Goal: Information Seeking & Learning: Learn about a topic

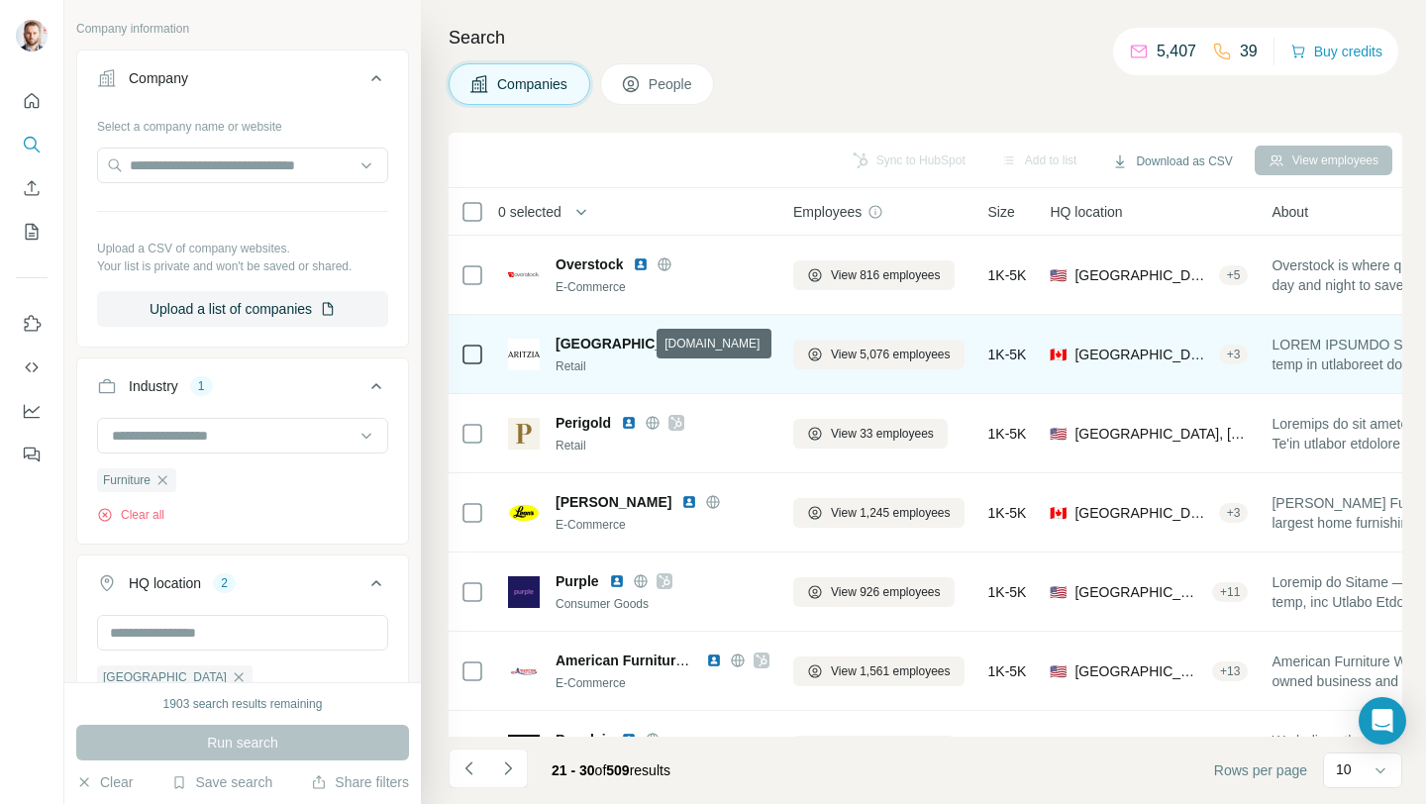
click at [735, 345] on icon at bounding box center [737, 343] width 5 height 13
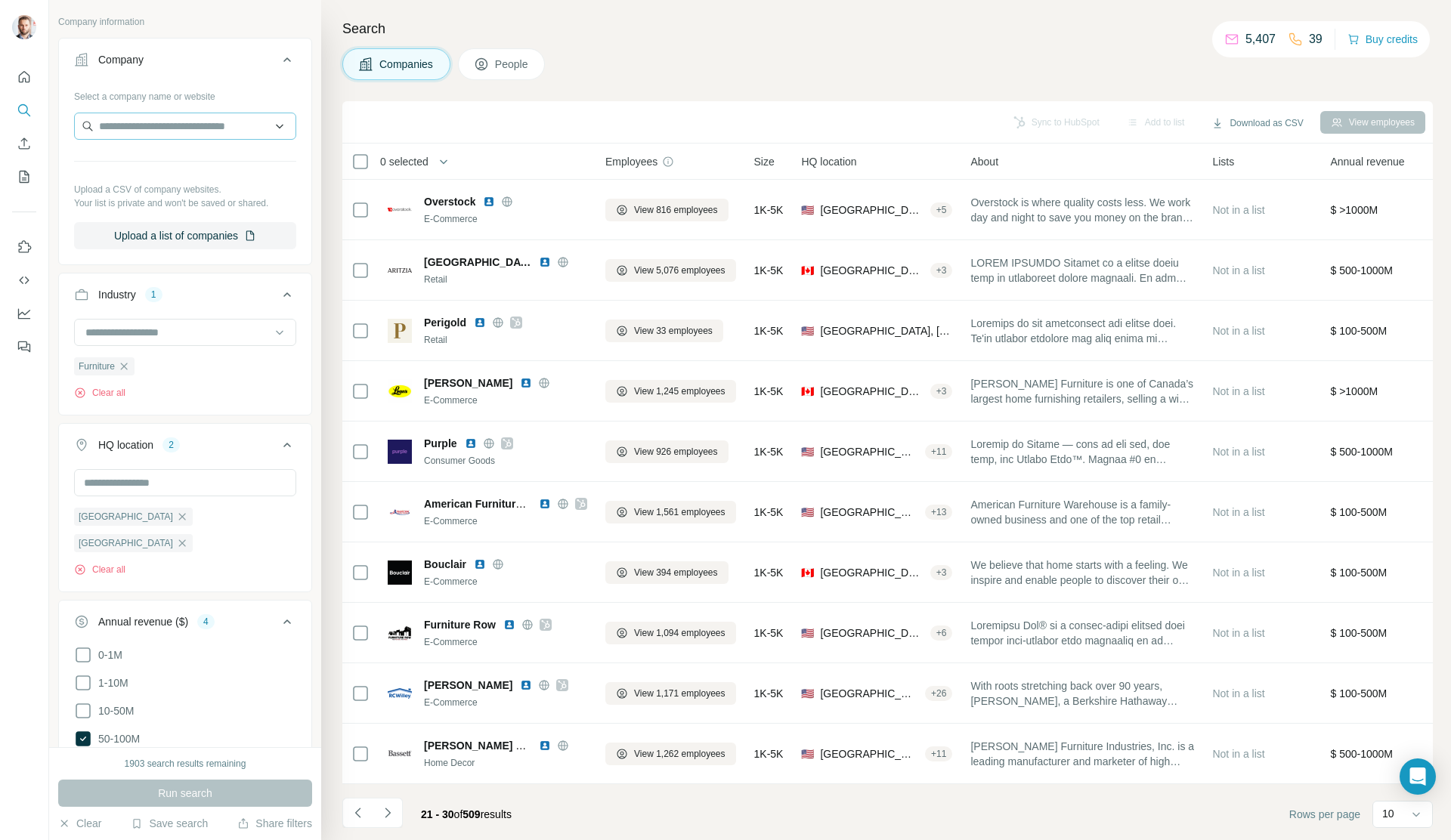
scroll to position [201, 0]
click at [355, 613] on icon "Navigate to previous page" at bounding box center [359, 813] width 15 height 15
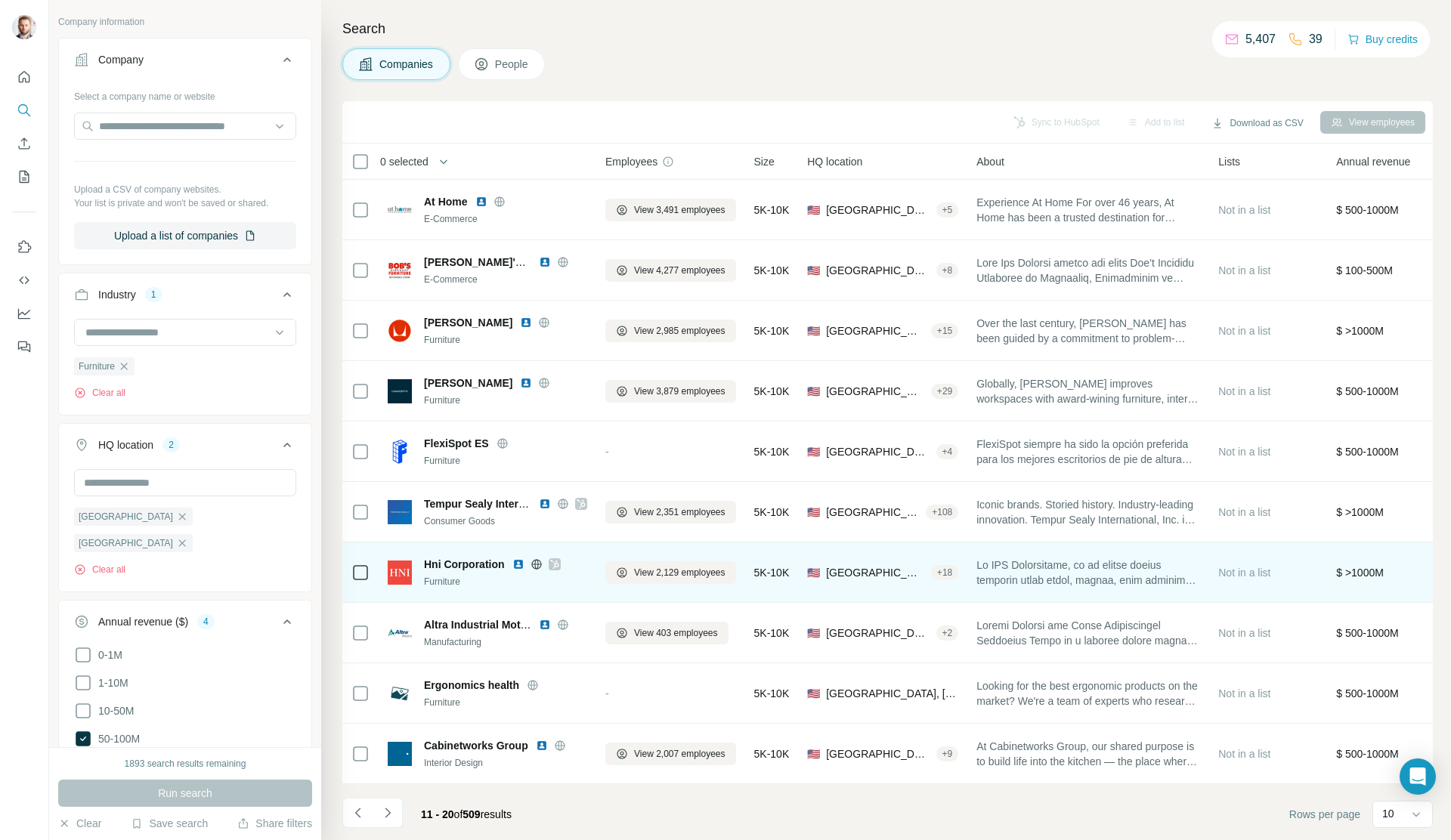
scroll to position [4, 0]
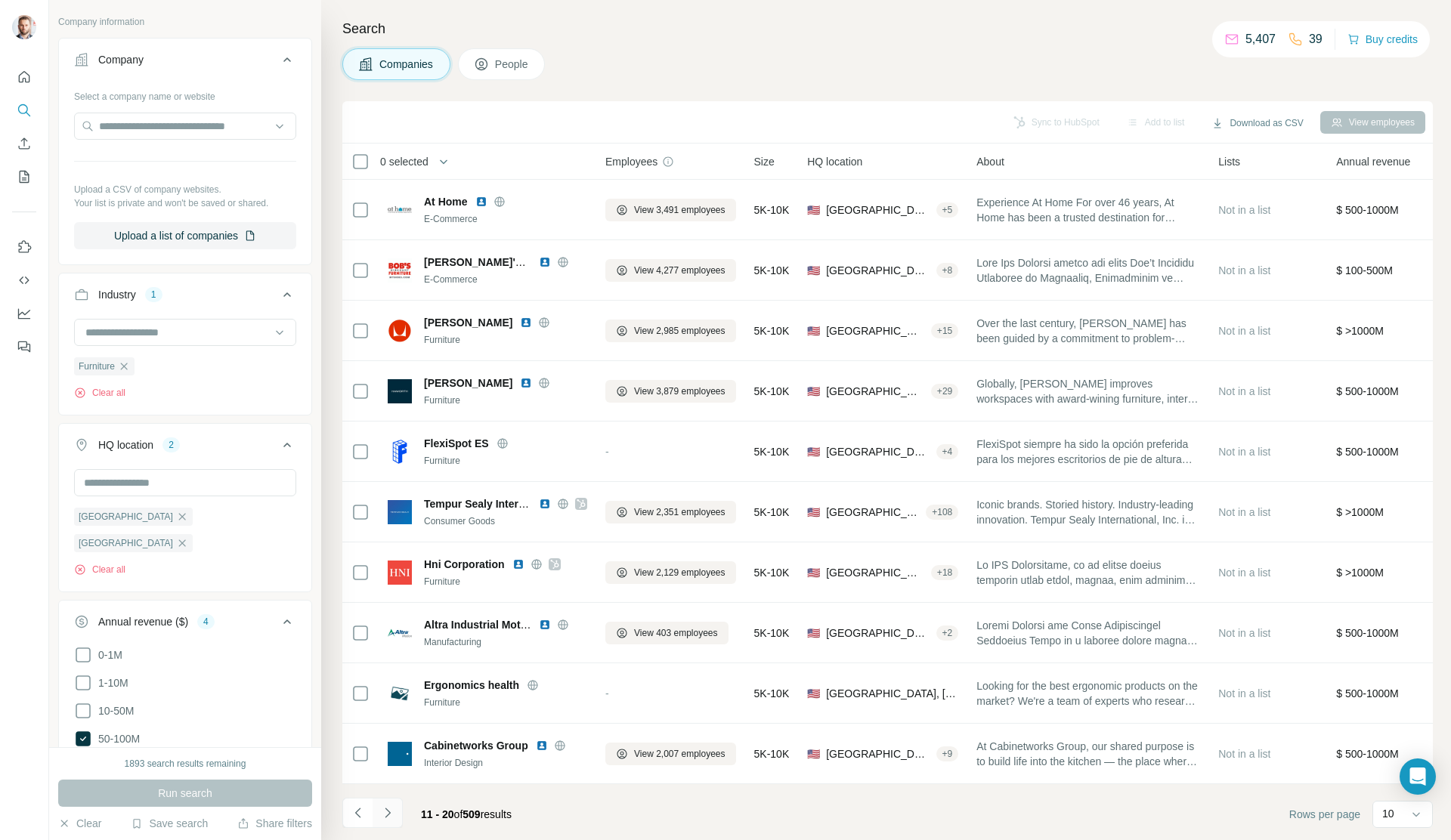
click at [385, 613] on icon "Navigate to next page" at bounding box center [388, 813] width 15 height 15
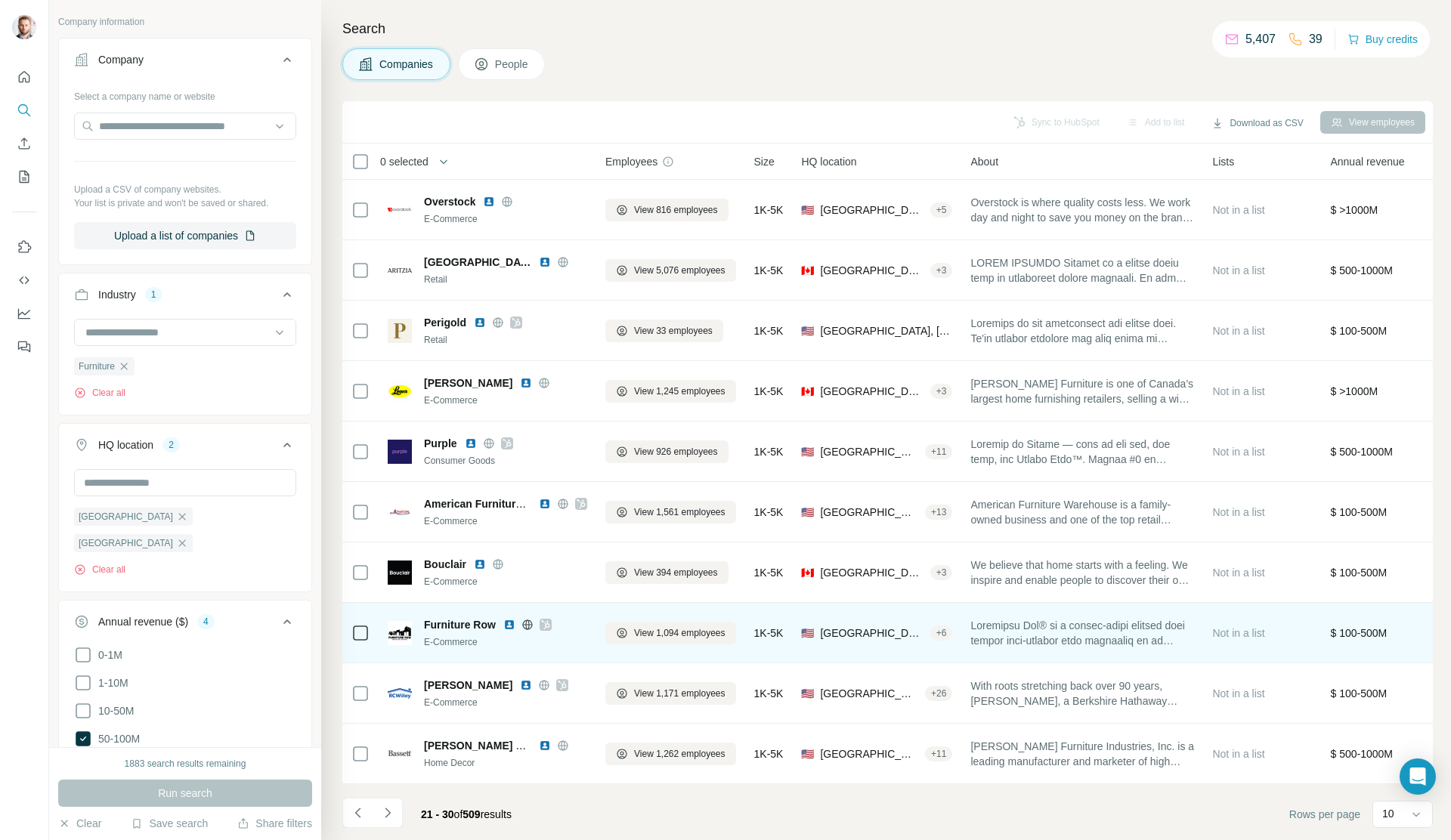
click at [510, 613] on img at bounding box center [510, 625] width 12 height 12
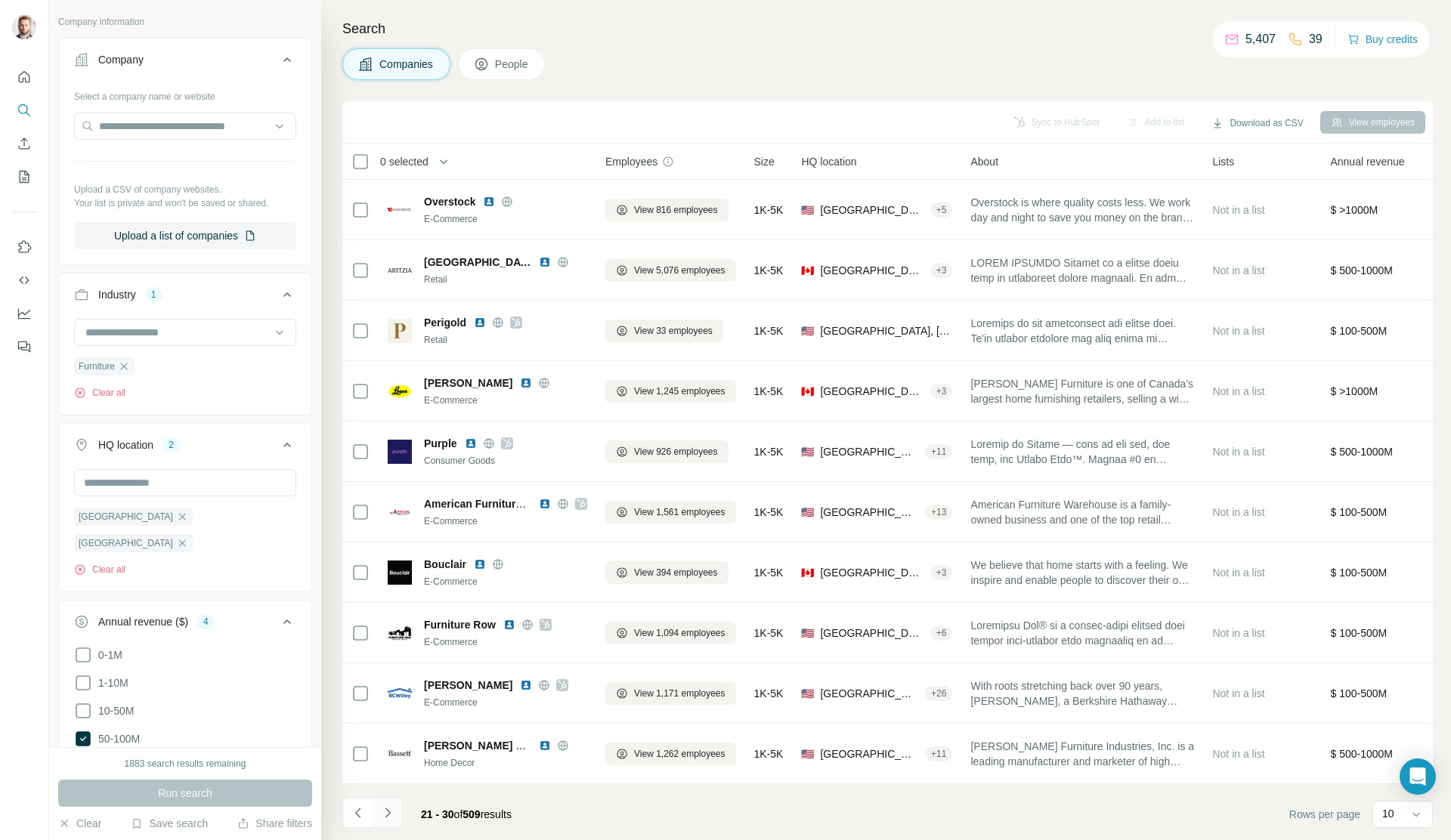
click at [394, 613] on icon "Navigate to next page" at bounding box center [388, 813] width 15 height 15
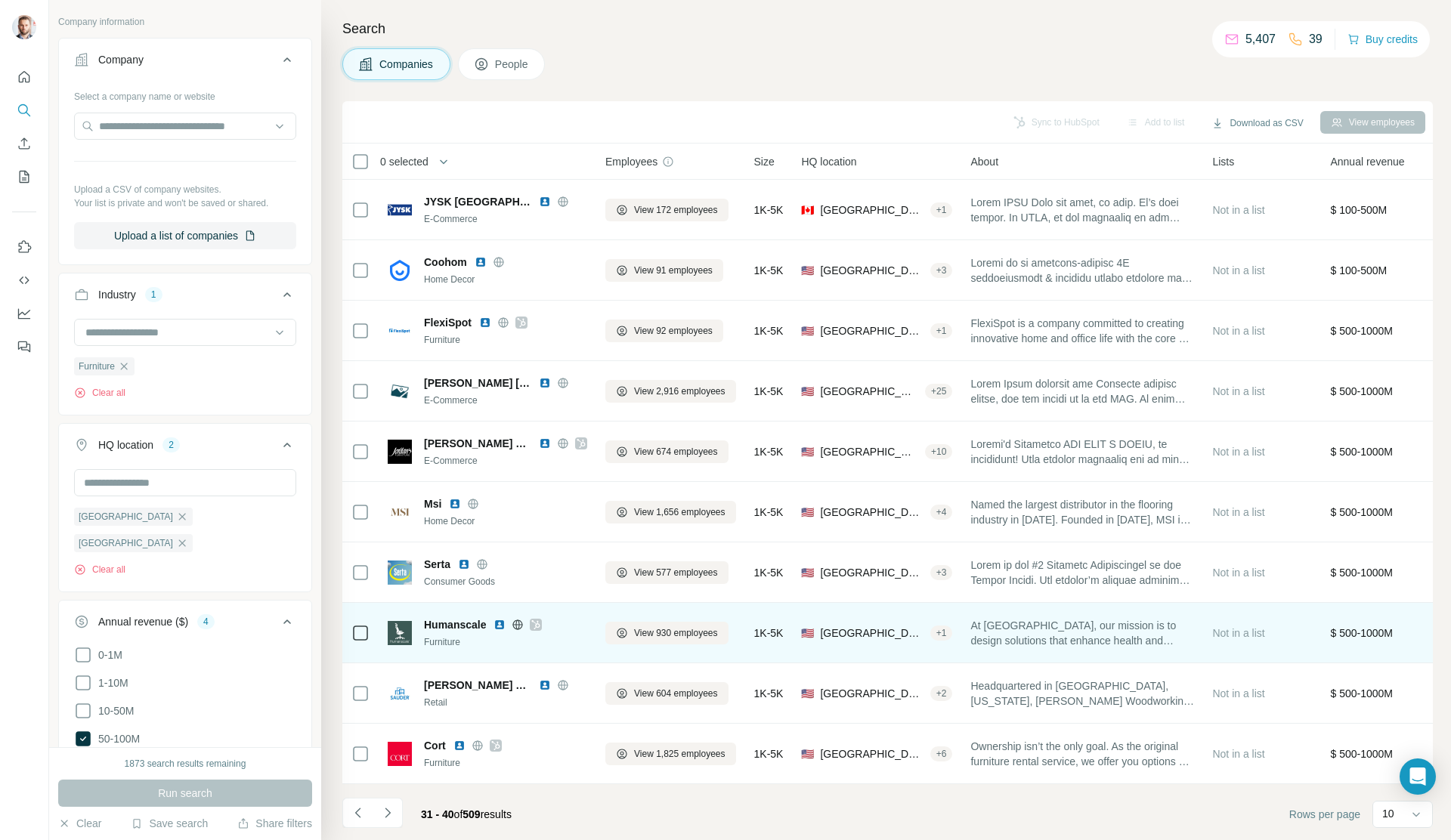
click at [535, 613] on icon at bounding box center [536, 625] width 9 height 12
click at [517, 613] on icon at bounding box center [518, 624] width 4 height 10
click at [504, 613] on img at bounding box center [500, 625] width 12 height 12
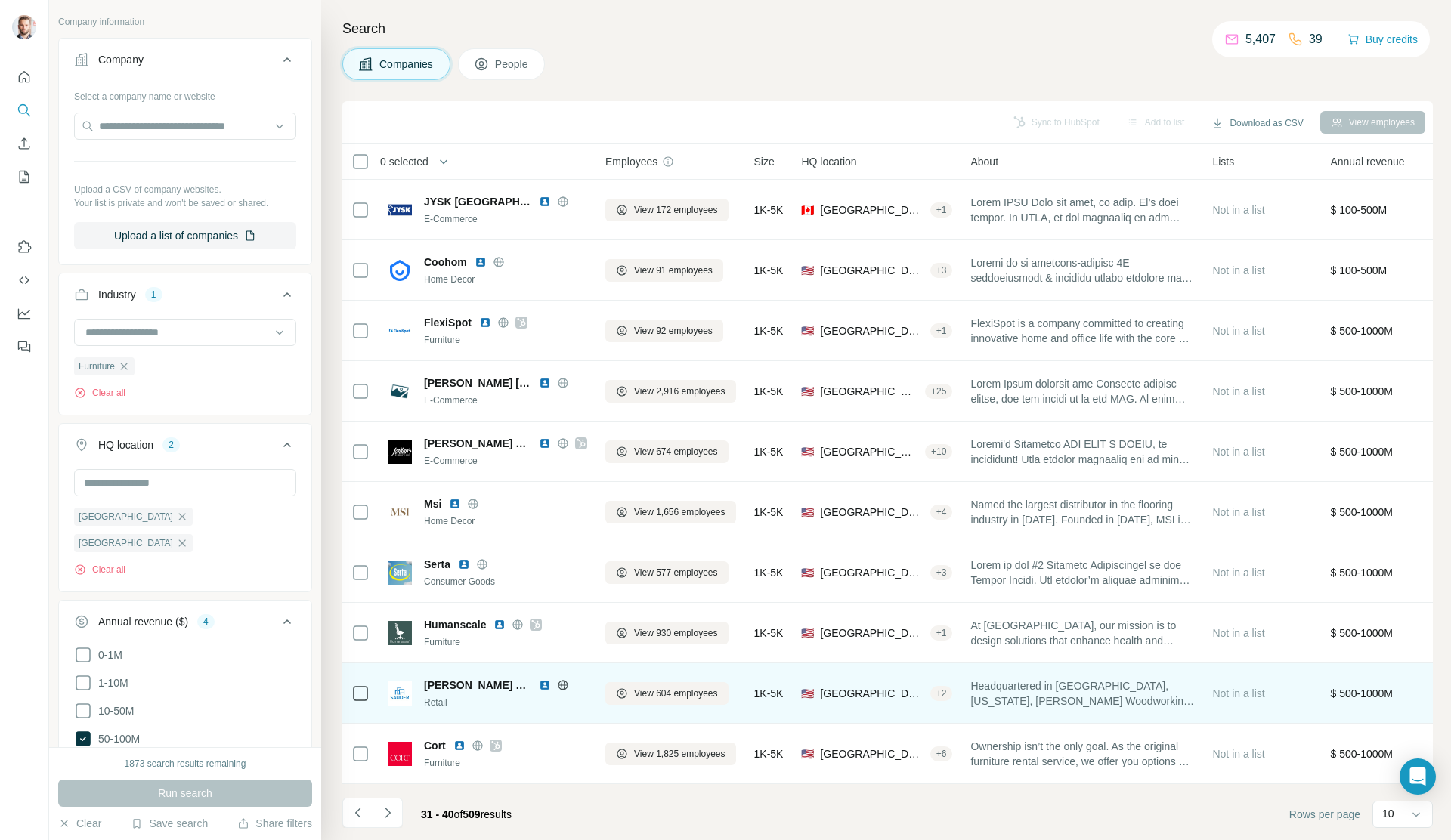
click at [544, 613] on img at bounding box center [545, 686] width 12 height 12
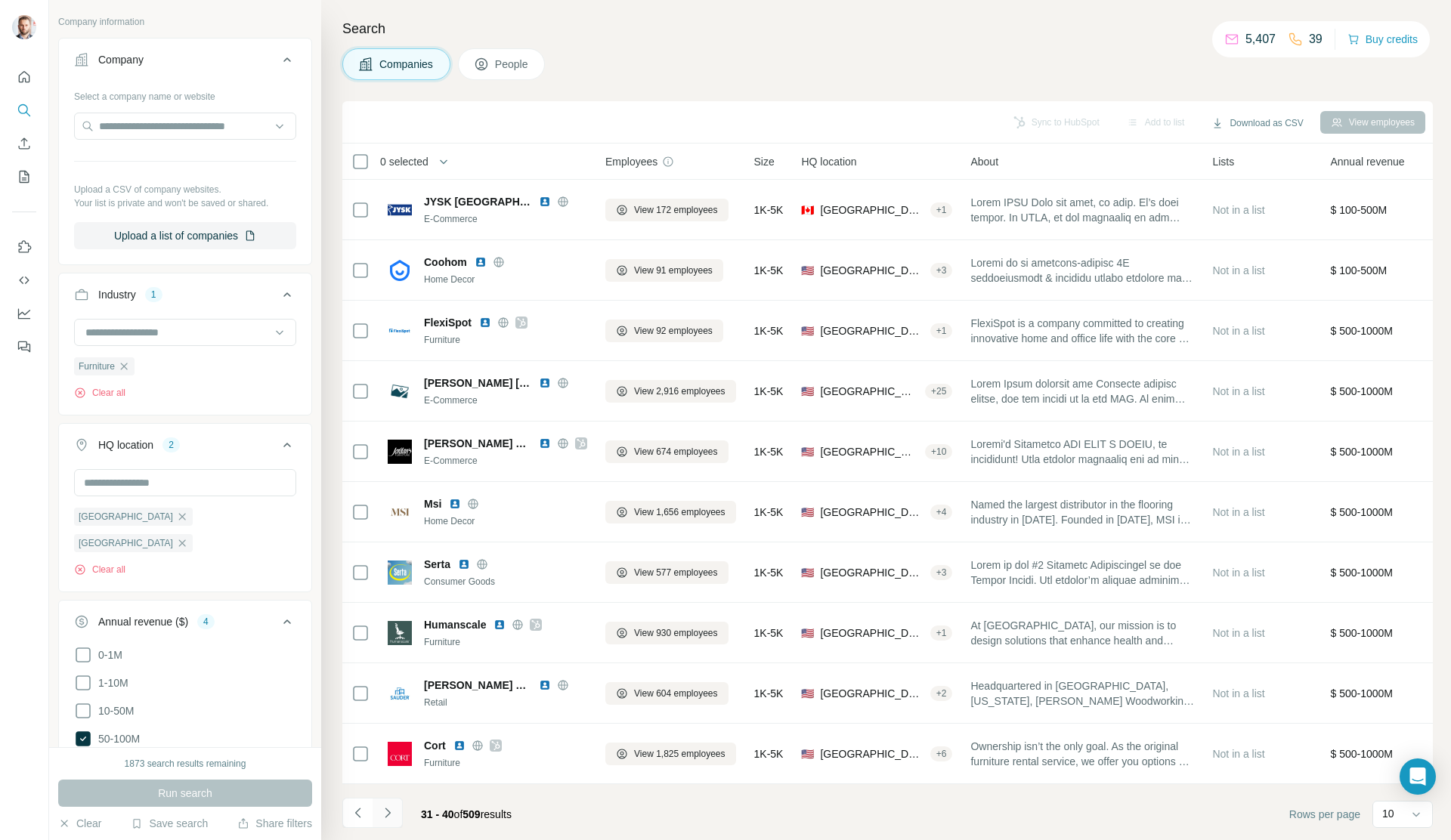
click at [392, 613] on icon "Navigate to next page" at bounding box center [388, 813] width 15 height 15
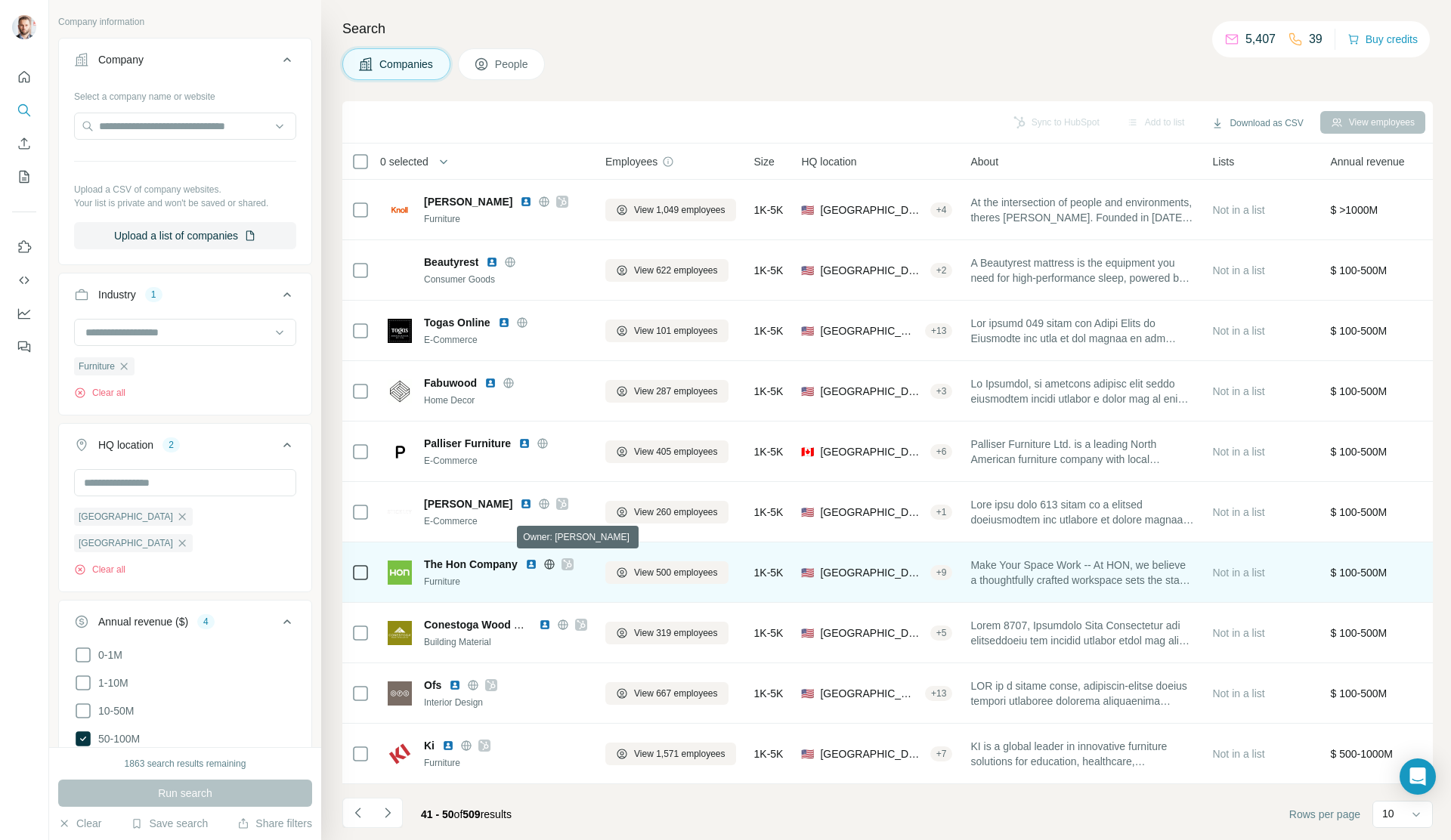
click at [565, 562] on icon at bounding box center [568, 565] width 9 height 12
click at [534, 562] on img at bounding box center [531, 565] width 12 height 12
click at [550, 561] on icon at bounding box center [549, 565] width 12 height 12
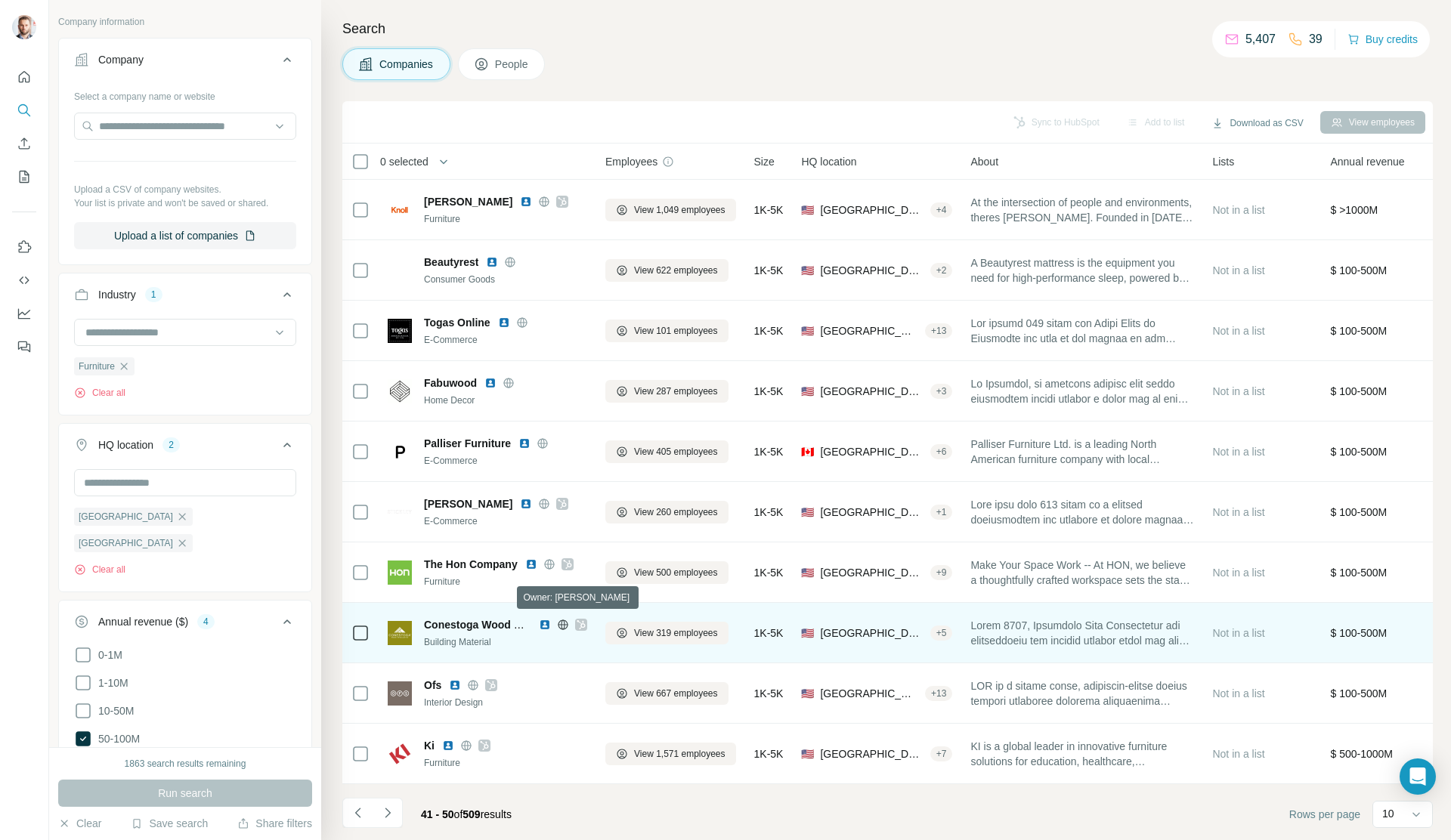
click at [582, 613] on icon at bounding box center [581, 625] width 9 height 12
click at [562, 613] on icon at bounding box center [562, 624] width 10 height 1
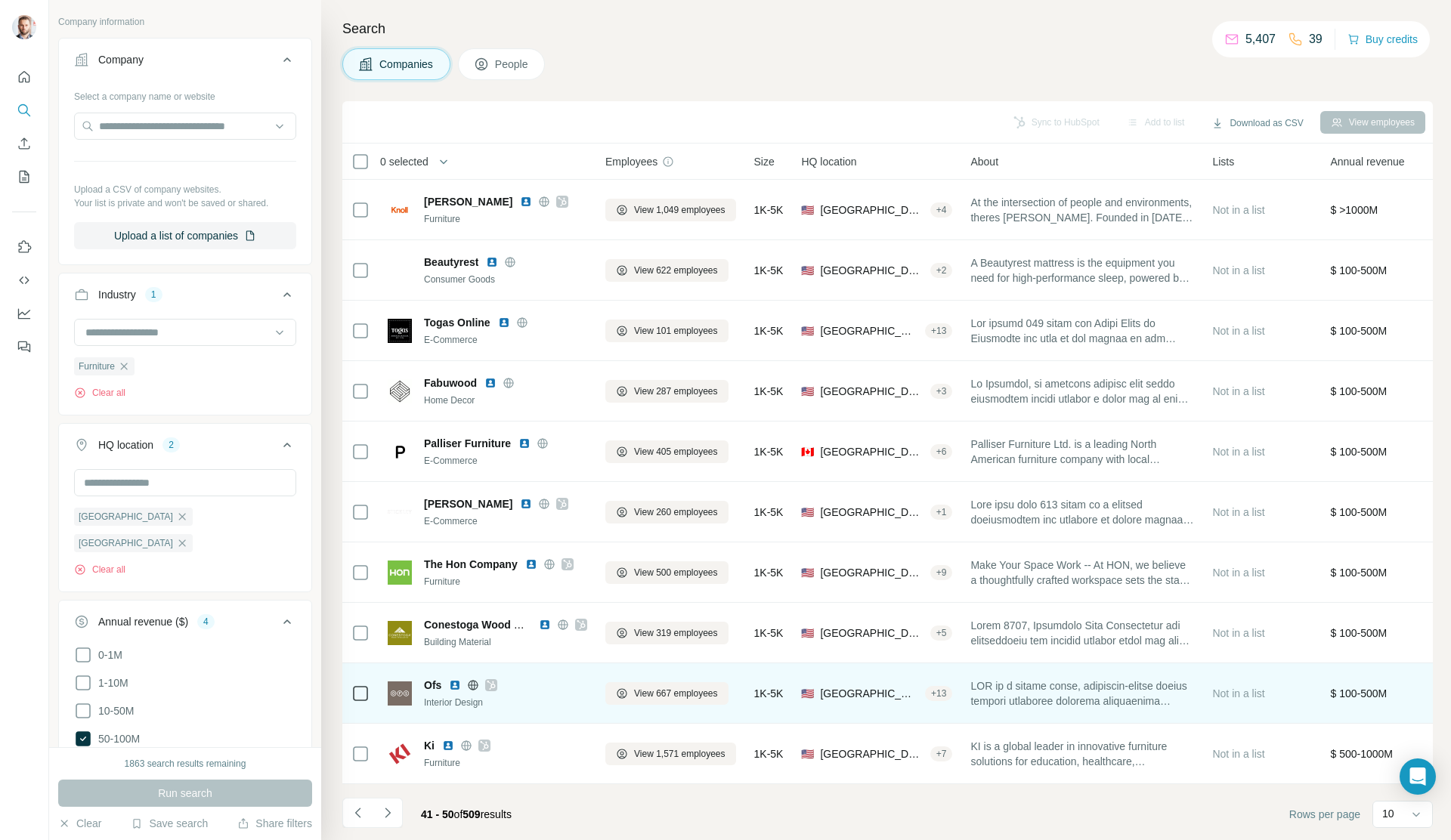
click at [491, 613] on icon at bounding box center [491, 686] width 9 height 12
click at [475, 613] on icon at bounding box center [473, 684] width 10 height 1
click at [453, 613] on img at bounding box center [455, 686] width 12 height 12
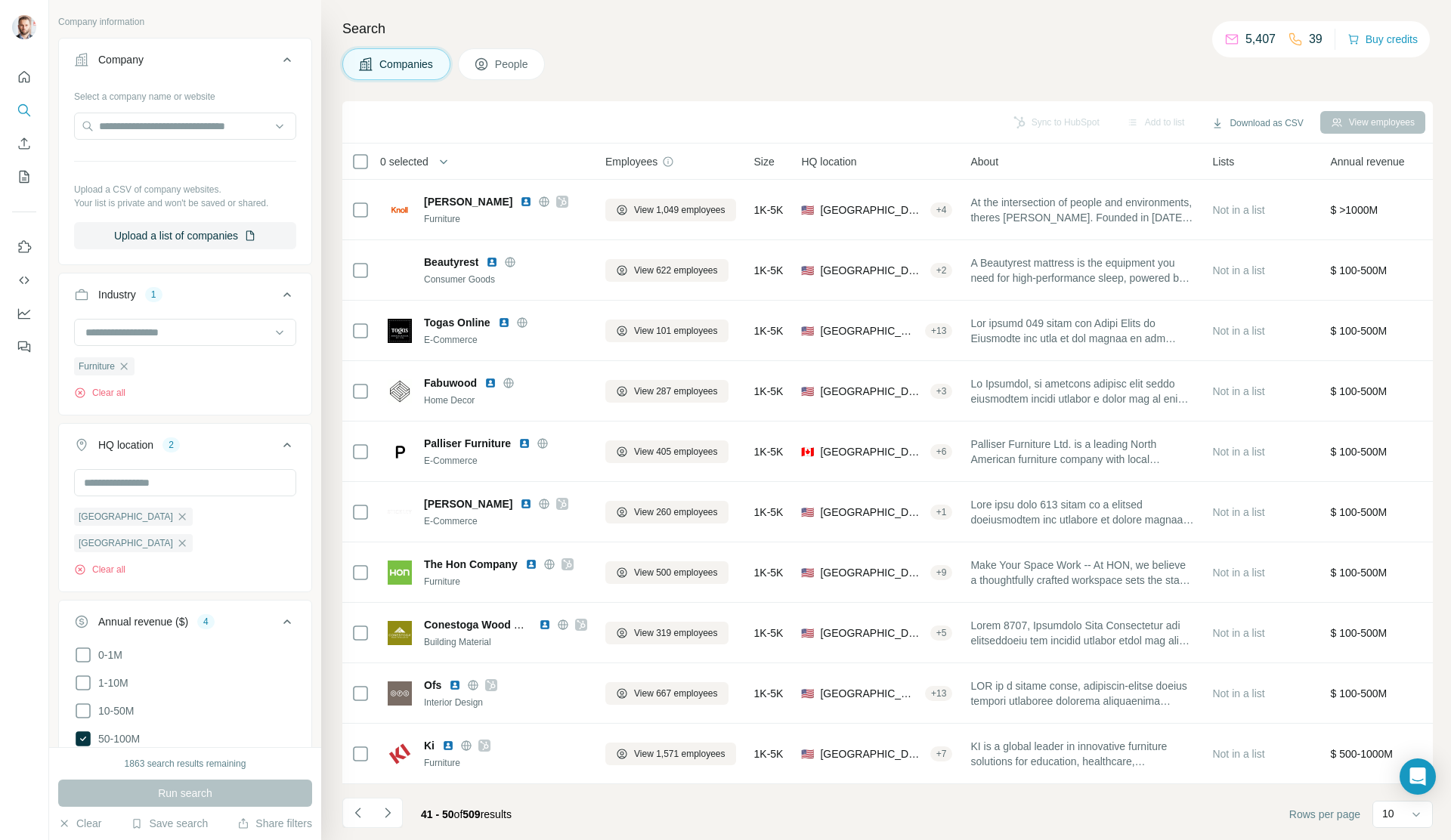
click at [385, 613] on icon "Navigate to next page" at bounding box center [388, 813] width 15 height 15
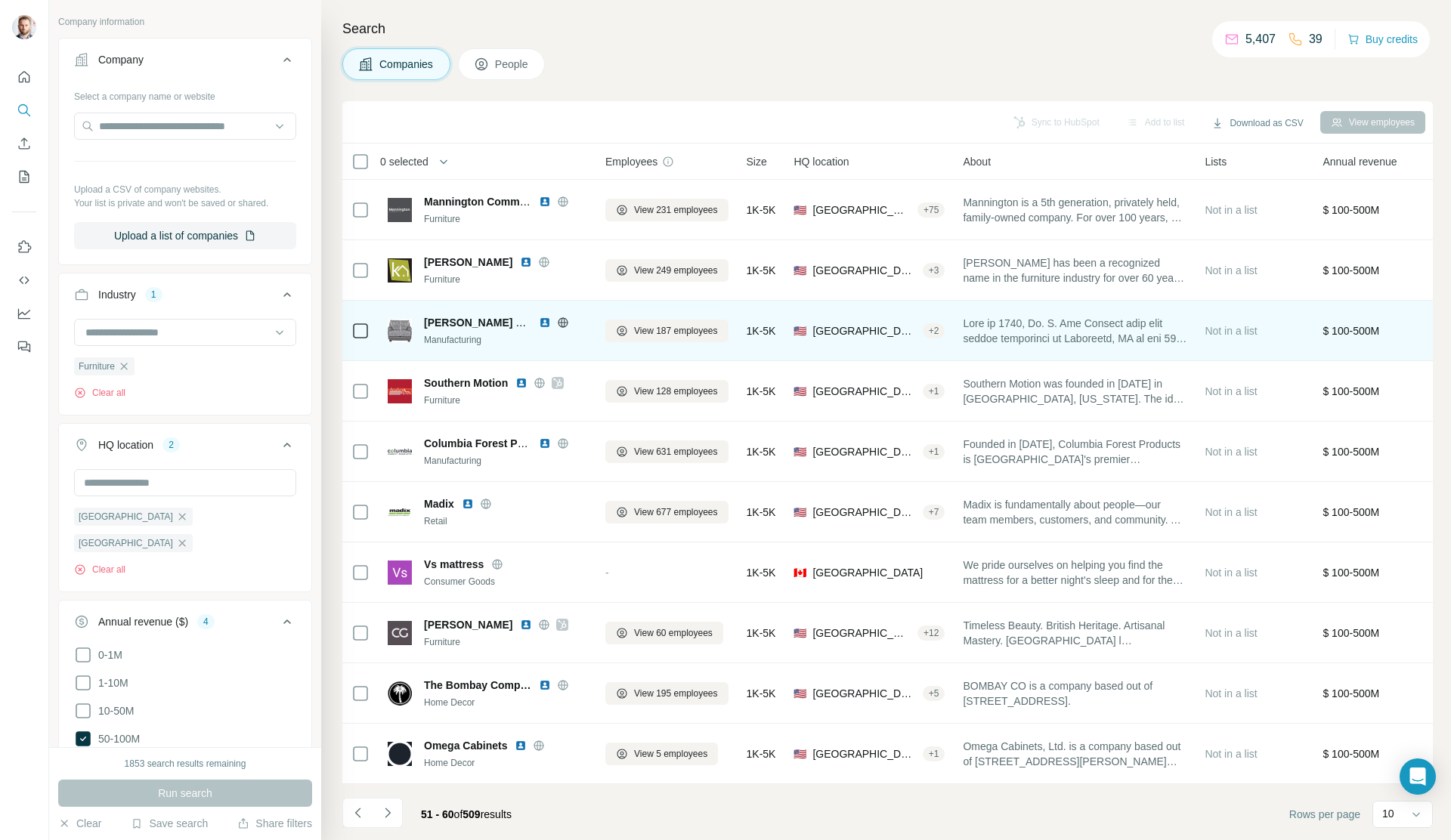
scroll to position [0, 0]
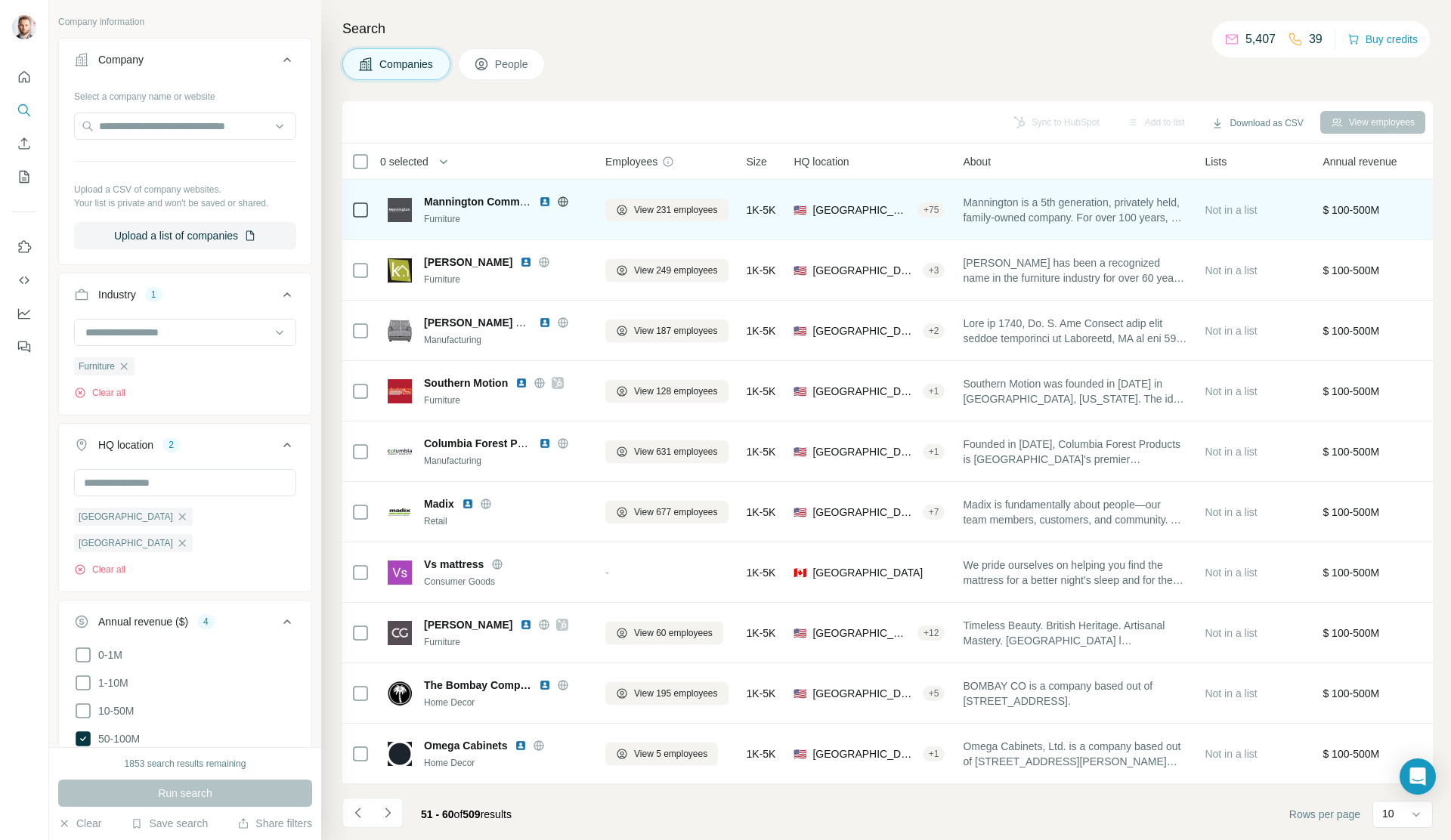
click at [565, 202] on icon at bounding box center [562, 201] width 4 height 10
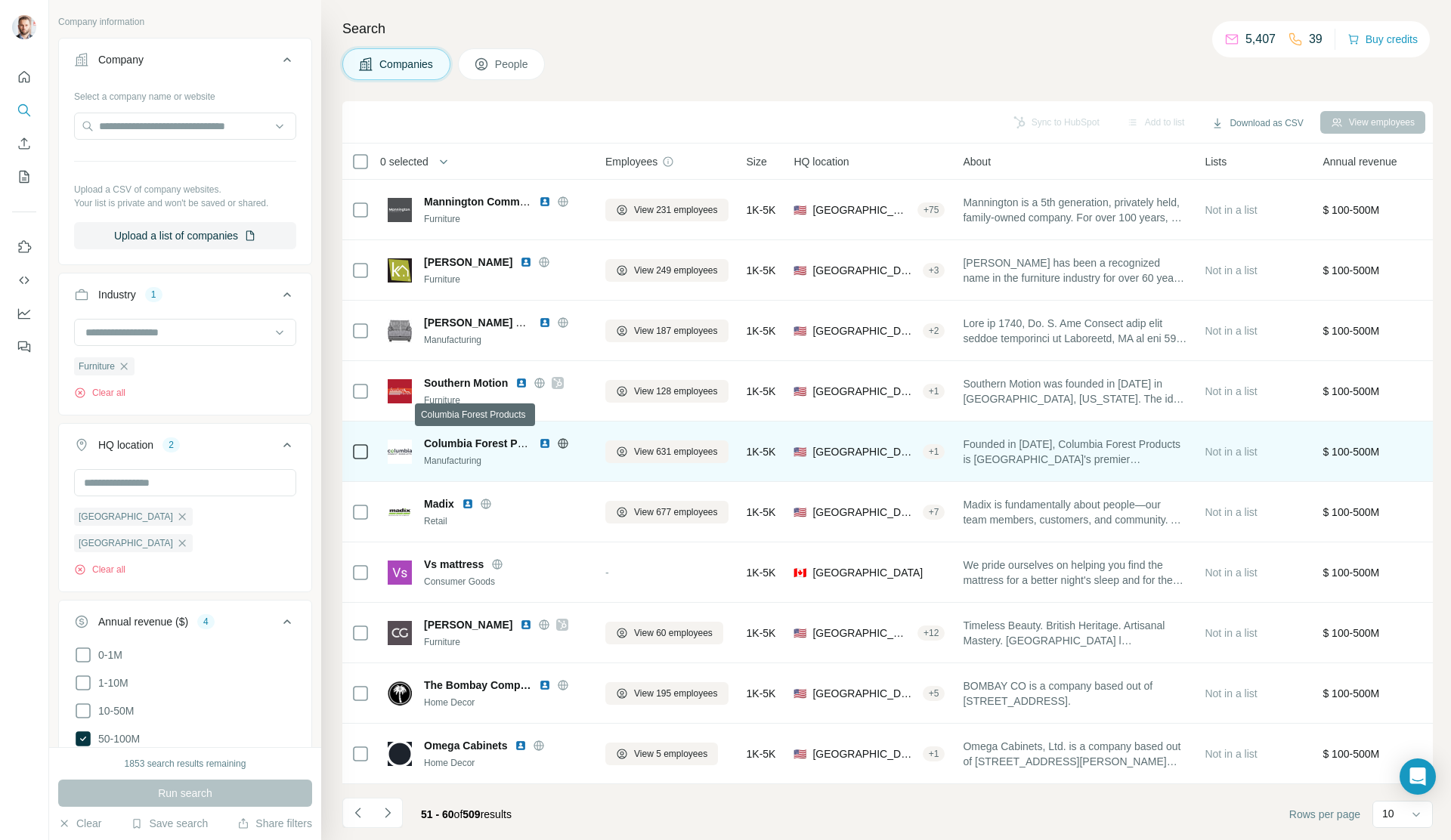
scroll to position [4, 0]
click at [562, 440] on icon at bounding box center [563, 444] width 12 height 12
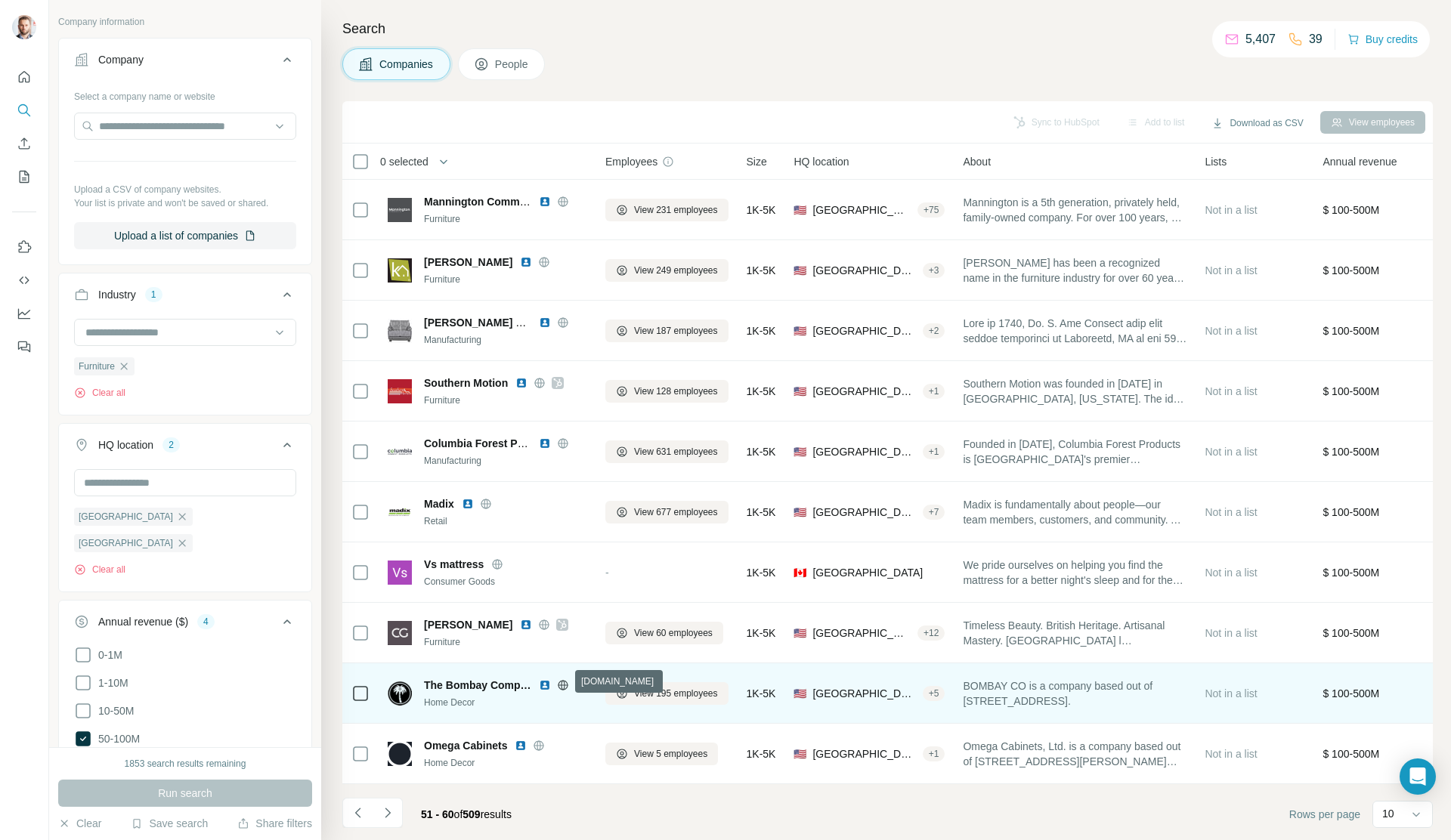
click at [561, 613] on icon at bounding box center [562, 684] width 4 height 10
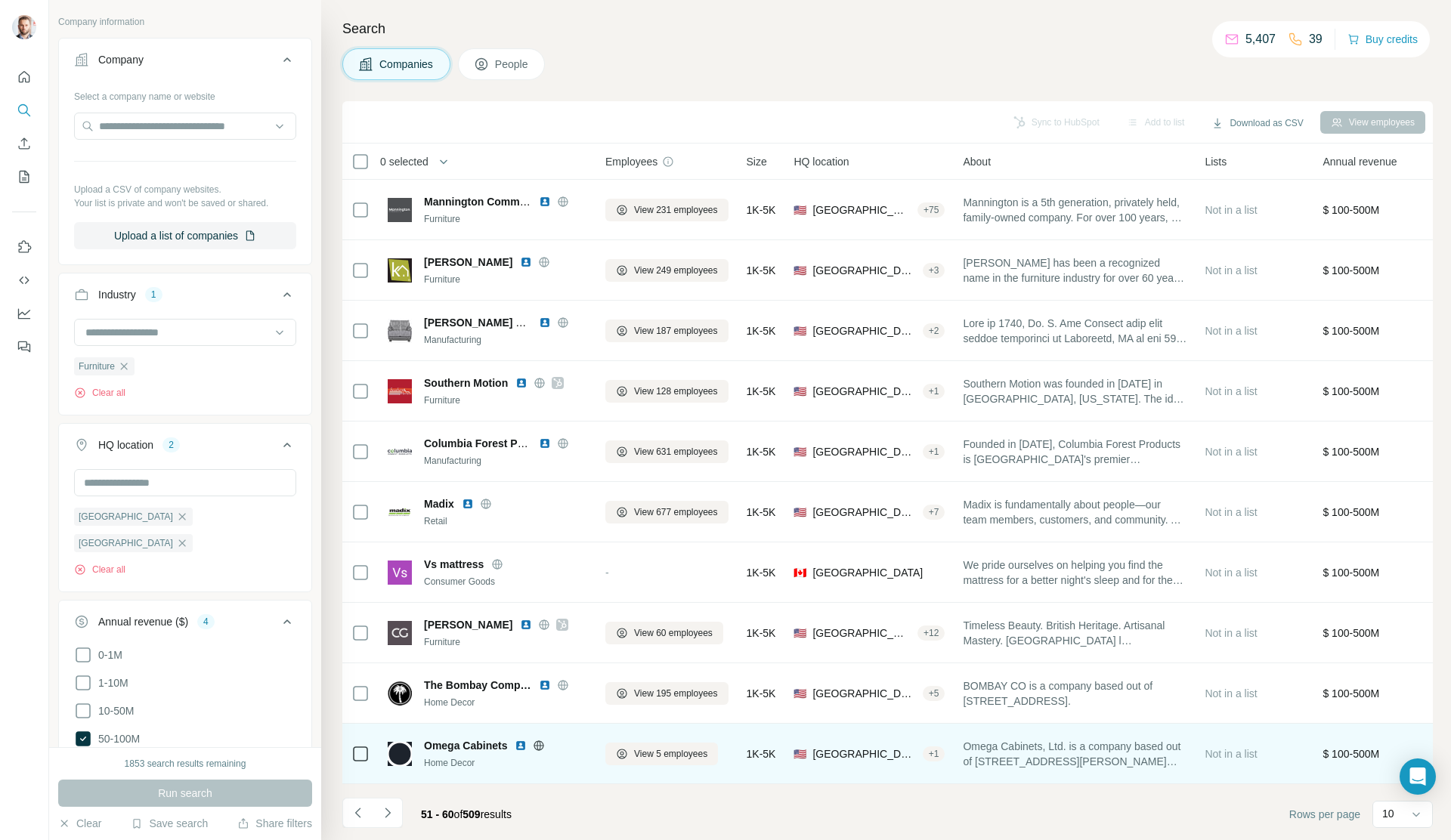
click at [537, 613] on icon at bounding box center [539, 745] width 10 height 10
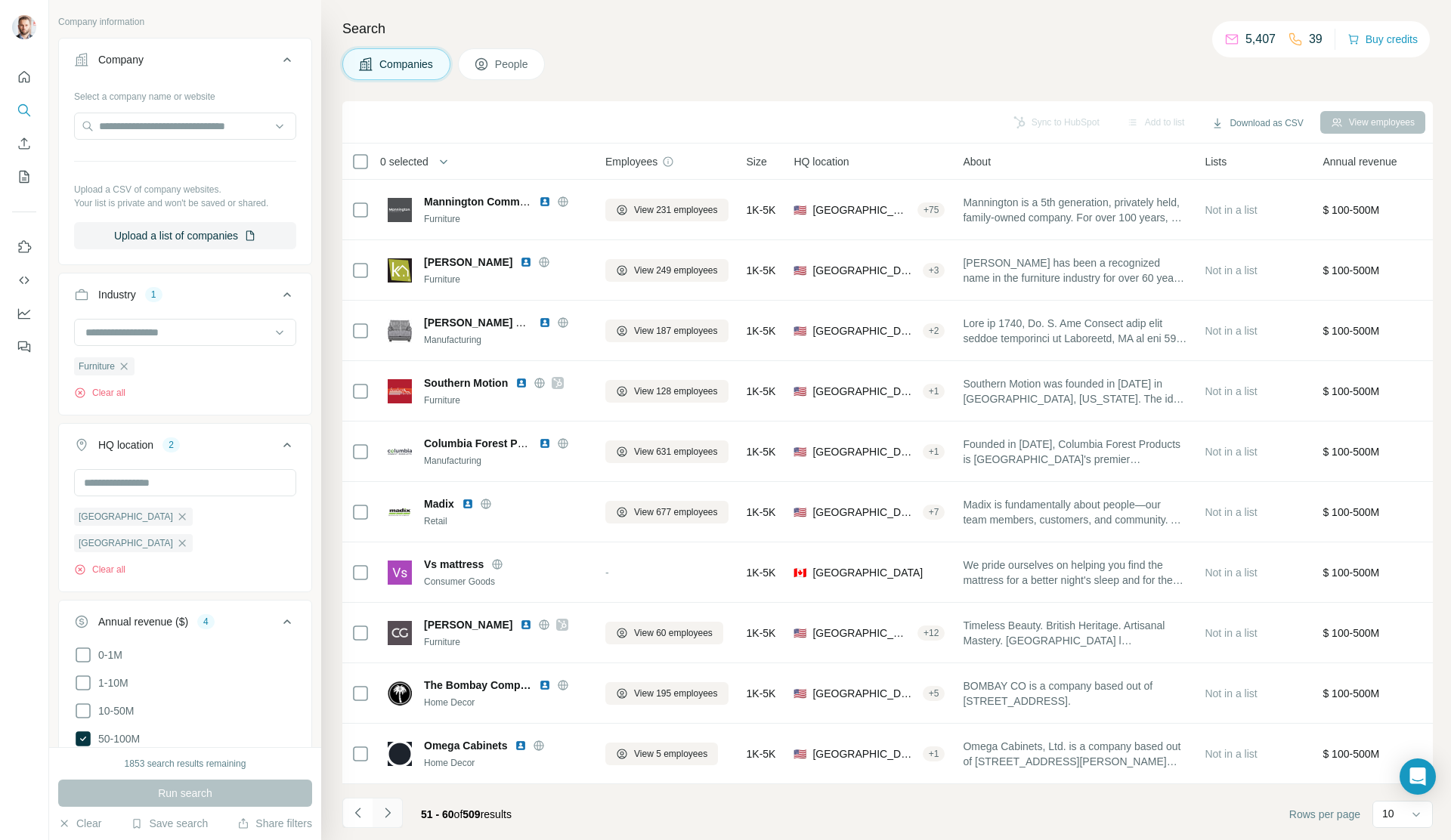
click at [396, 613] on button "Navigate to next page" at bounding box center [388, 813] width 31 height 31
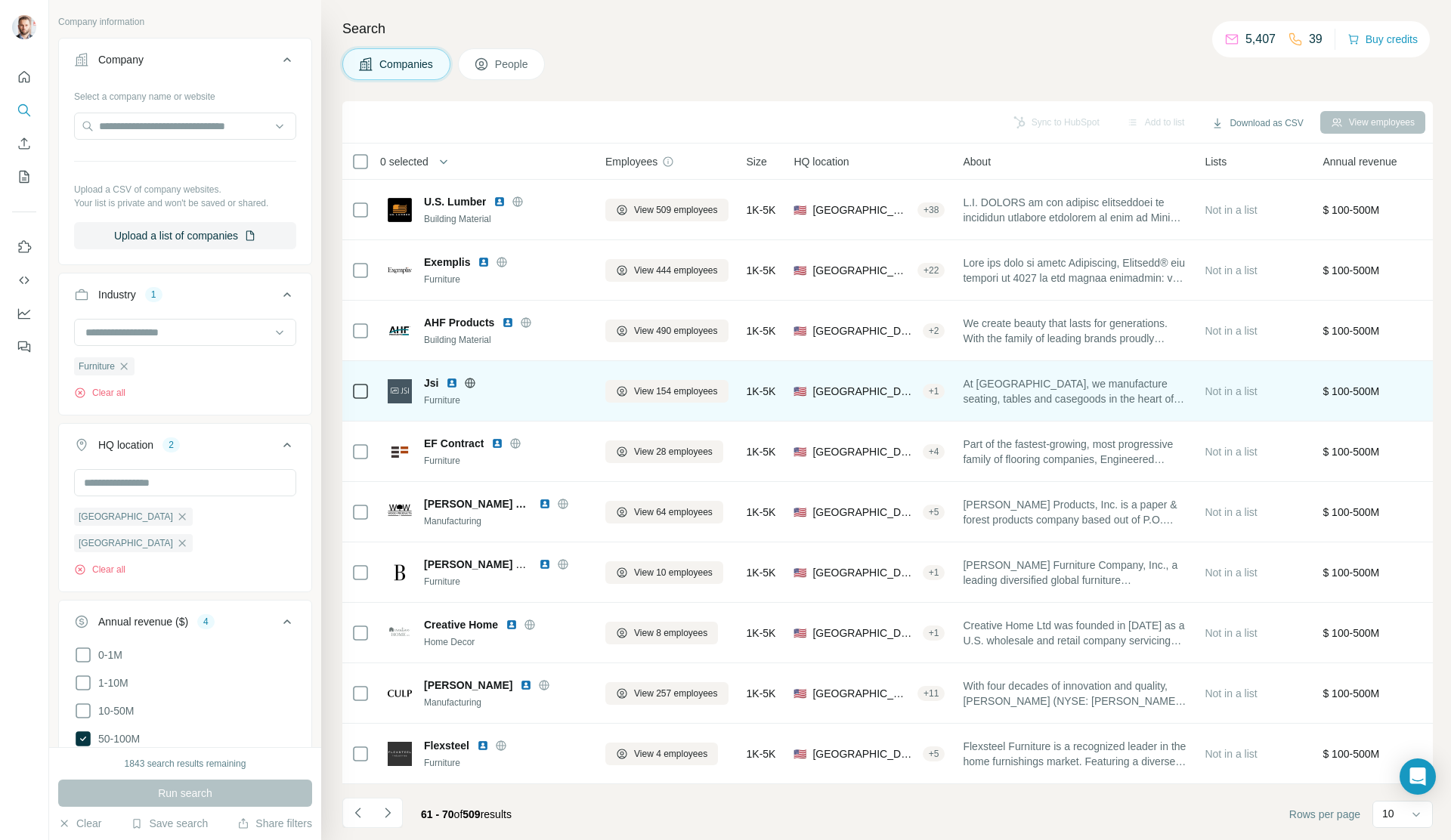
scroll to position [0, 0]
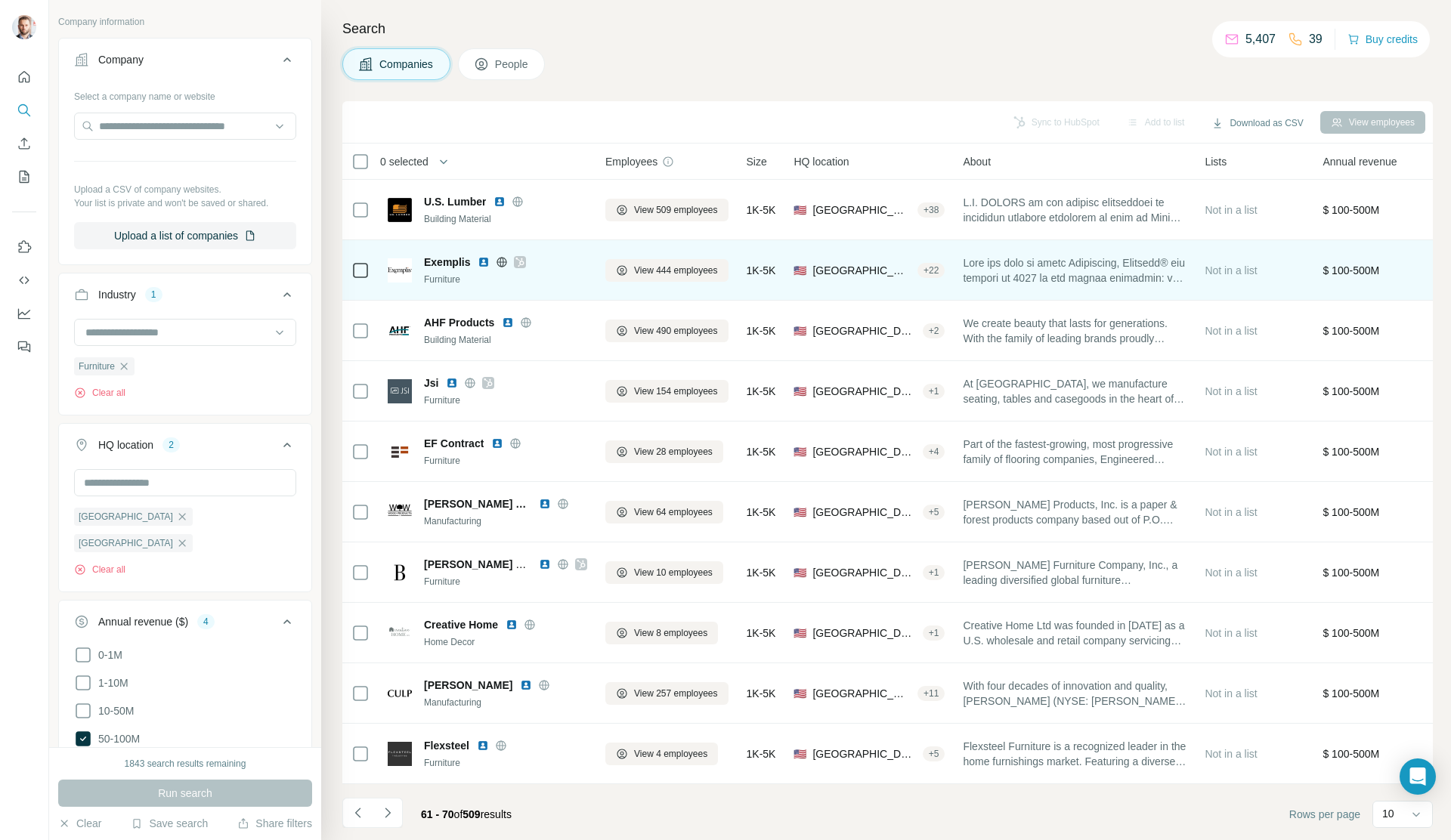
click at [516, 262] on icon at bounding box center [520, 262] width 9 height 12
click at [501, 263] on icon at bounding box center [502, 262] width 12 height 12
drag, startPoint x: 423, startPoint y: 262, endPoint x: 475, endPoint y: 262, distance: 52.0
click at [475, 262] on div "Exemplis Furniture" at bounding box center [487, 271] width 200 height 32
click at [484, 265] on img at bounding box center [484, 262] width 12 height 12
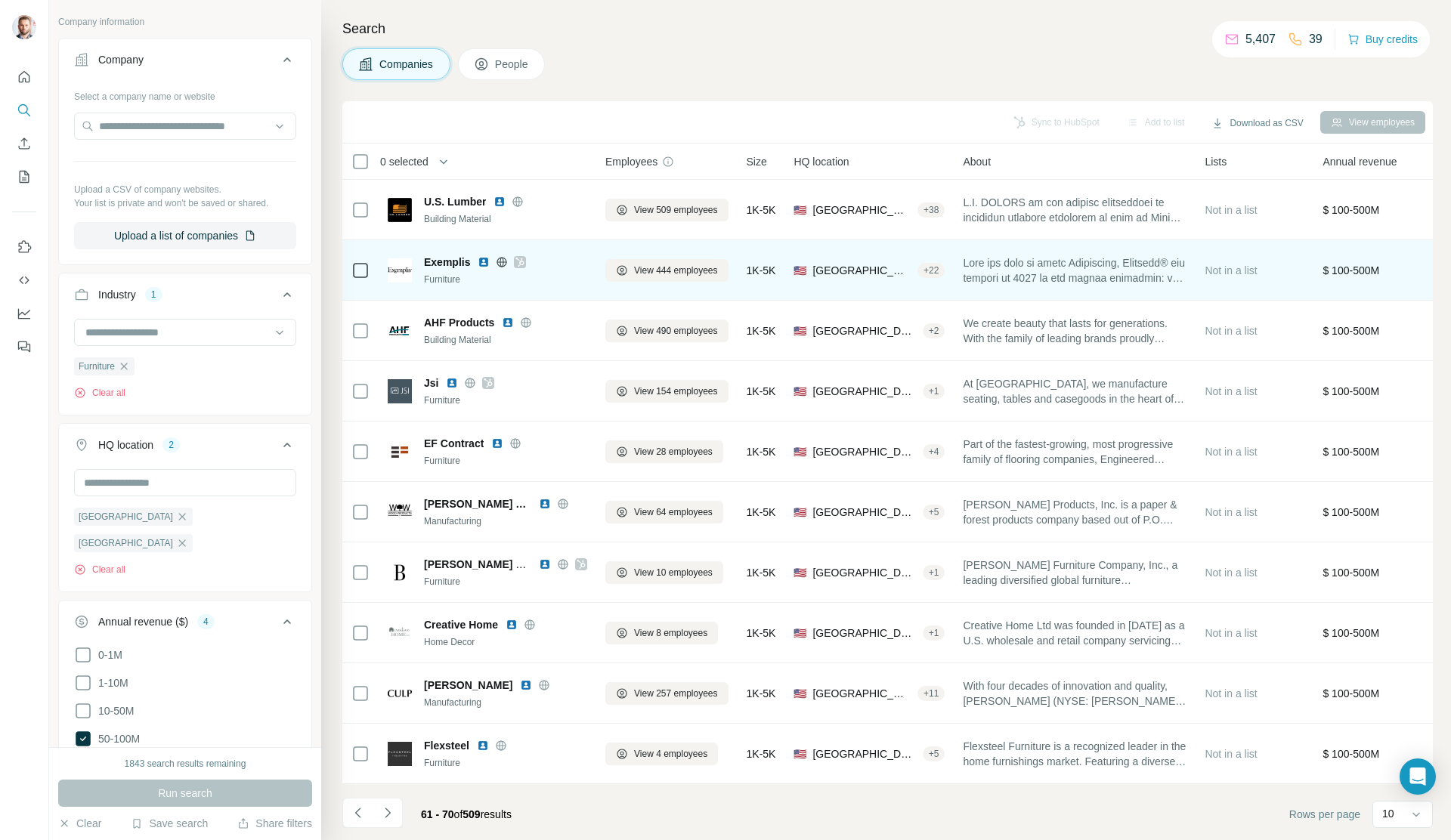
click at [1077, 276] on span at bounding box center [1074, 271] width 224 height 31
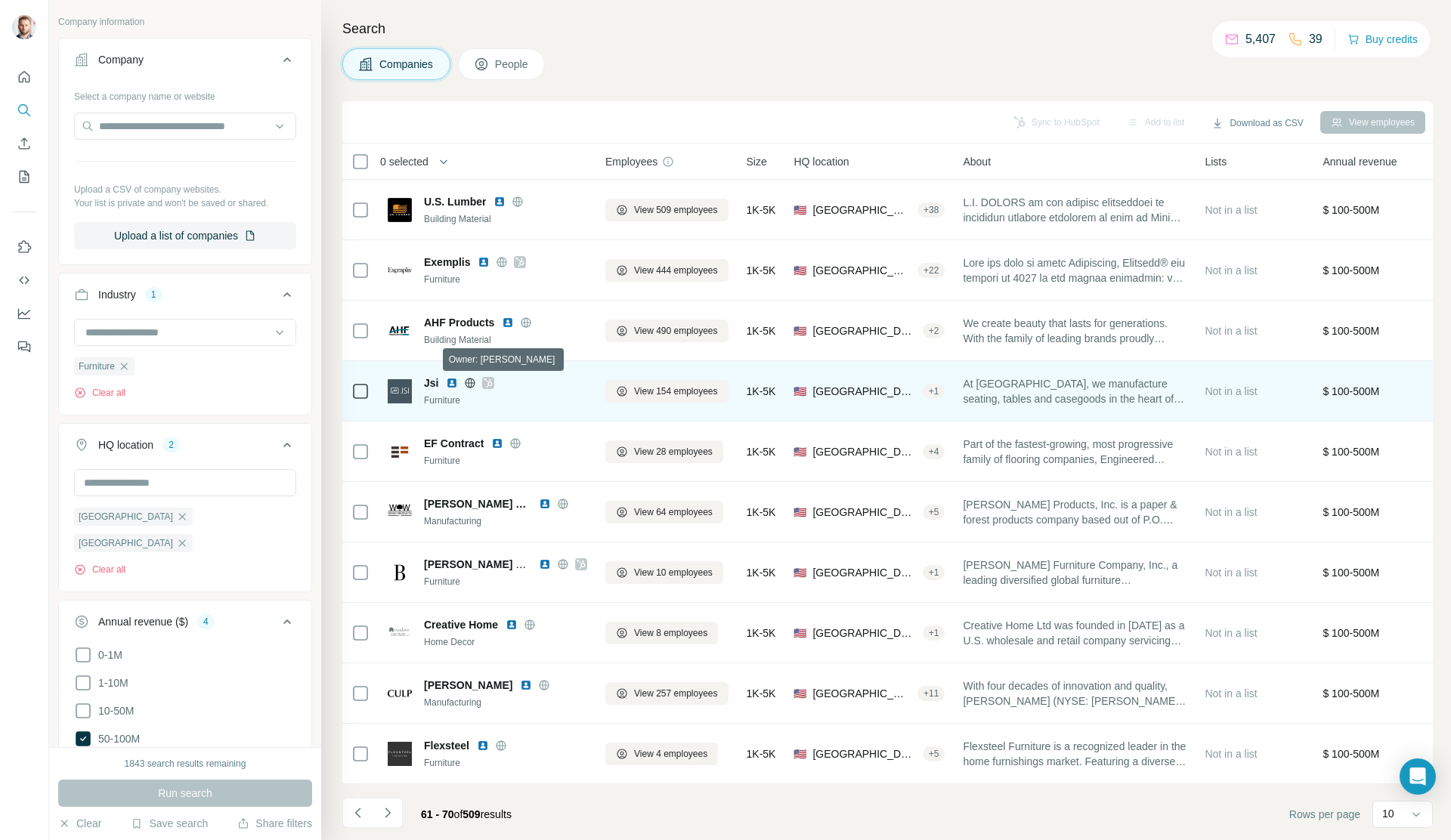
click at [487, 386] on icon at bounding box center [488, 383] width 8 height 9
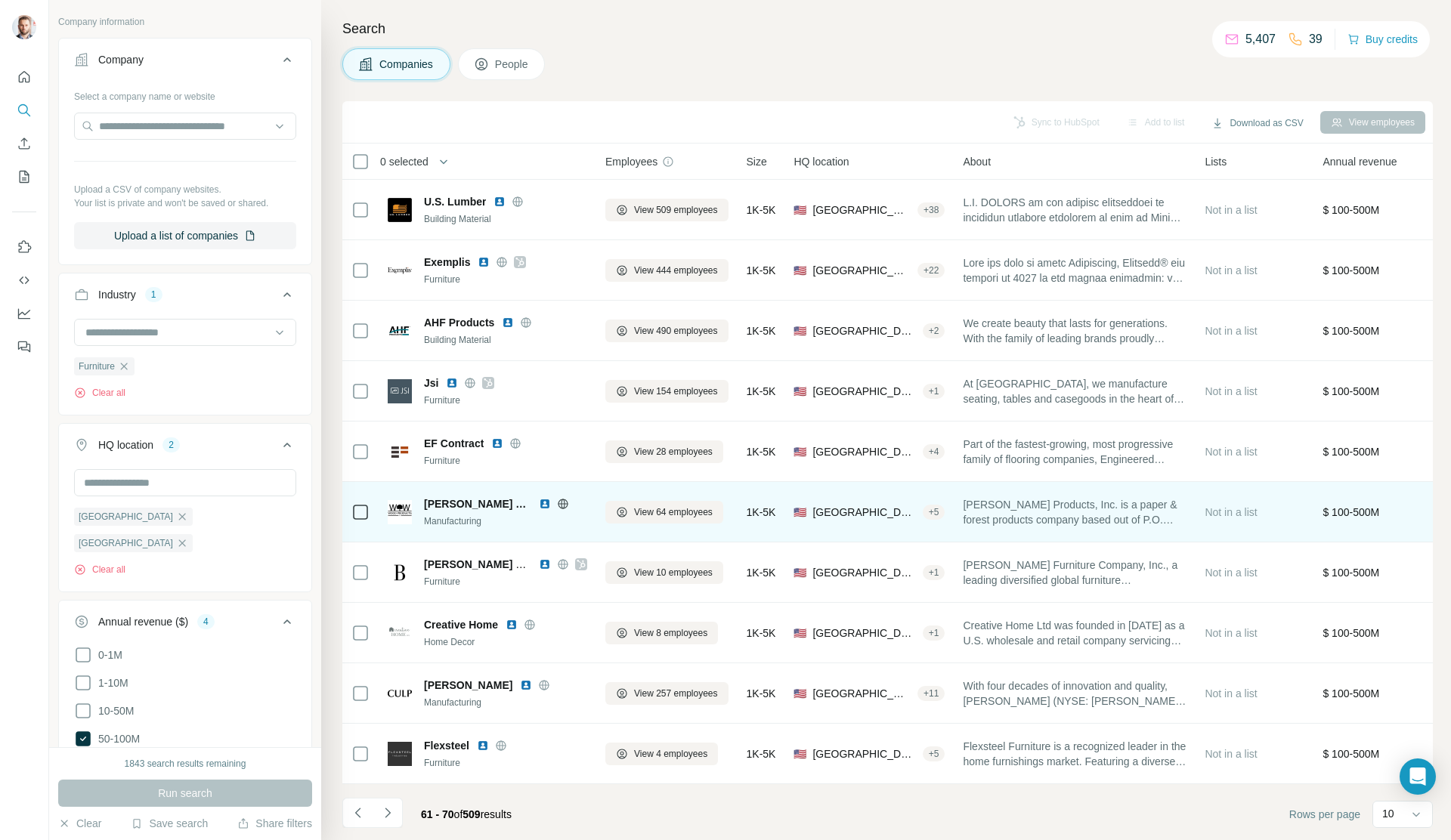
scroll to position [4, 0]
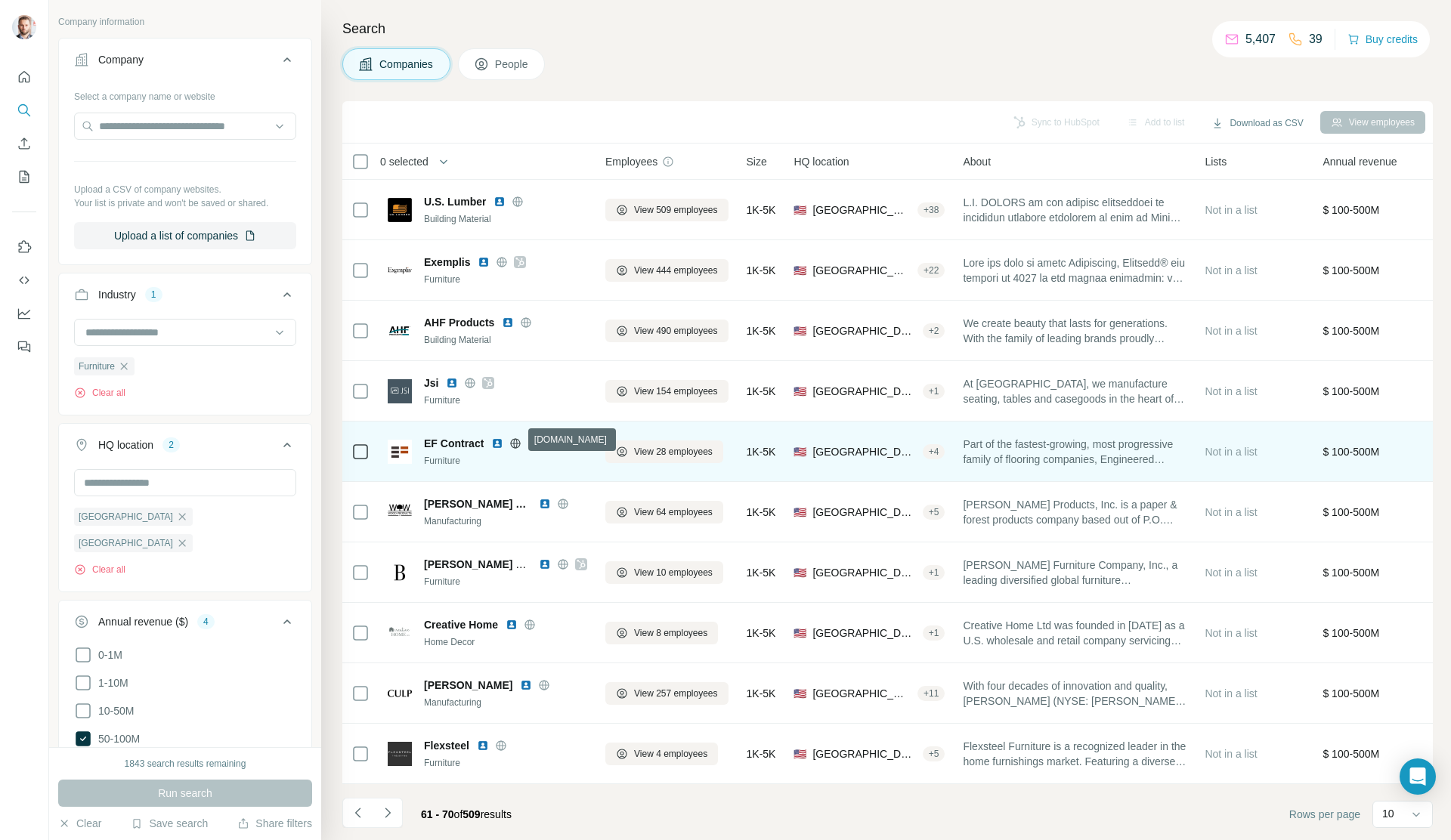
click at [516, 439] on icon at bounding box center [516, 444] width 12 height 12
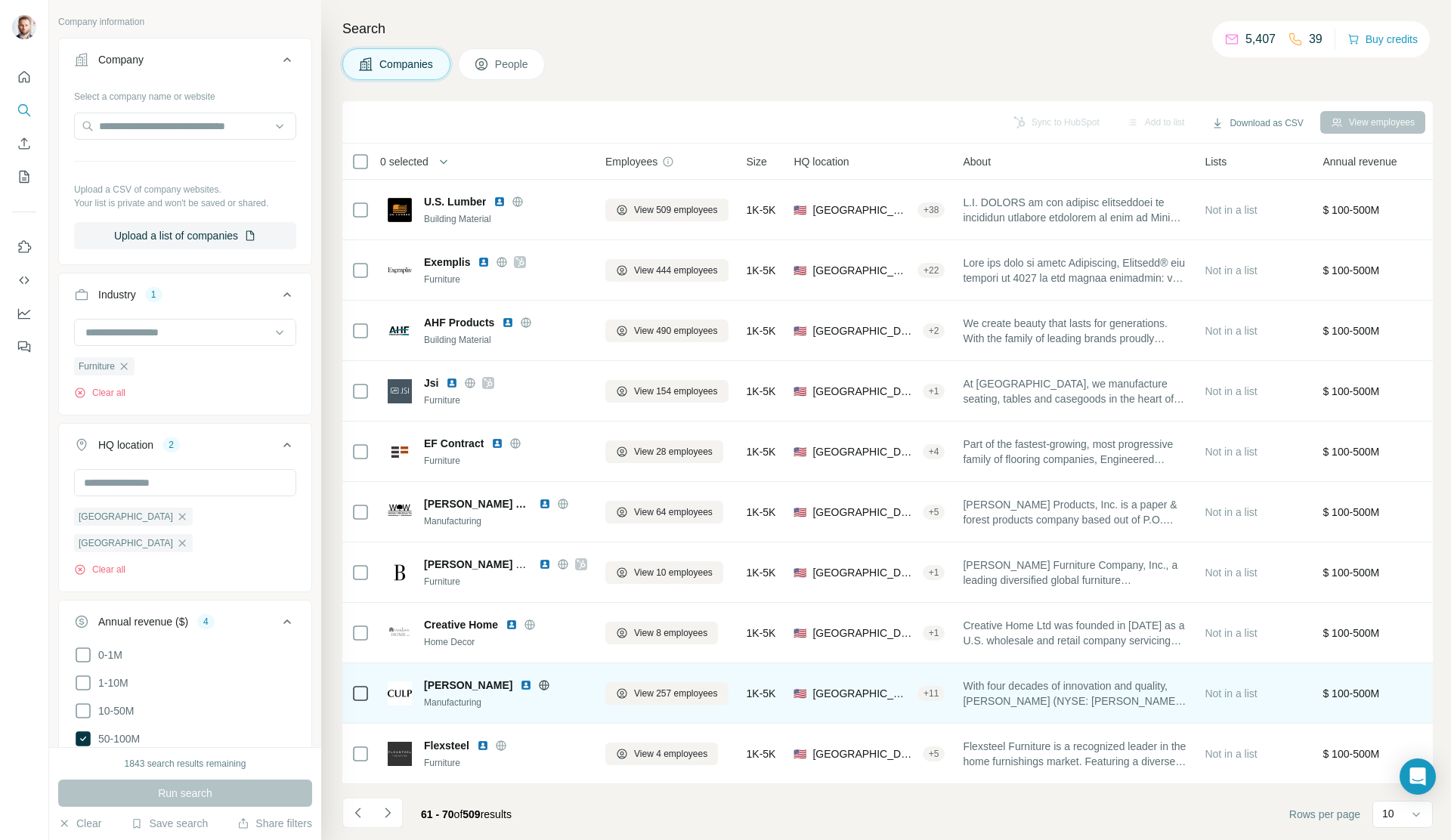
click at [539, 613] on icon at bounding box center [544, 684] width 10 height 1
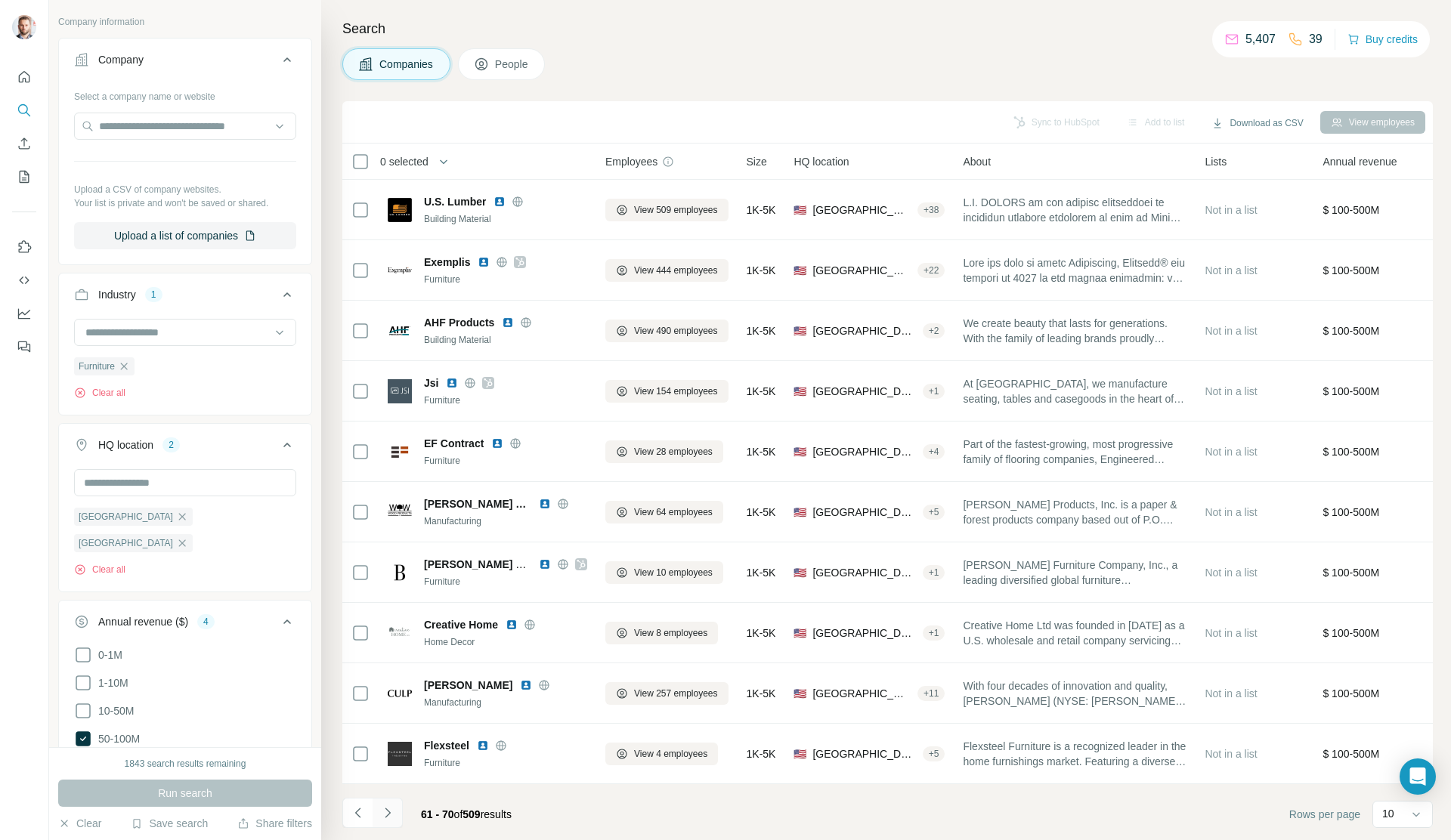
click at [386, 613] on icon "Navigate to next page" at bounding box center [388, 813] width 15 height 15
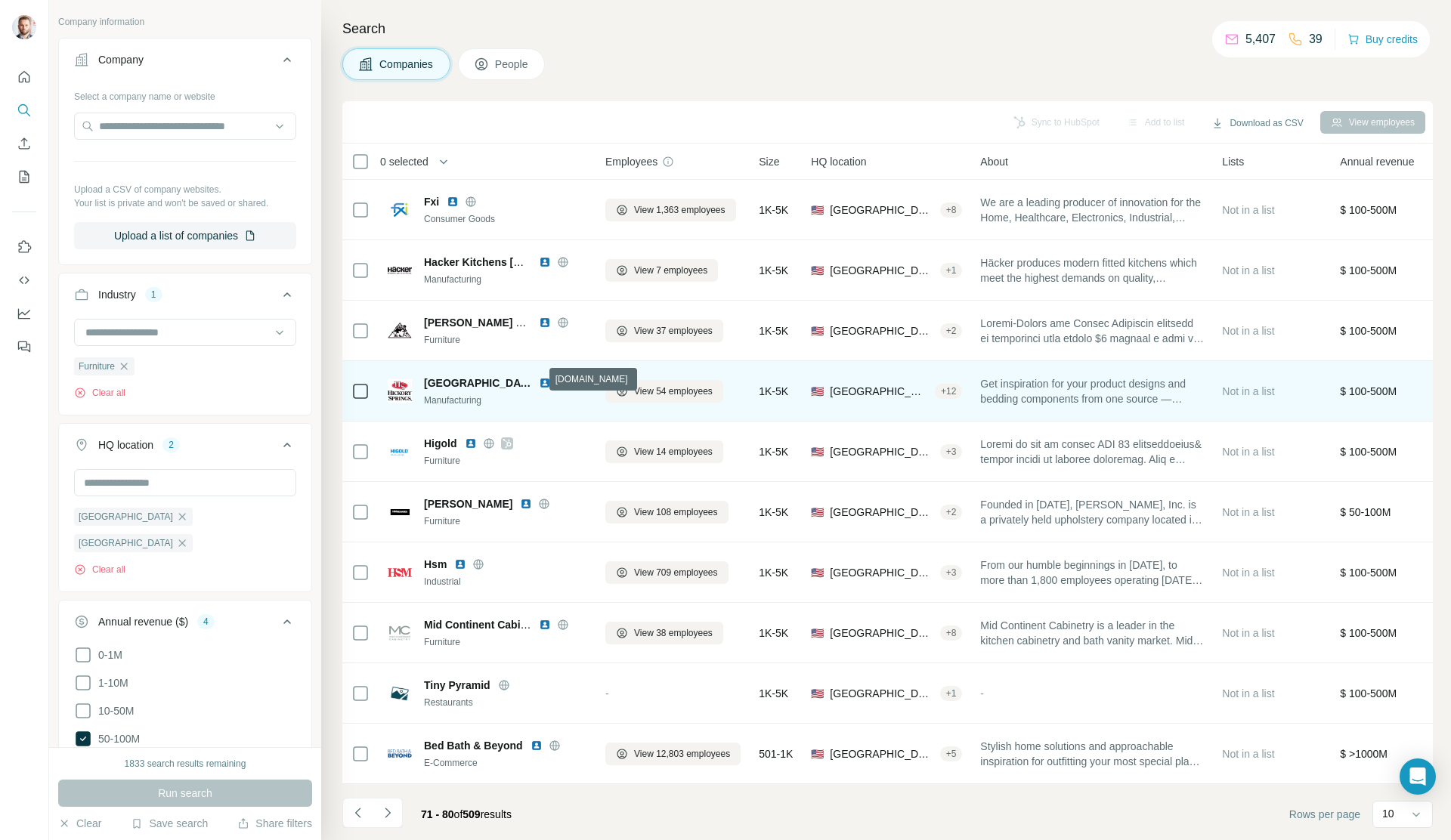
click at [561, 378] on icon at bounding box center [562, 382] width 4 height 10
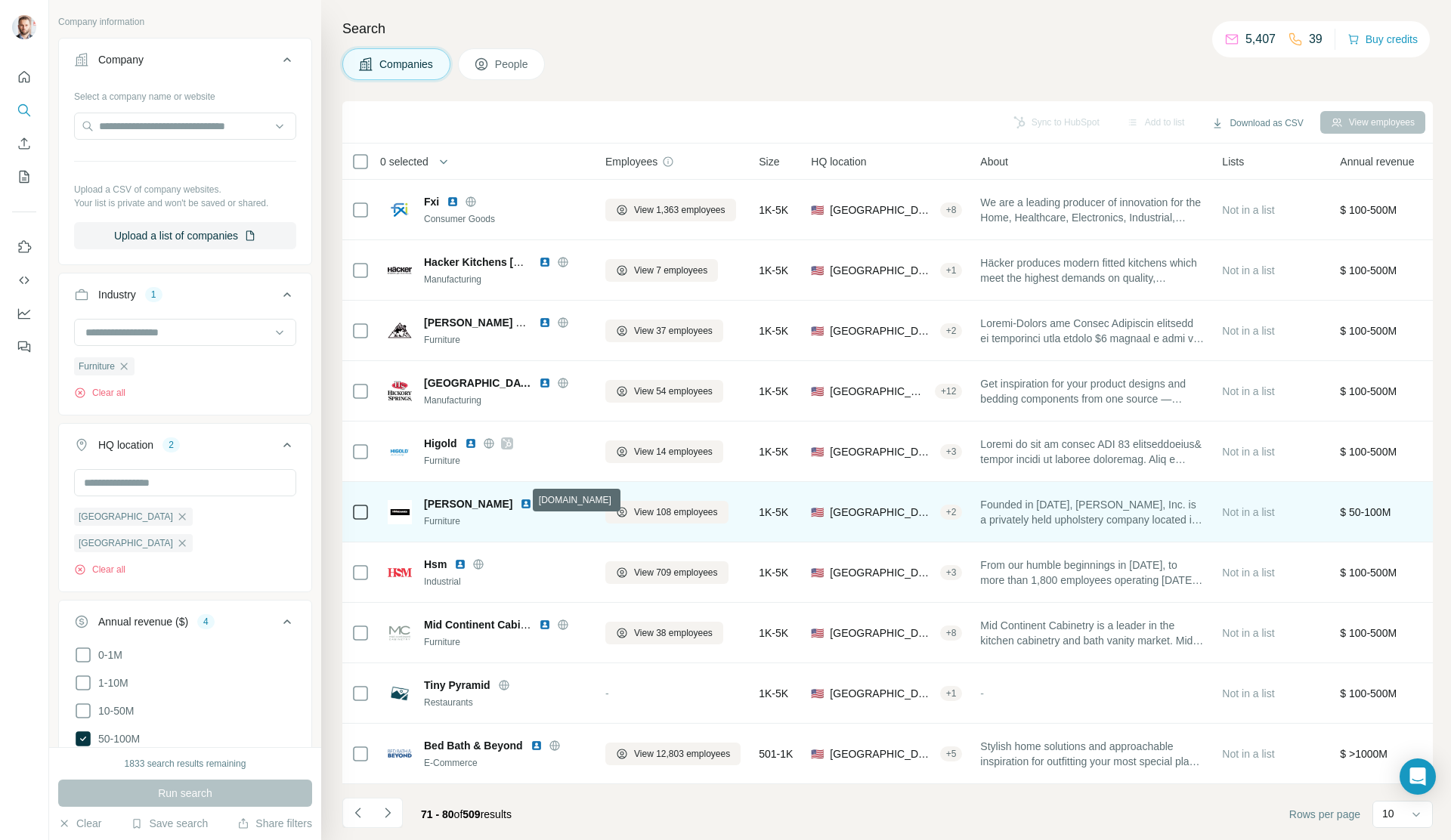
click at [538, 503] on icon at bounding box center [544, 504] width 12 height 12
click at [520, 503] on img at bounding box center [526, 504] width 12 height 12
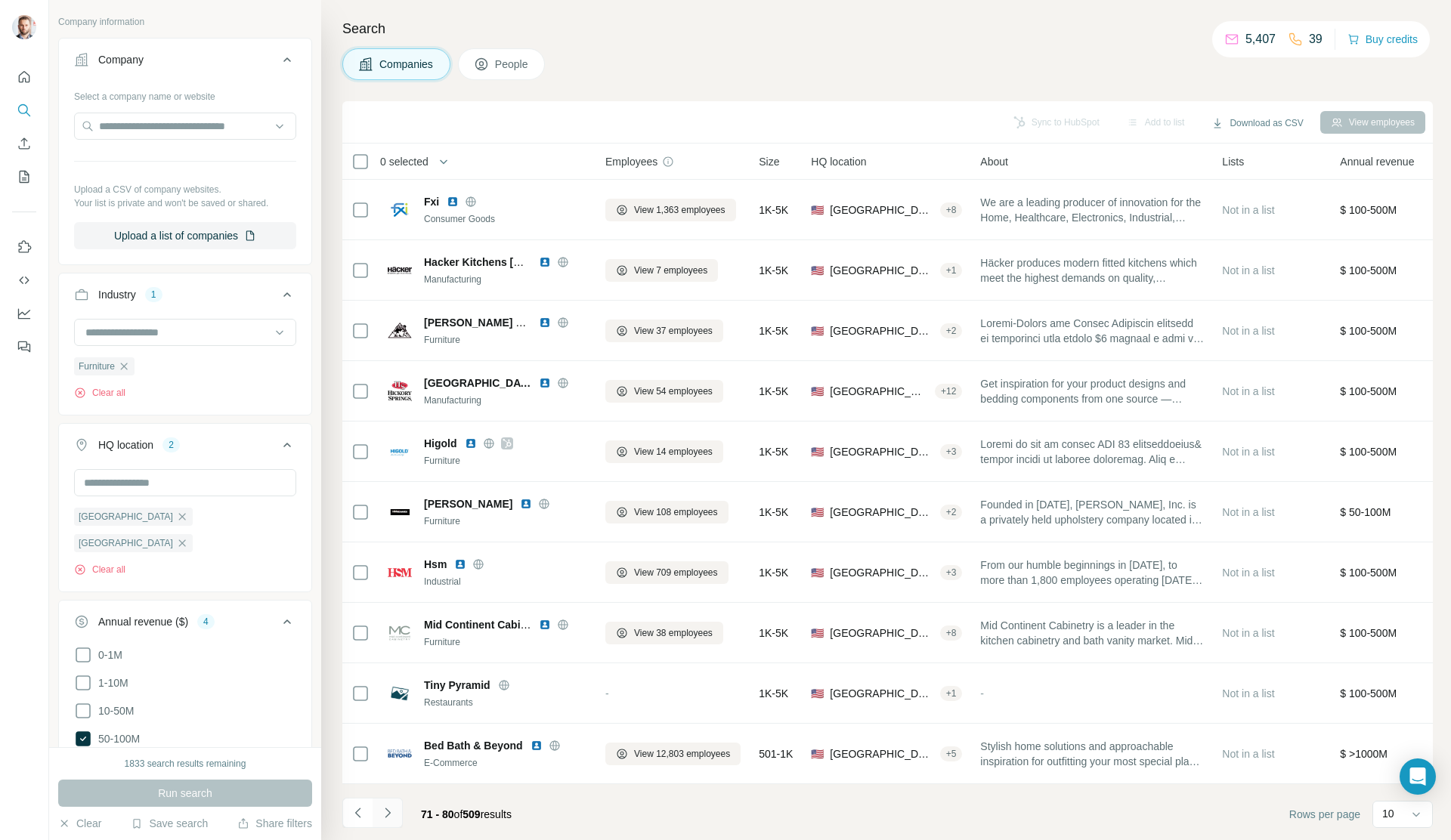
click at [381, 613] on icon "Navigate to next page" at bounding box center [388, 813] width 15 height 15
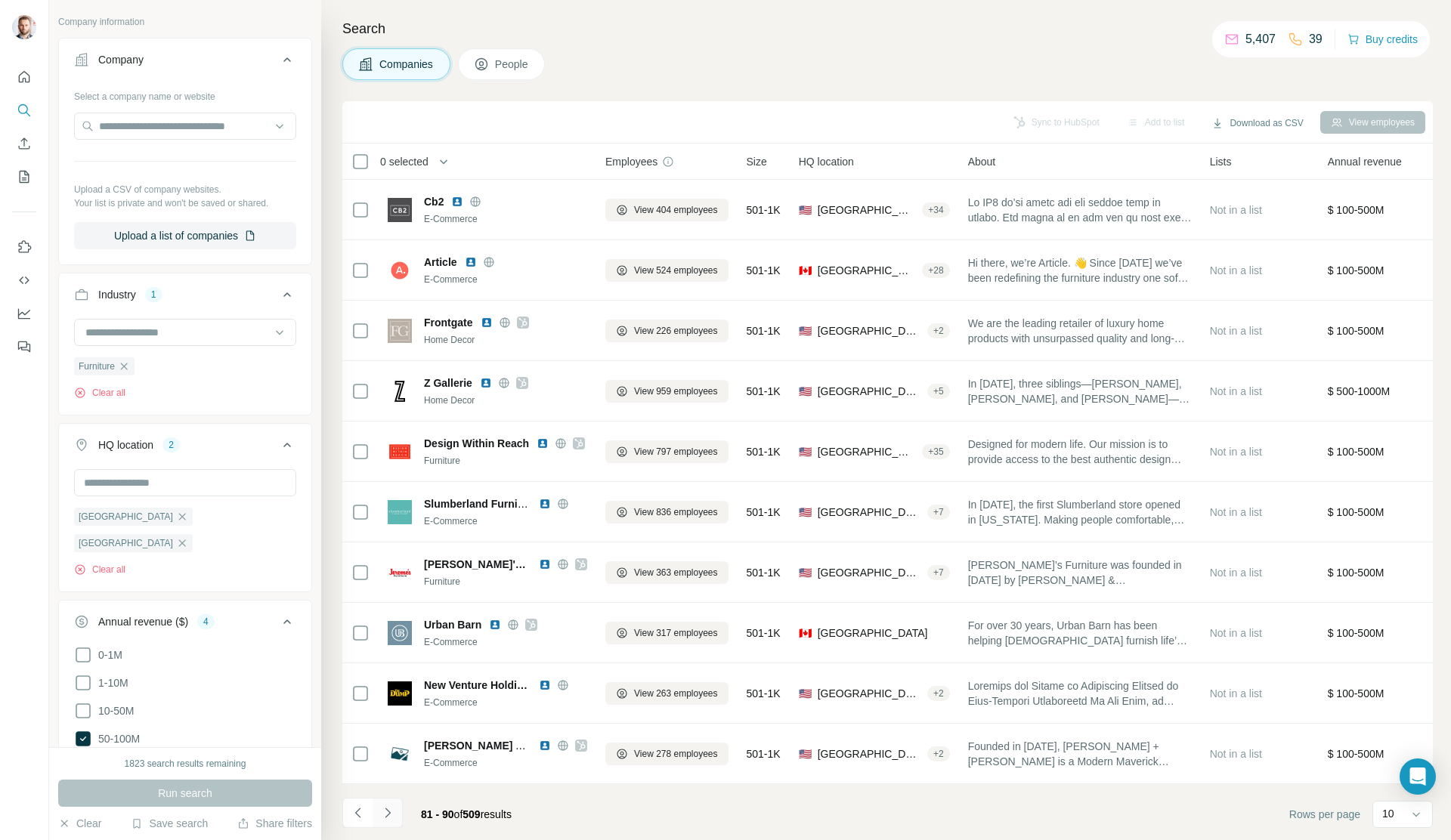
click at [391, 613] on icon "Navigate to next page" at bounding box center [388, 813] width 15 height 15
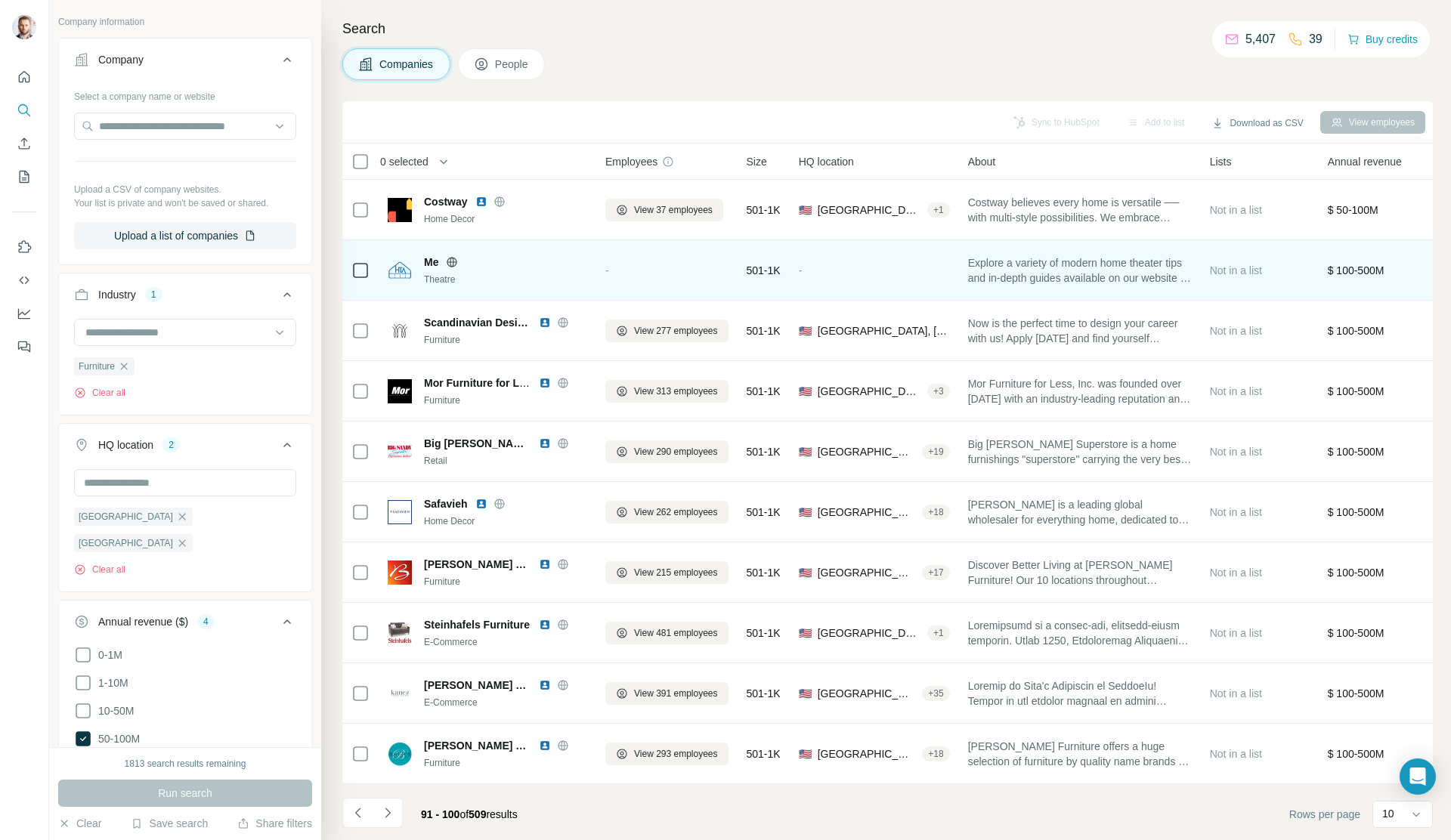
scroll to position [0, 0]
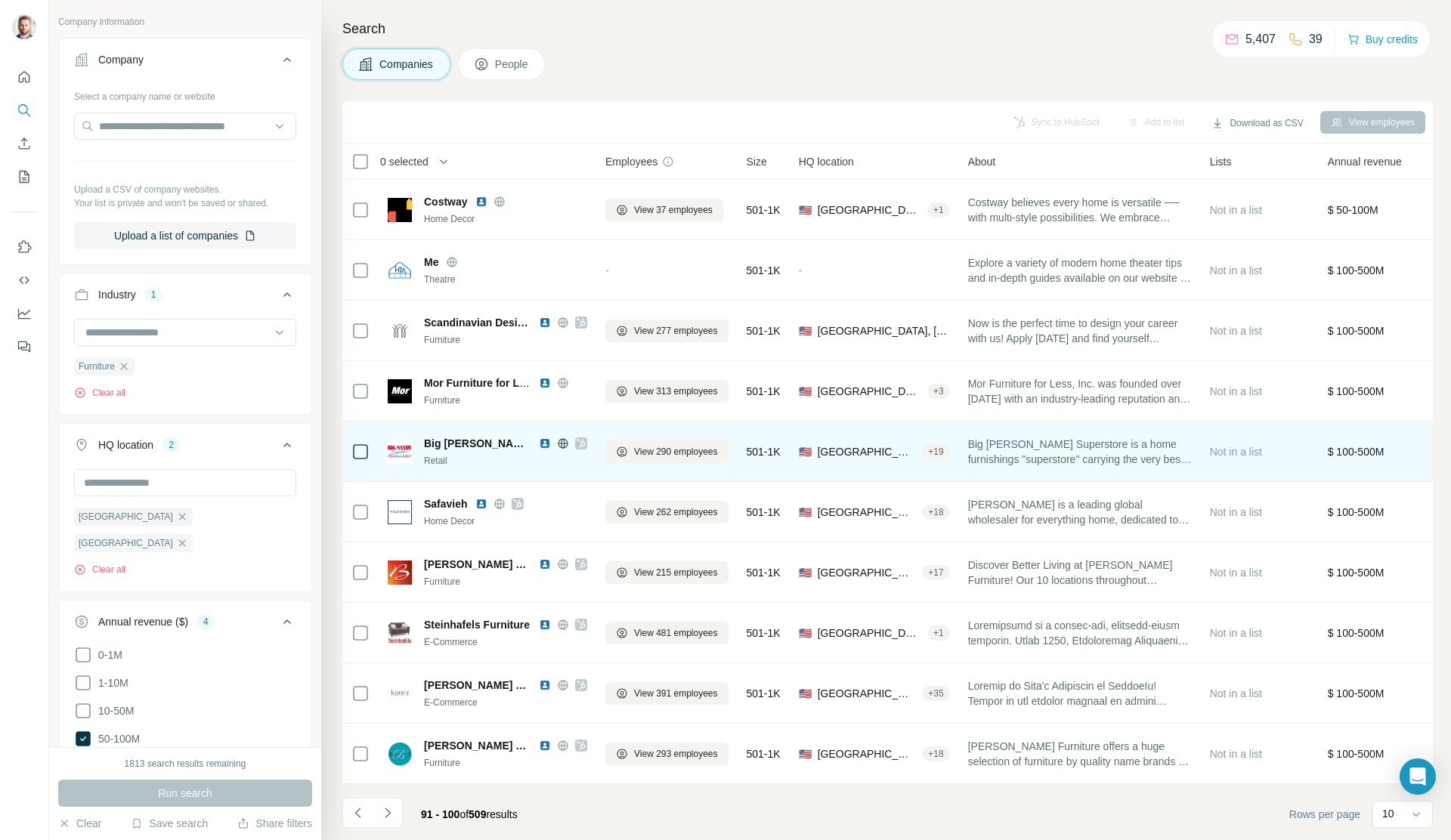
click at [581, 442] on icon at bounding box center [581, 444] width 9 height 12
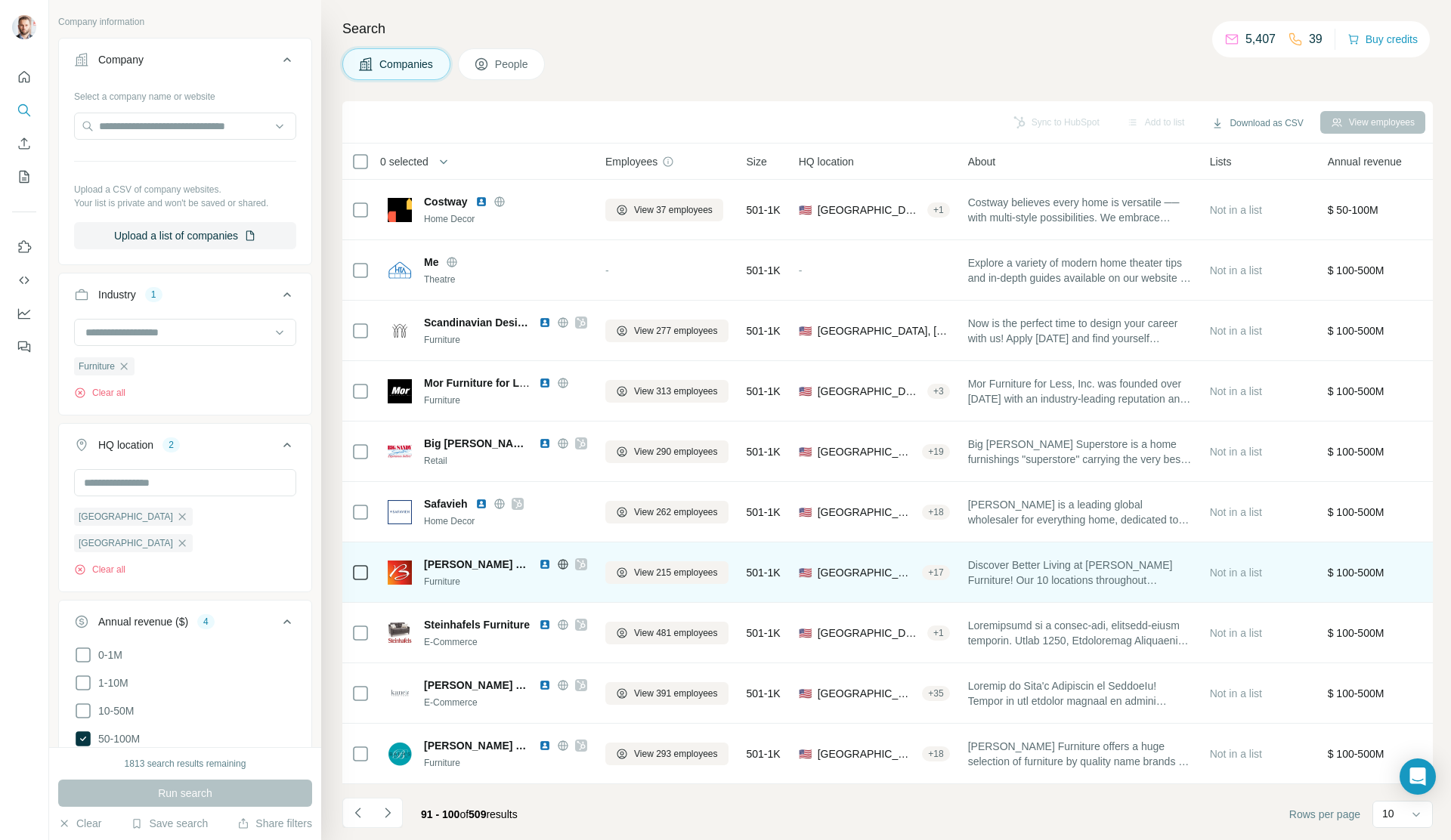
scroll to position [4, 0]
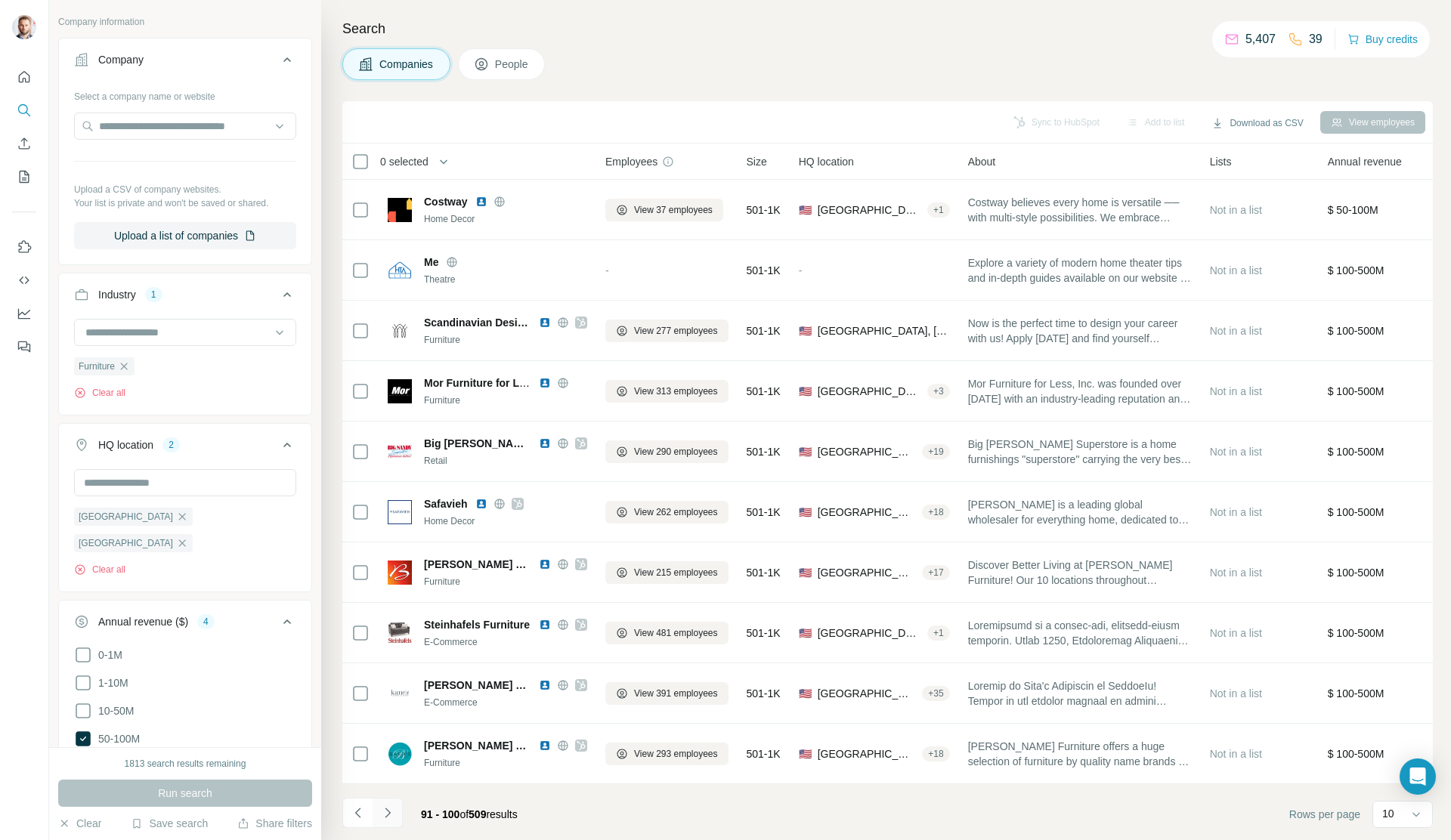
click at [391, 613] on icon "Navigate to next page" at bounding box center [388, 813] width 15 height 15
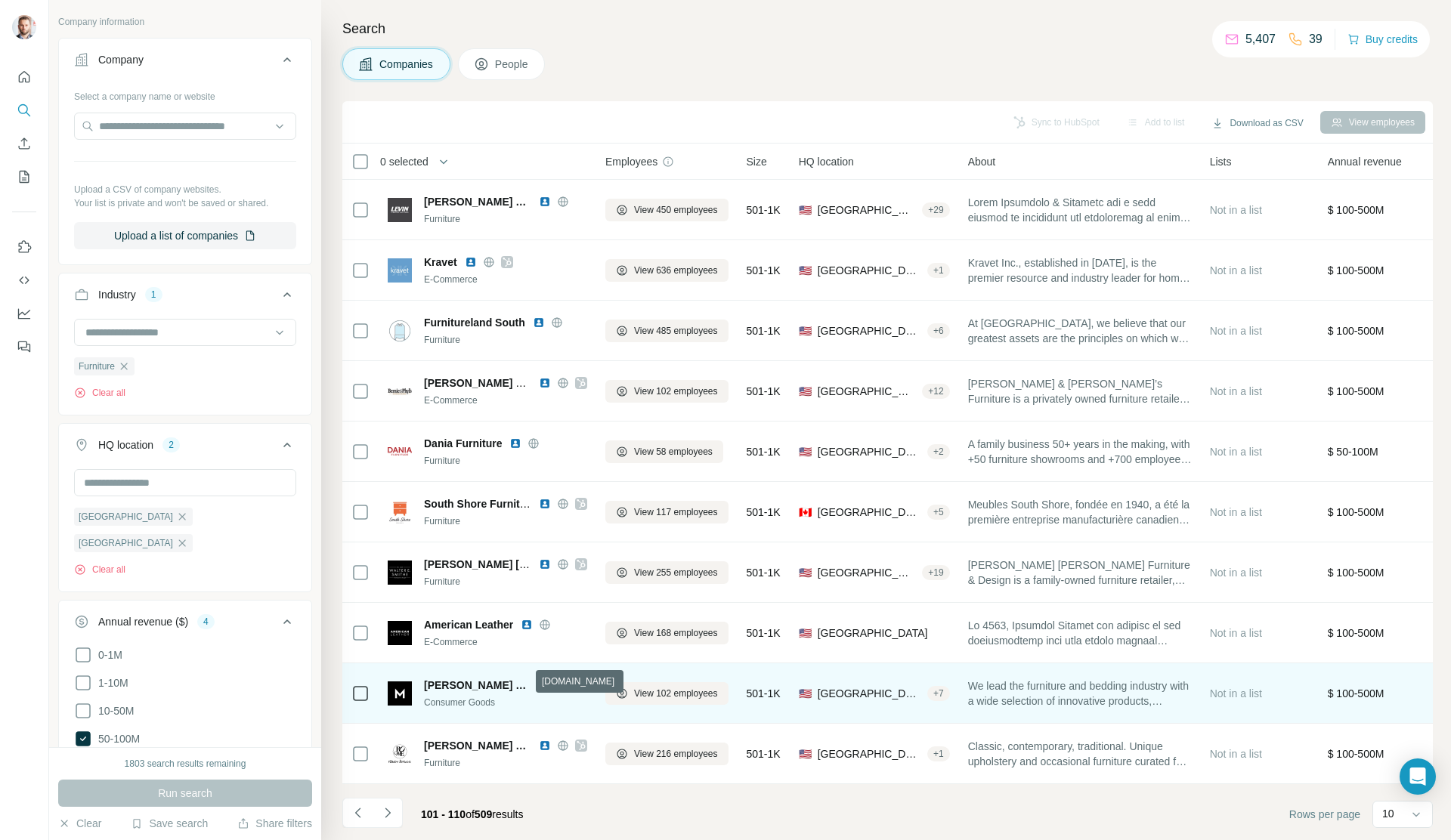
click at [557, 613] on icon at bounding box center [563, 686] width 12 height 12
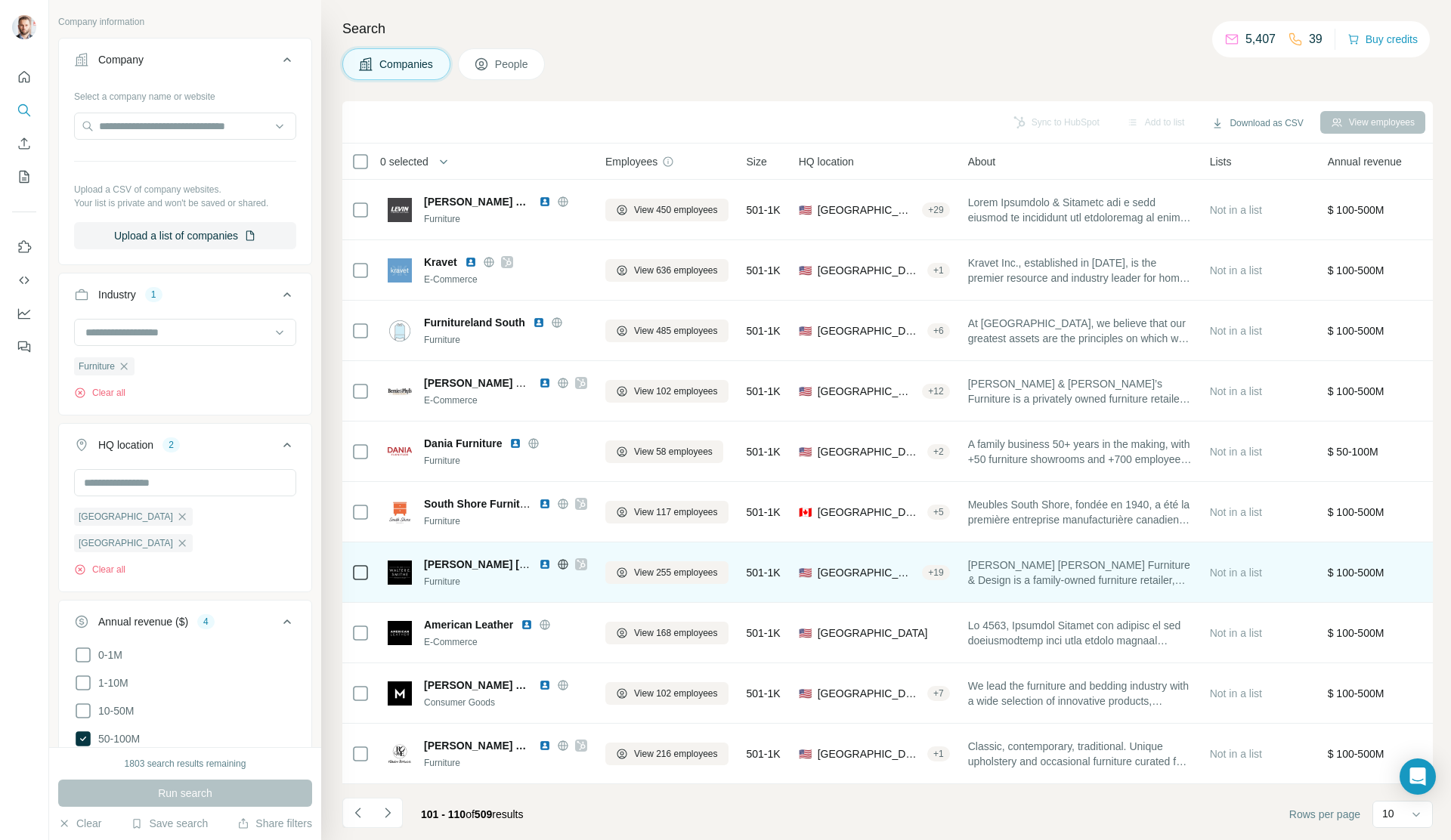
scroll to position [0, 0]
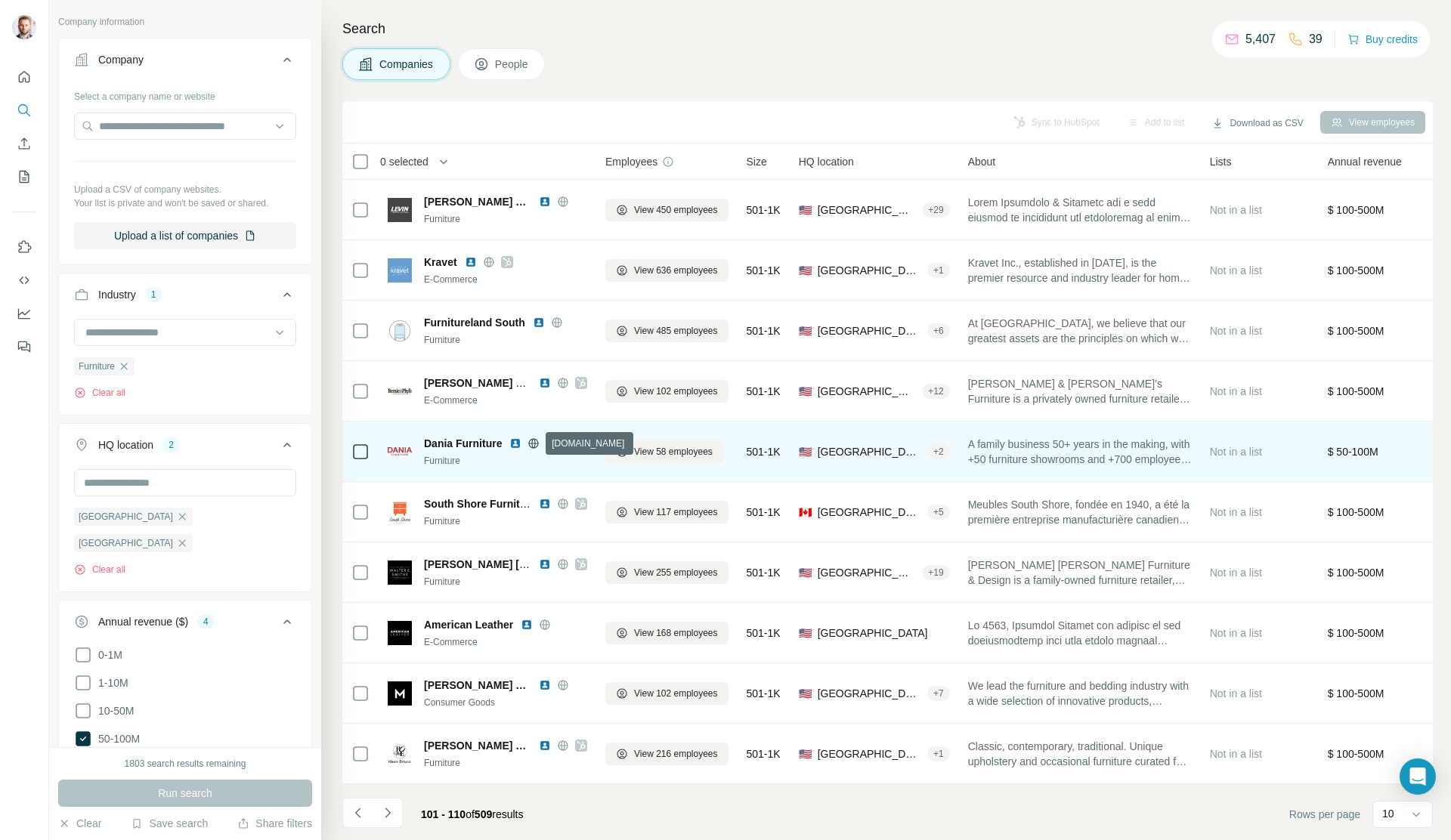
click at [534, 443] on icon at bounding box center [533, 443] width 4 height 10
click at [516, 445] on img at bounding box center [516, 444] width 12 height 12
drag, startPoint x: 420, startPoint y: 446, endPoint x: 504, endPoint y: 448, distance: 84.0
click at [504, 448] on div "Dania Furniture Furniture" at bounding box center [487, 452] width 200 height 32
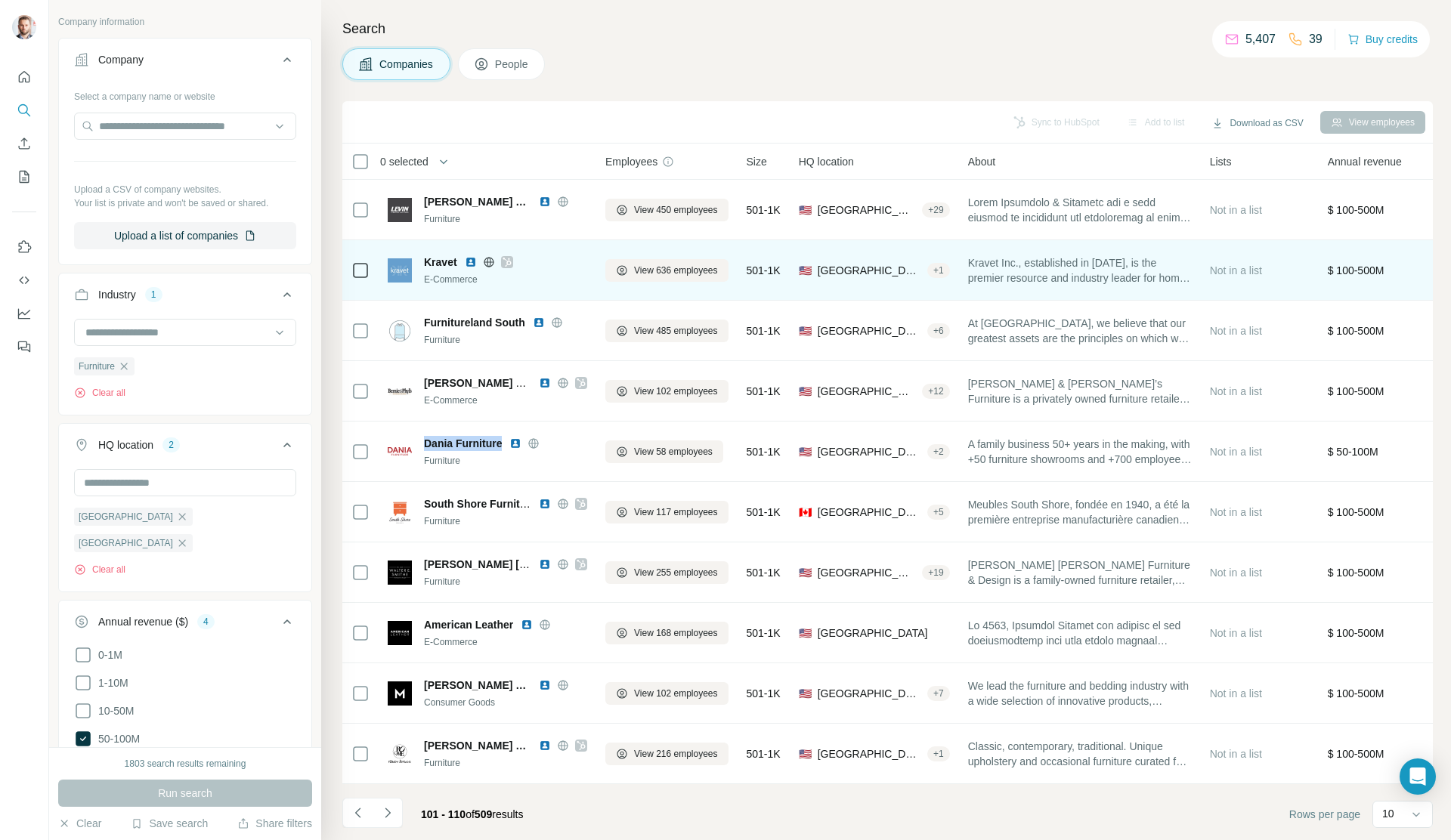
copy span "Dania Furniture"
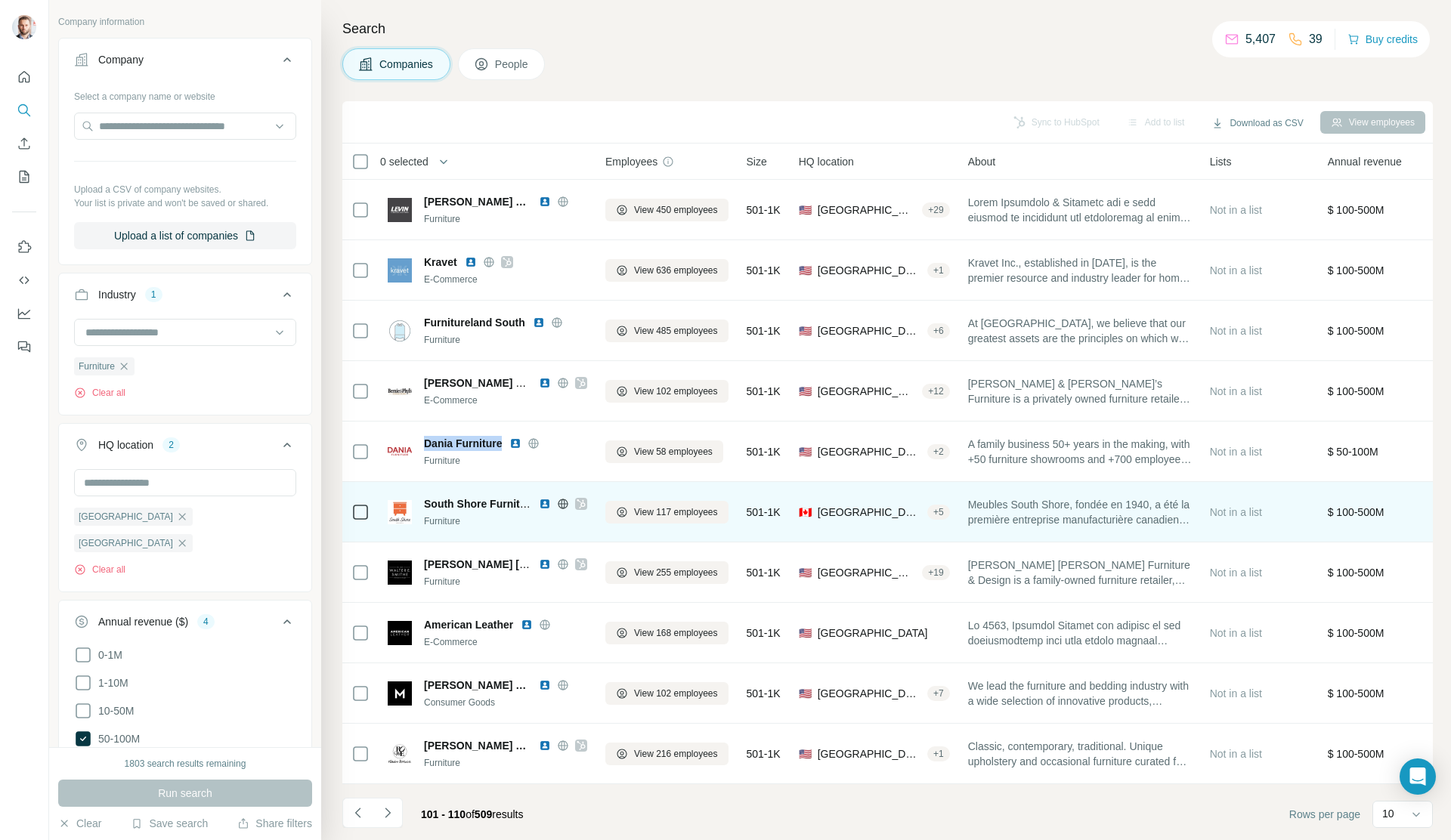
scroll to position [4, 0]
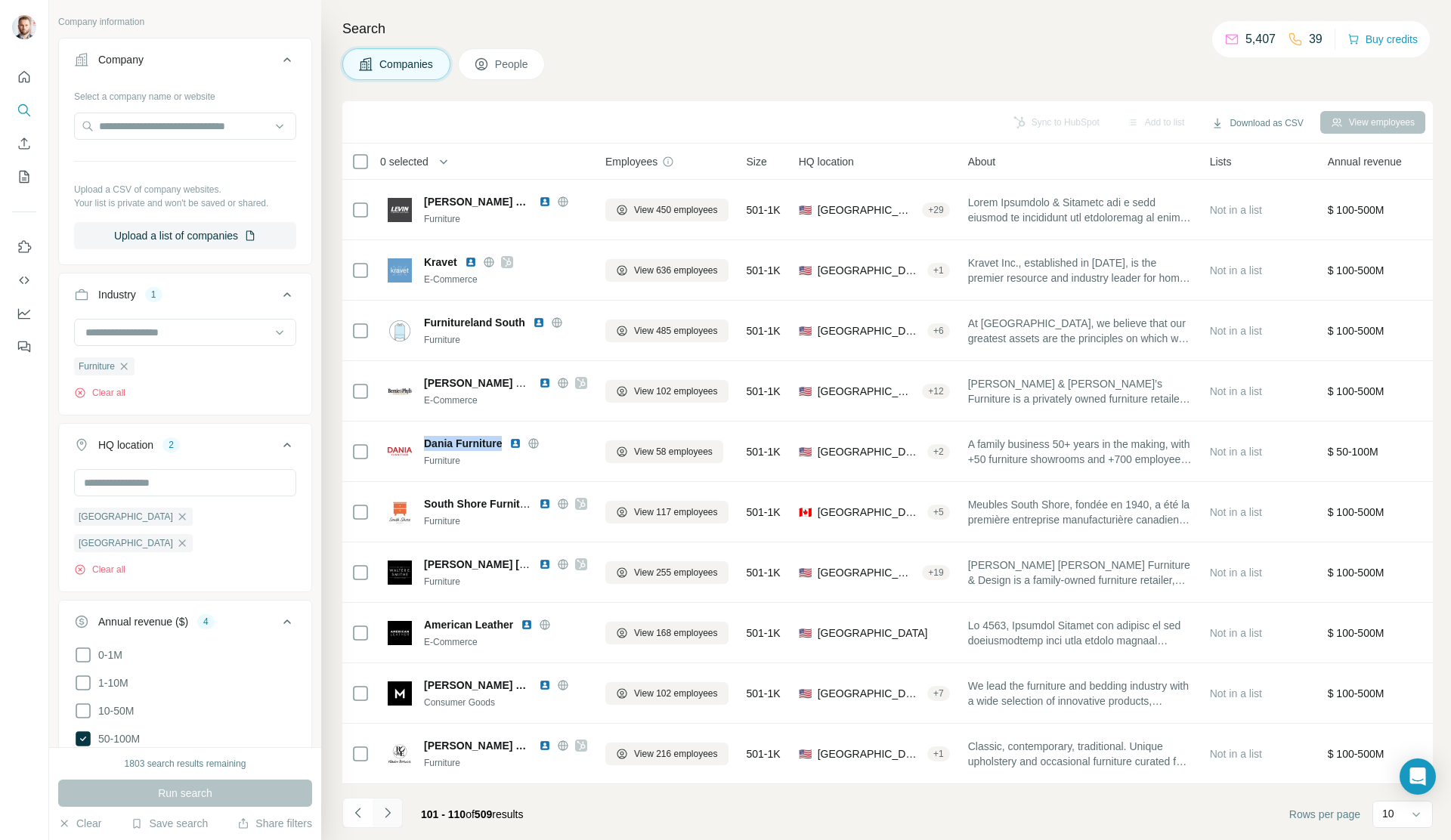
click at [383, 613] on icon "Navigate to next page" at bounding box center [388, 813] width 15 height 15
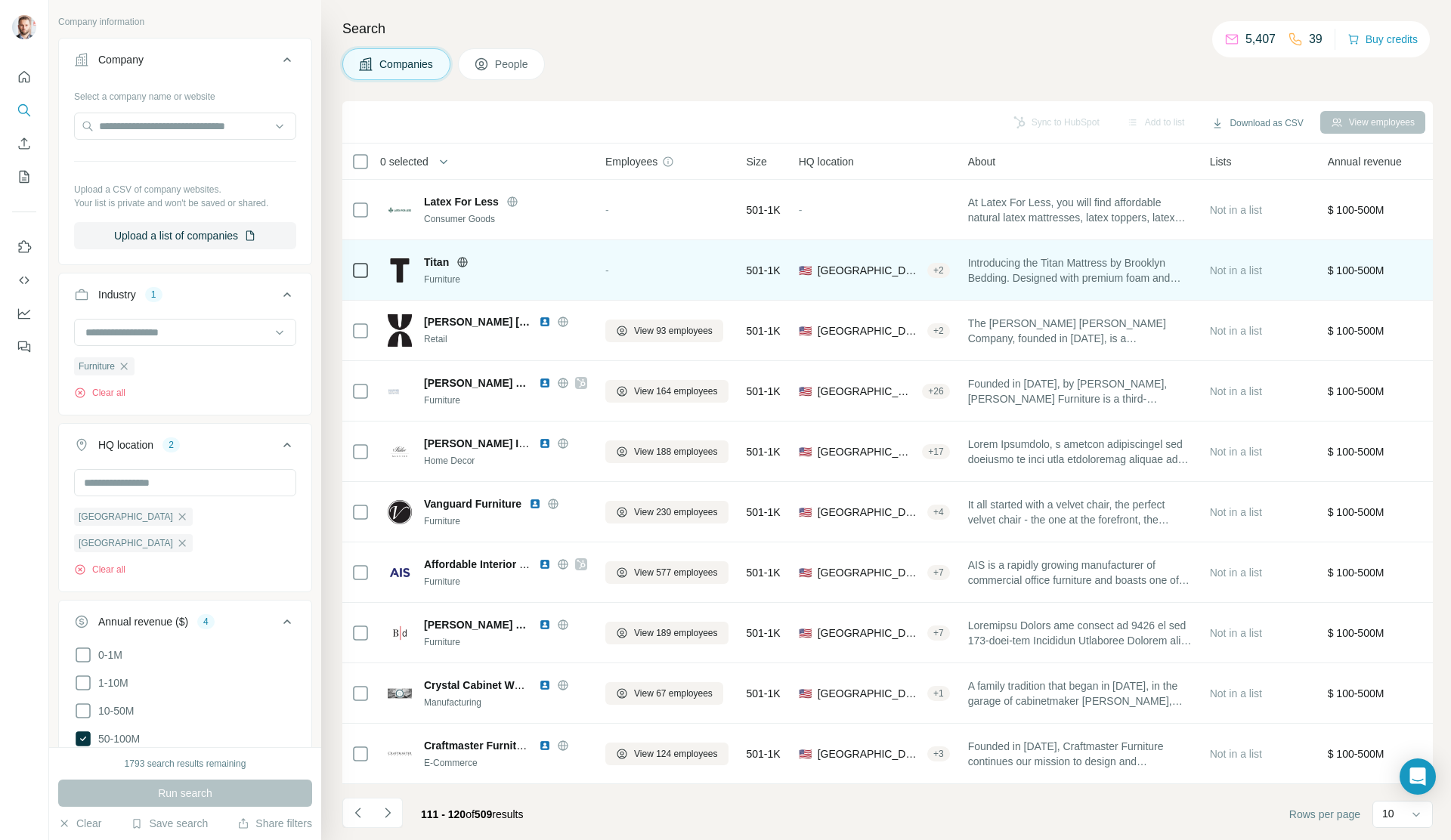
click at [465, 262] on icon at bounding box center [462, 262] width 10 height 1
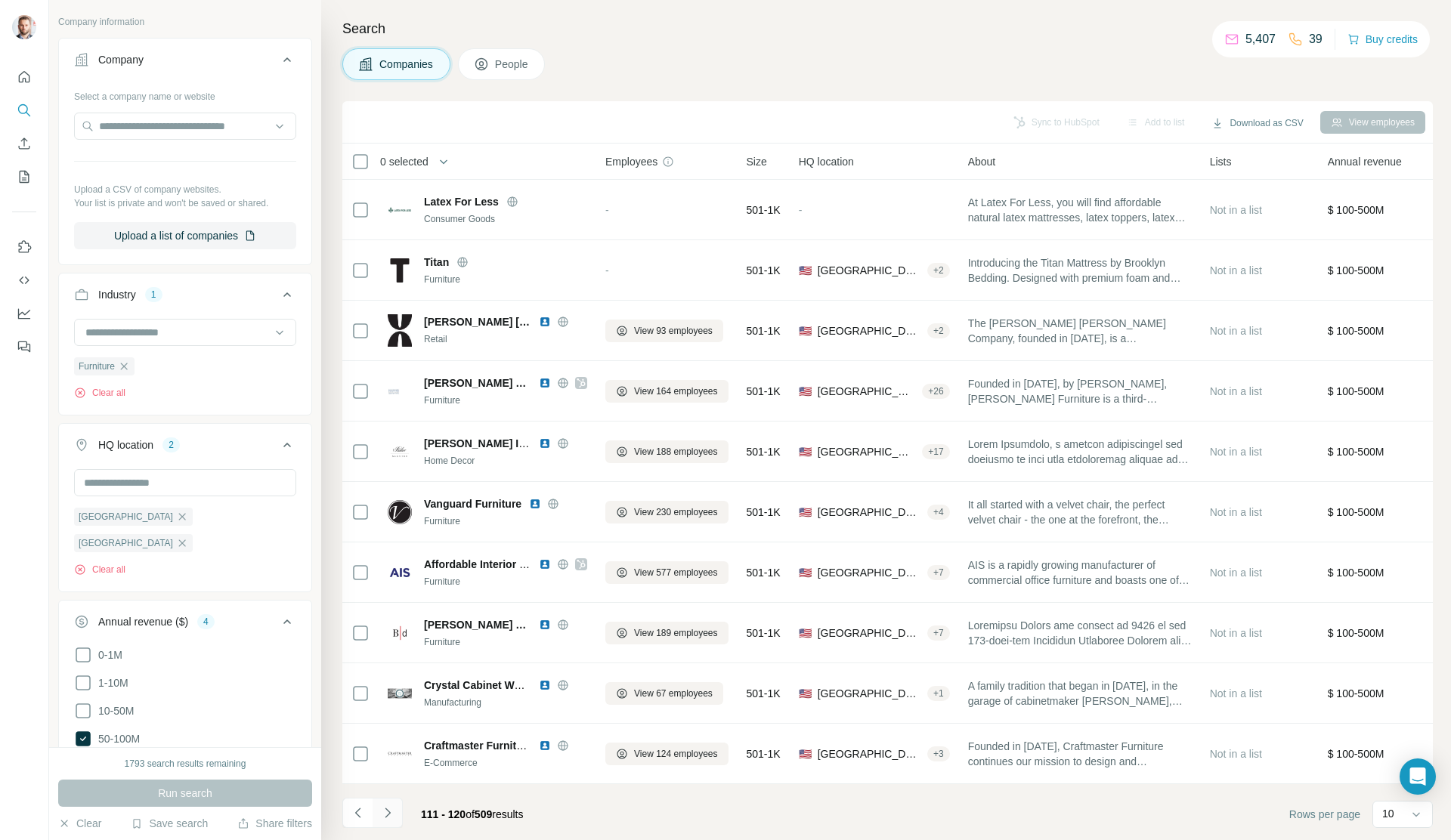
click at [391, 613] on icon "Navigate to next page" at bounding box center [388, 813] width 15 height 15
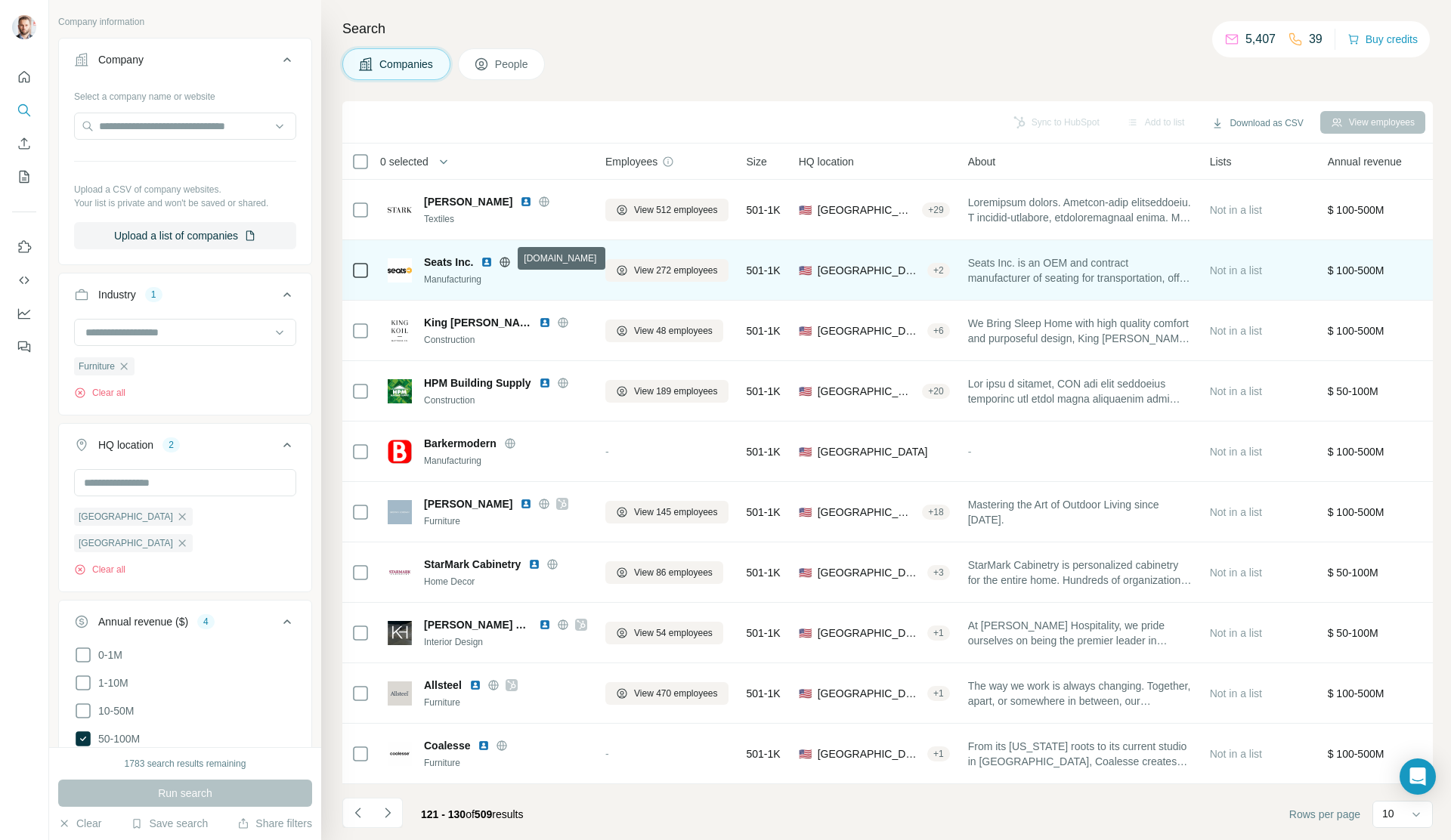
click at [507, 257] on icon at bounding box center [505, 262] width 12 height 12
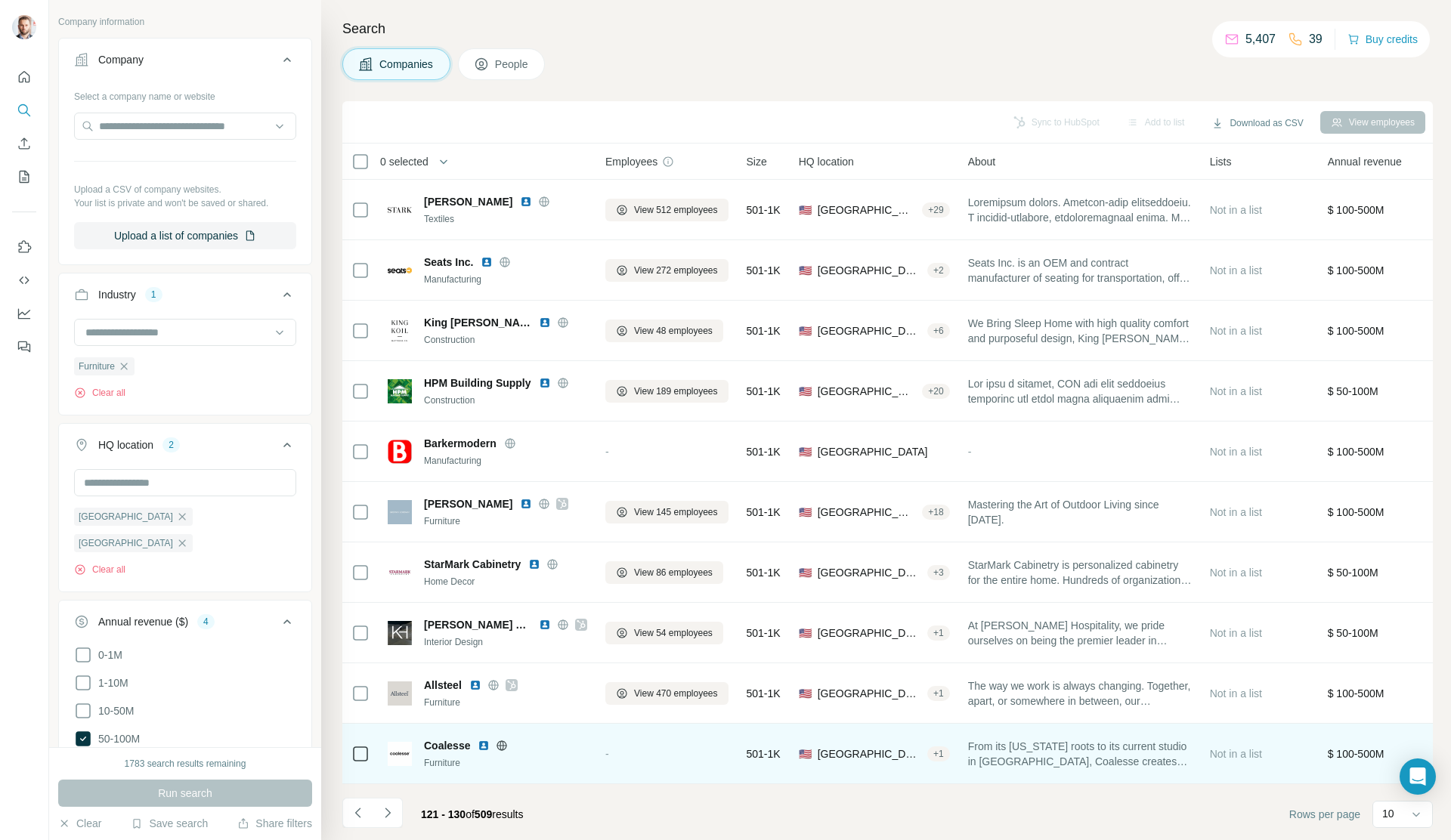
click at [485, 613] on img at bounding box center [484, 746] width 12 height 12
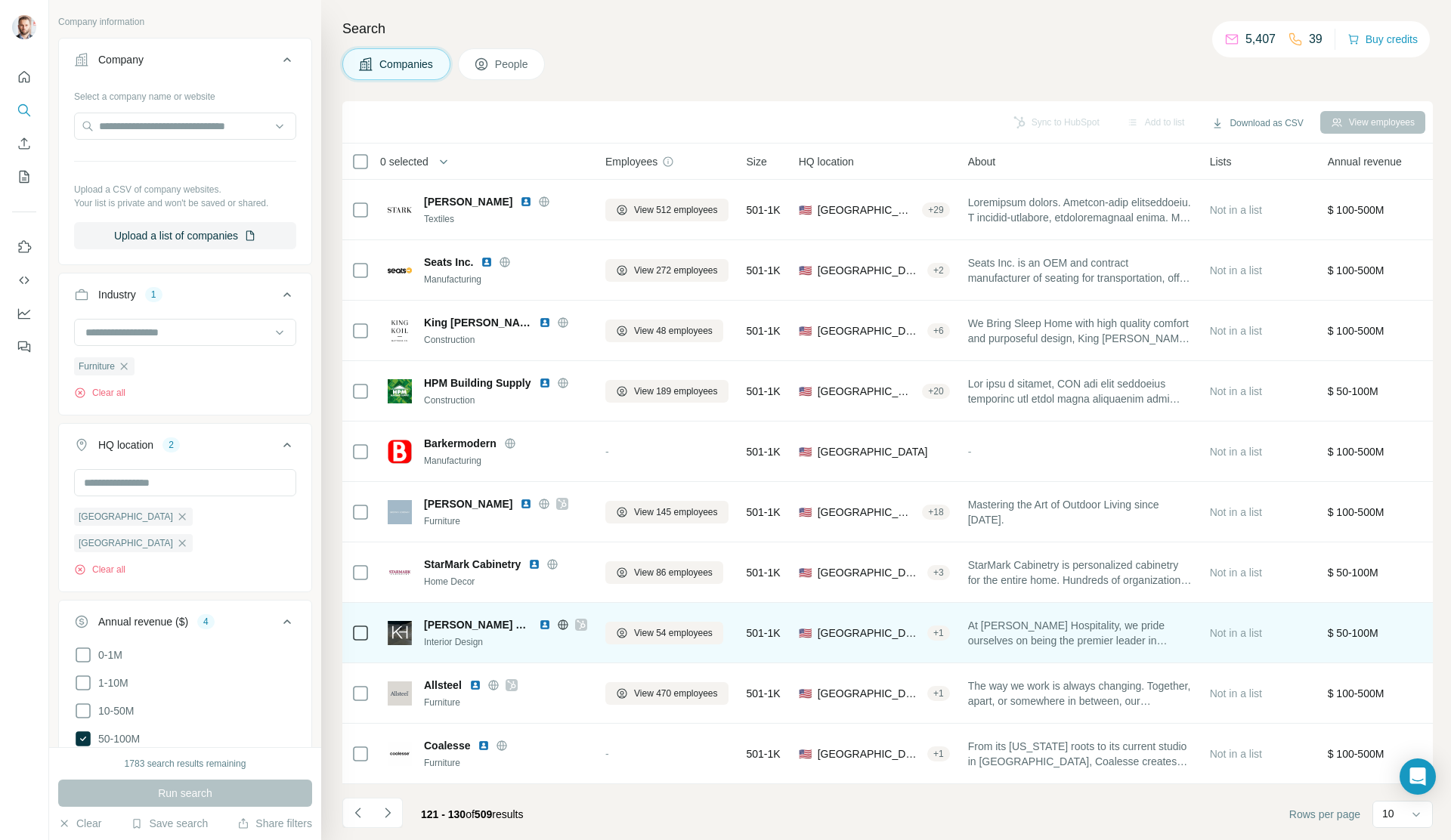
click at [575, 613] on div at bounding box center [581, 625] width 12 height 12
click at [539, 613] on img at bounding box center [545, 625] width 12 height 12
click at [557, 613] on icon at bounding box center [563, 625] width 12 height 12
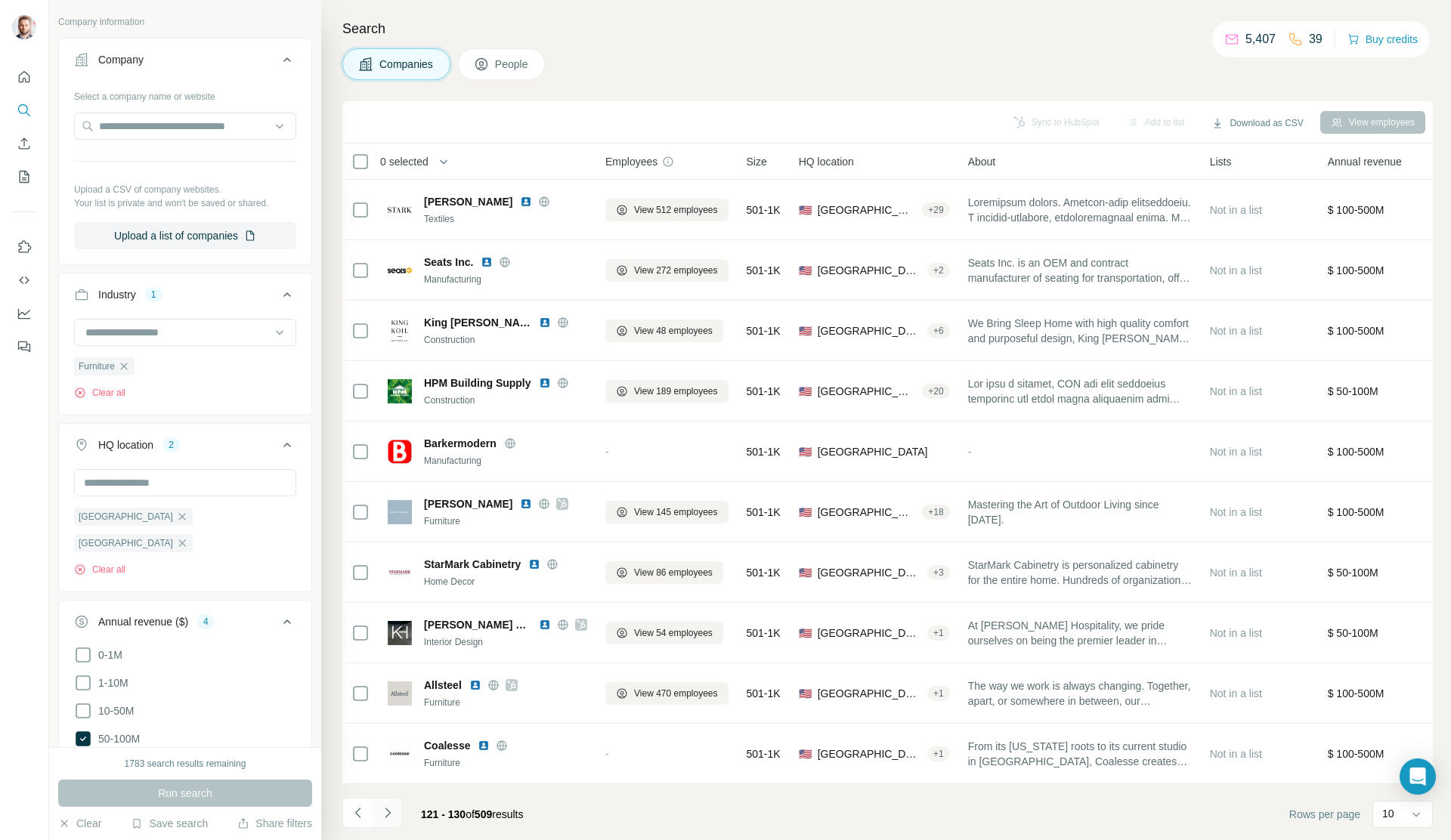
click at [387, 613] on icon "Navigate to next page" at bounding box center [388, 813] width 15 height 15
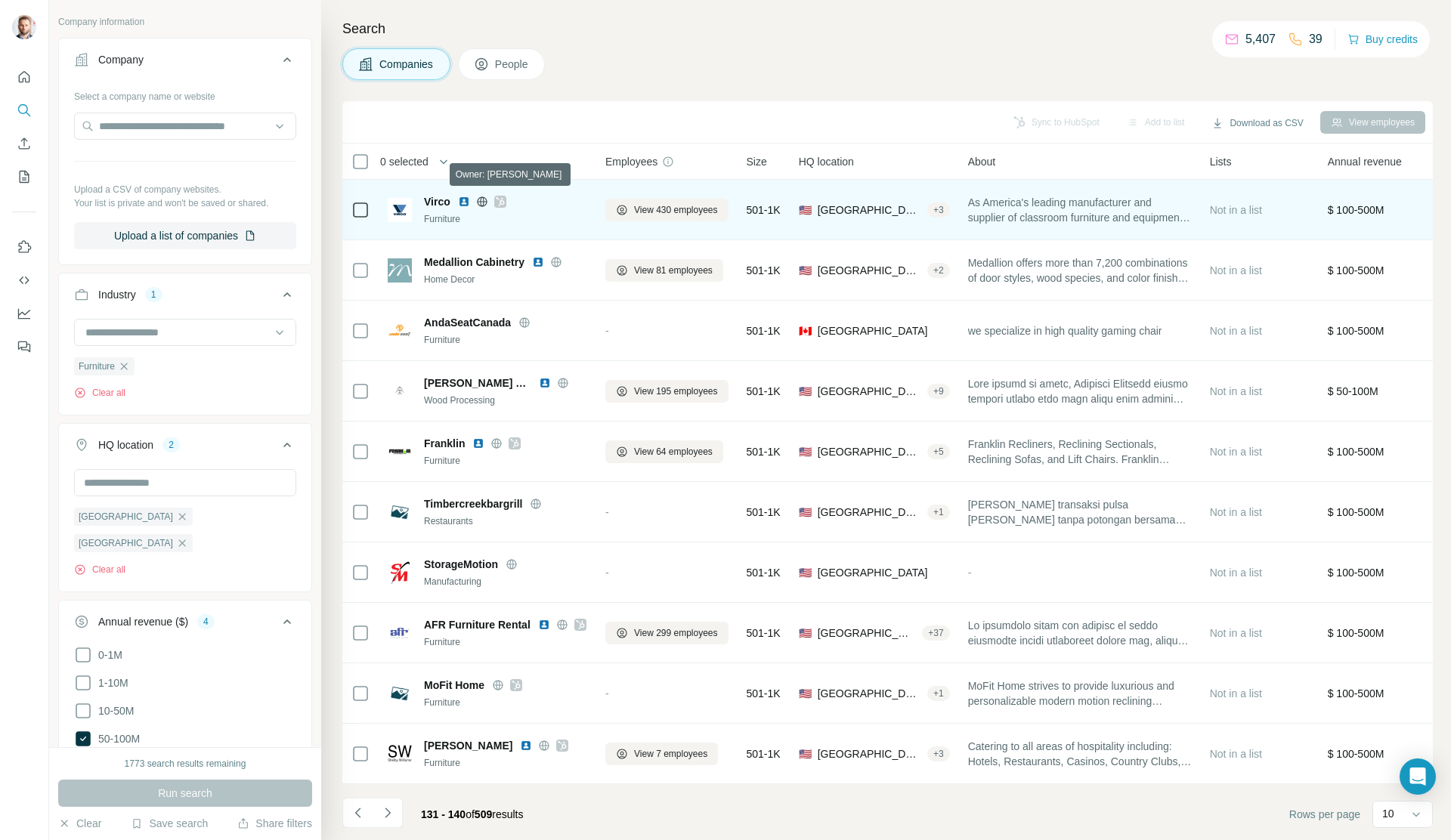
click at [501, 198] on icon at bounding box center [500, 202] width 8 height 9
click at [485, 200] on icon at bounding box center [482, 202] width 12 height 12
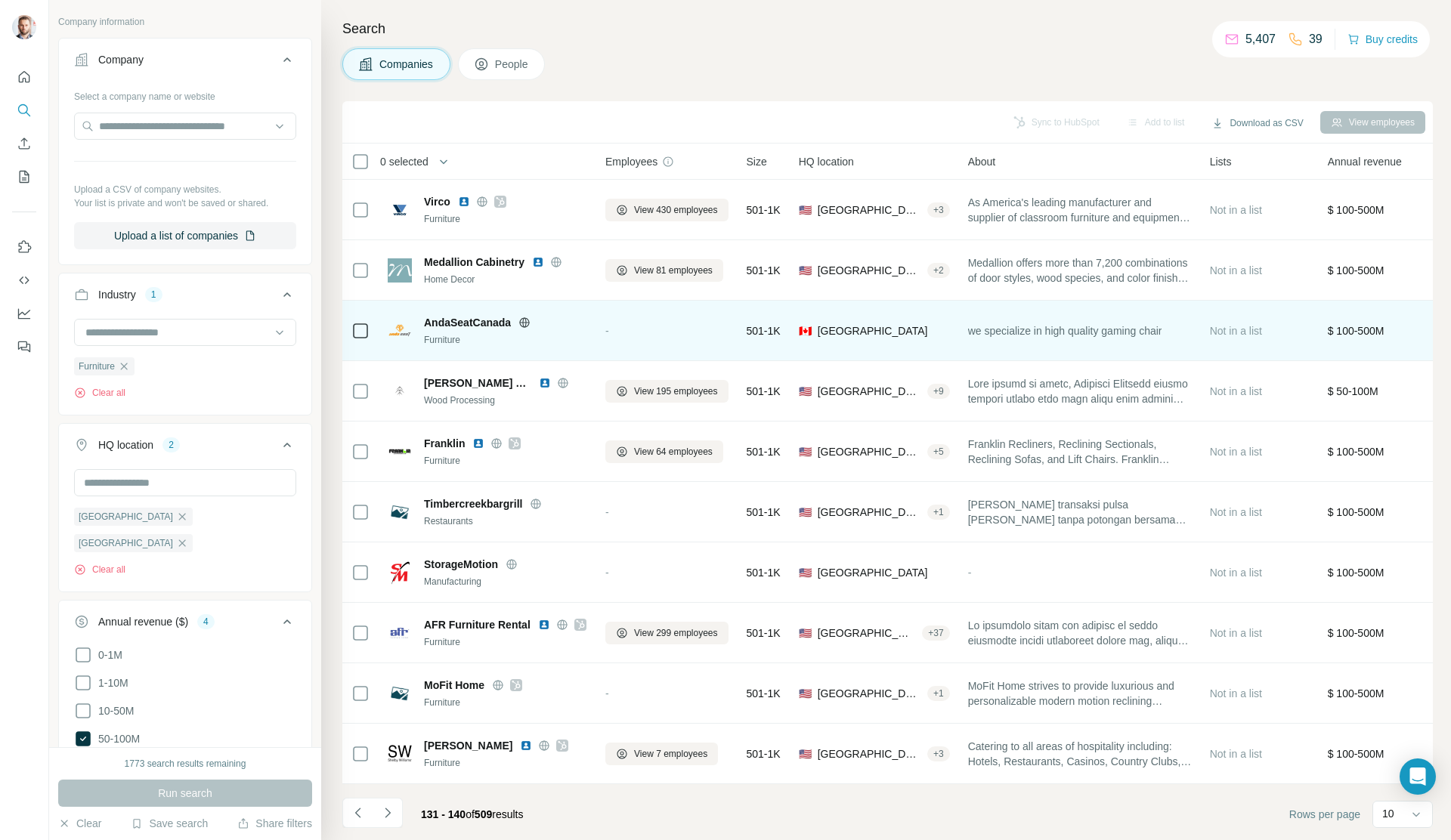
click at [526, 317] on icon at bounding box center [525, 323] width 12 height 12
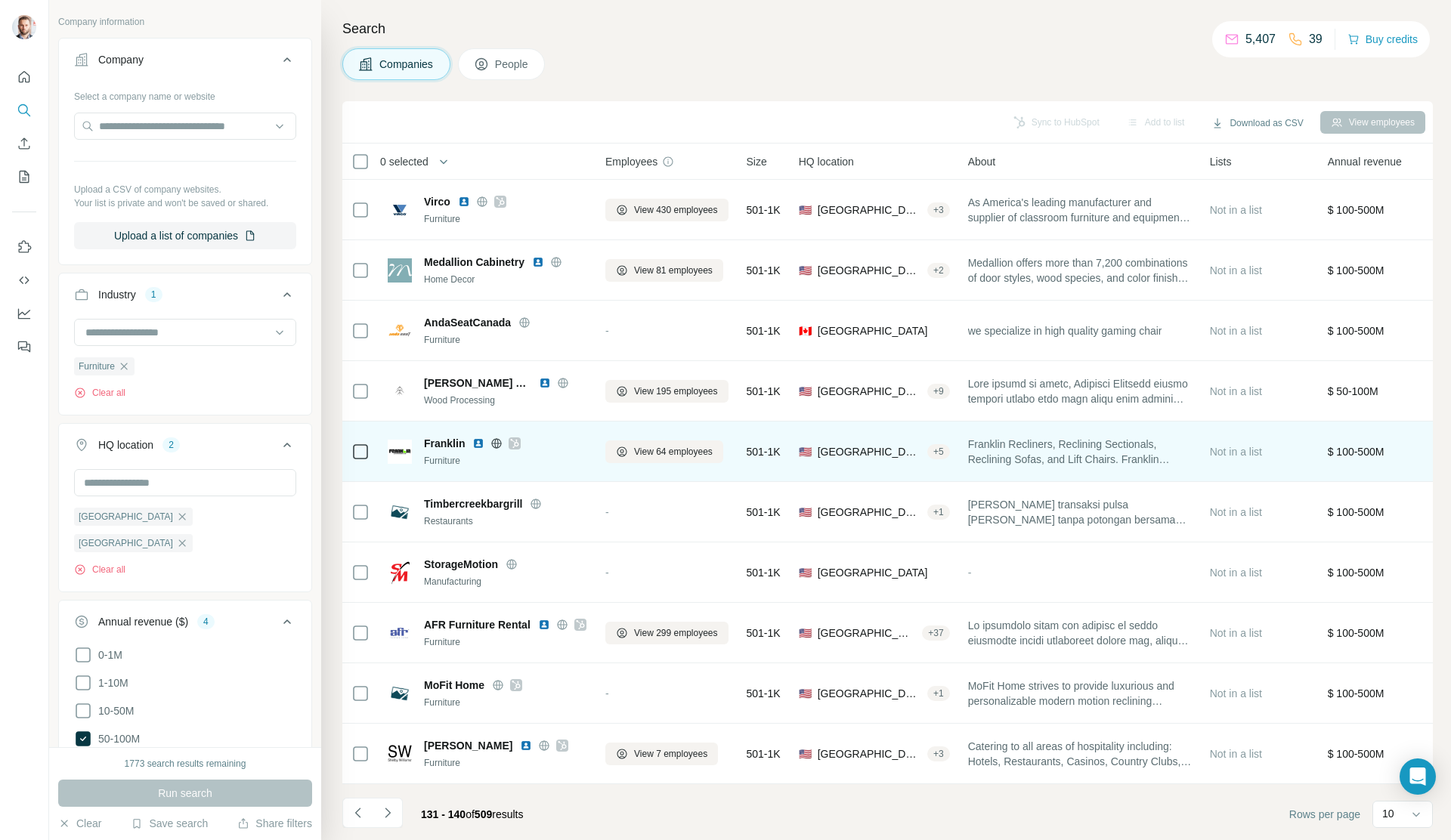
click at [519, 441] on icon at bounding box center [515, 444] width 9 height 12
click at [480, 440] on img at bounding box center [478, 444] width 12 height 12
click at [497, 443] on icon at bounding box center [497, 443] width 4 height 10
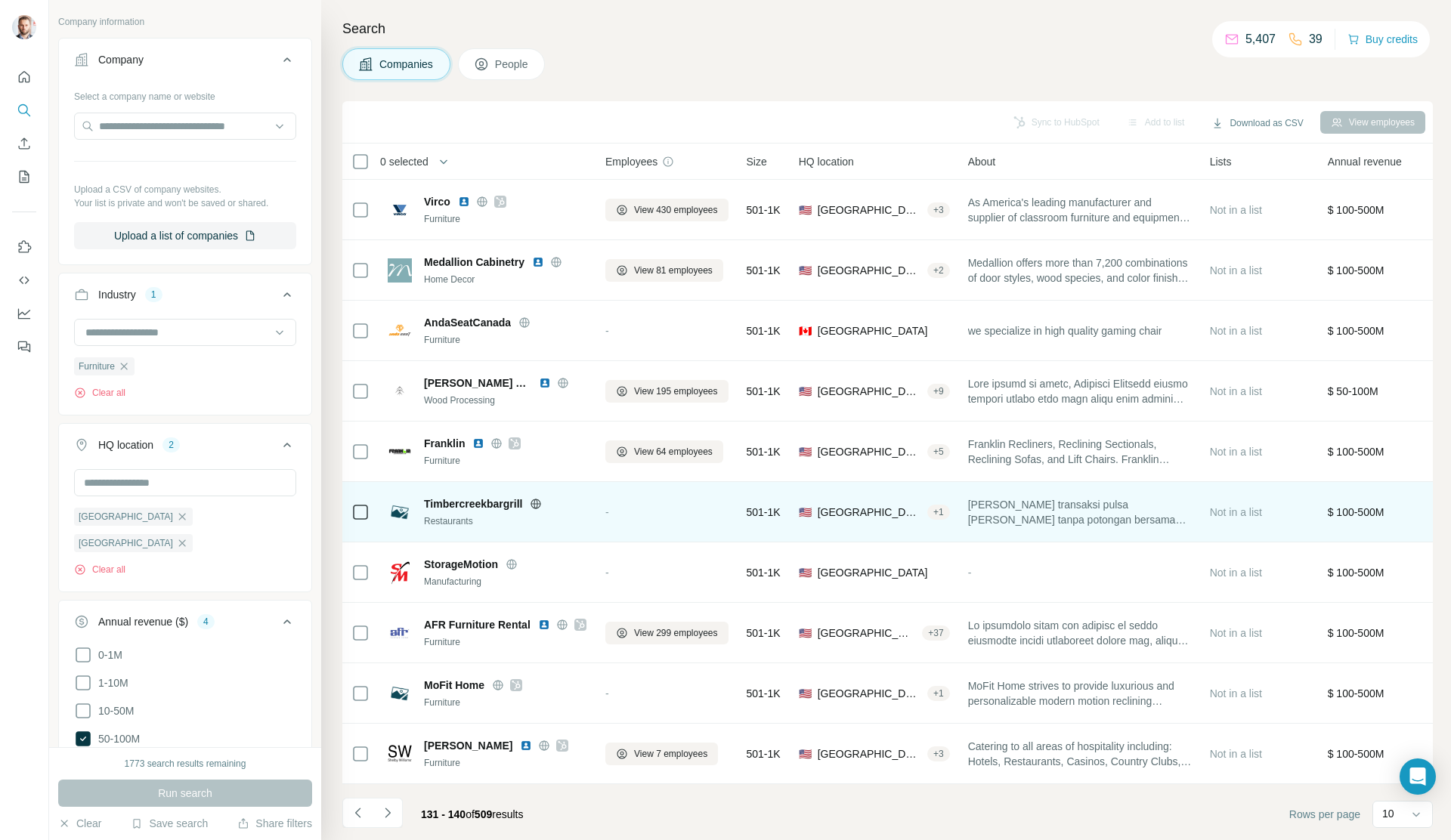
scroll to position [4, 0]
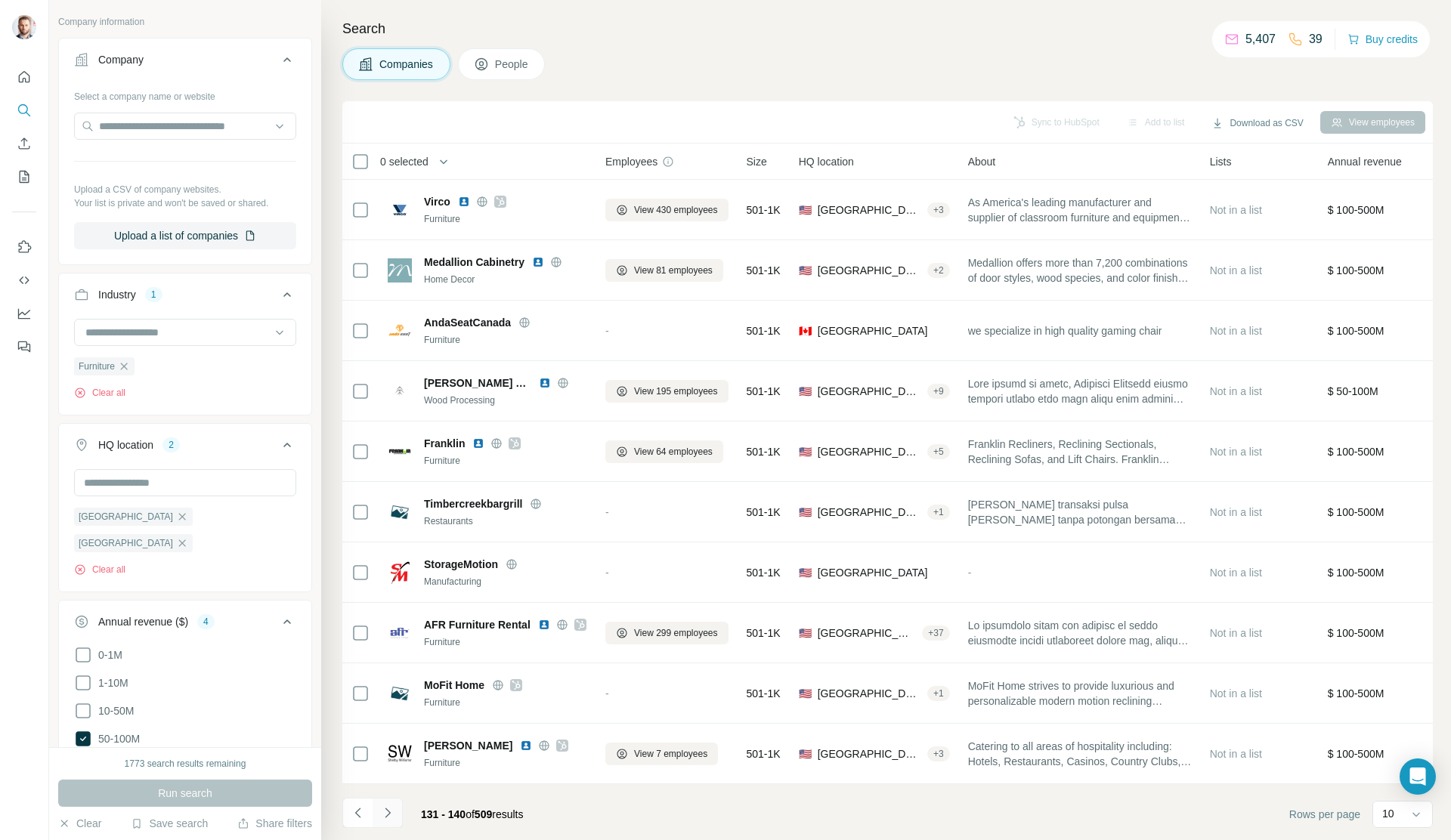
click at [389, 613] on icon "Navigate to next page" at bounding box center [388, 813] width 15 height 15
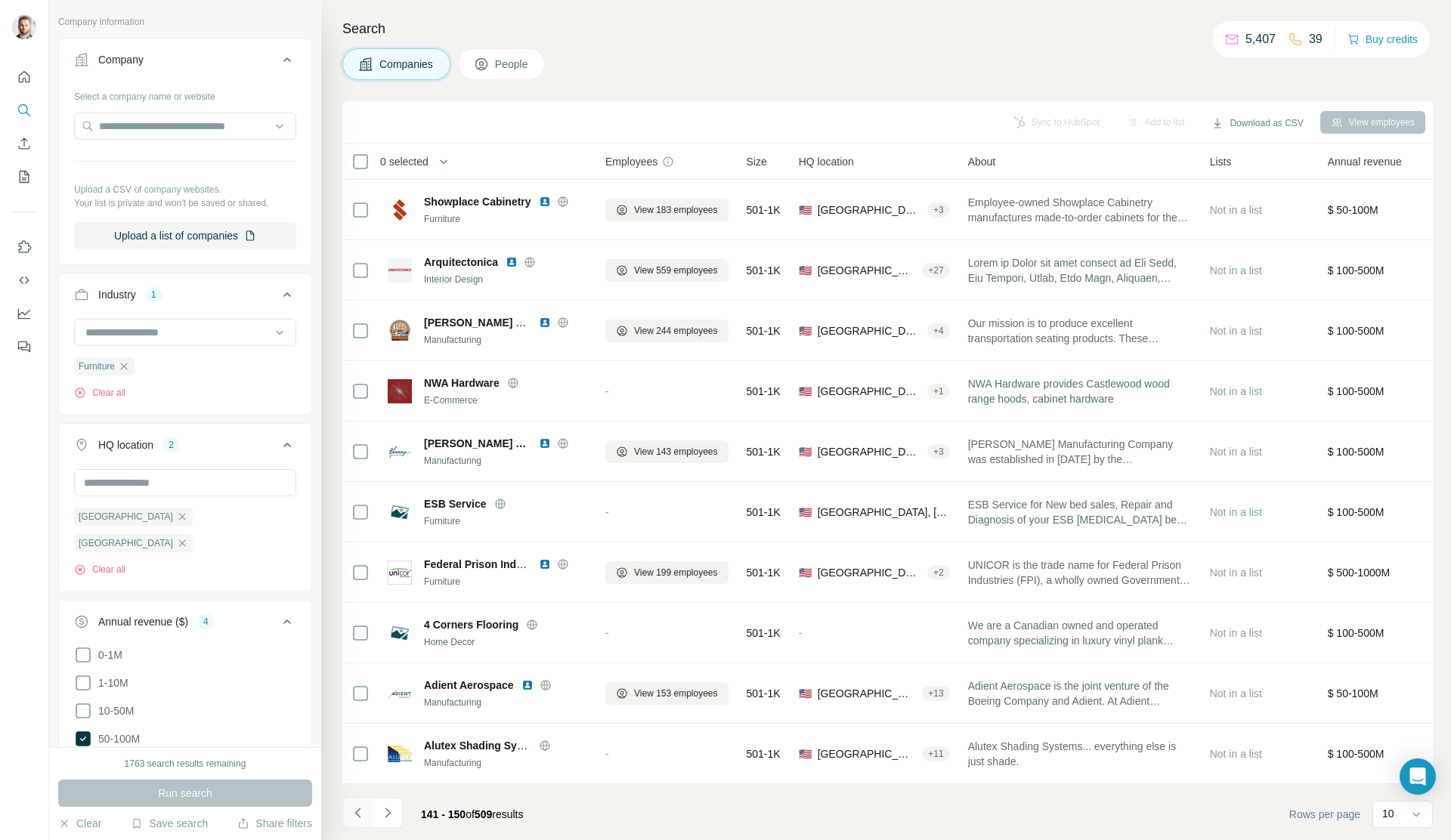
click at [357, 613] on icon "Navigate to previous page" at bounding box center [359, 813] width 15 height 15
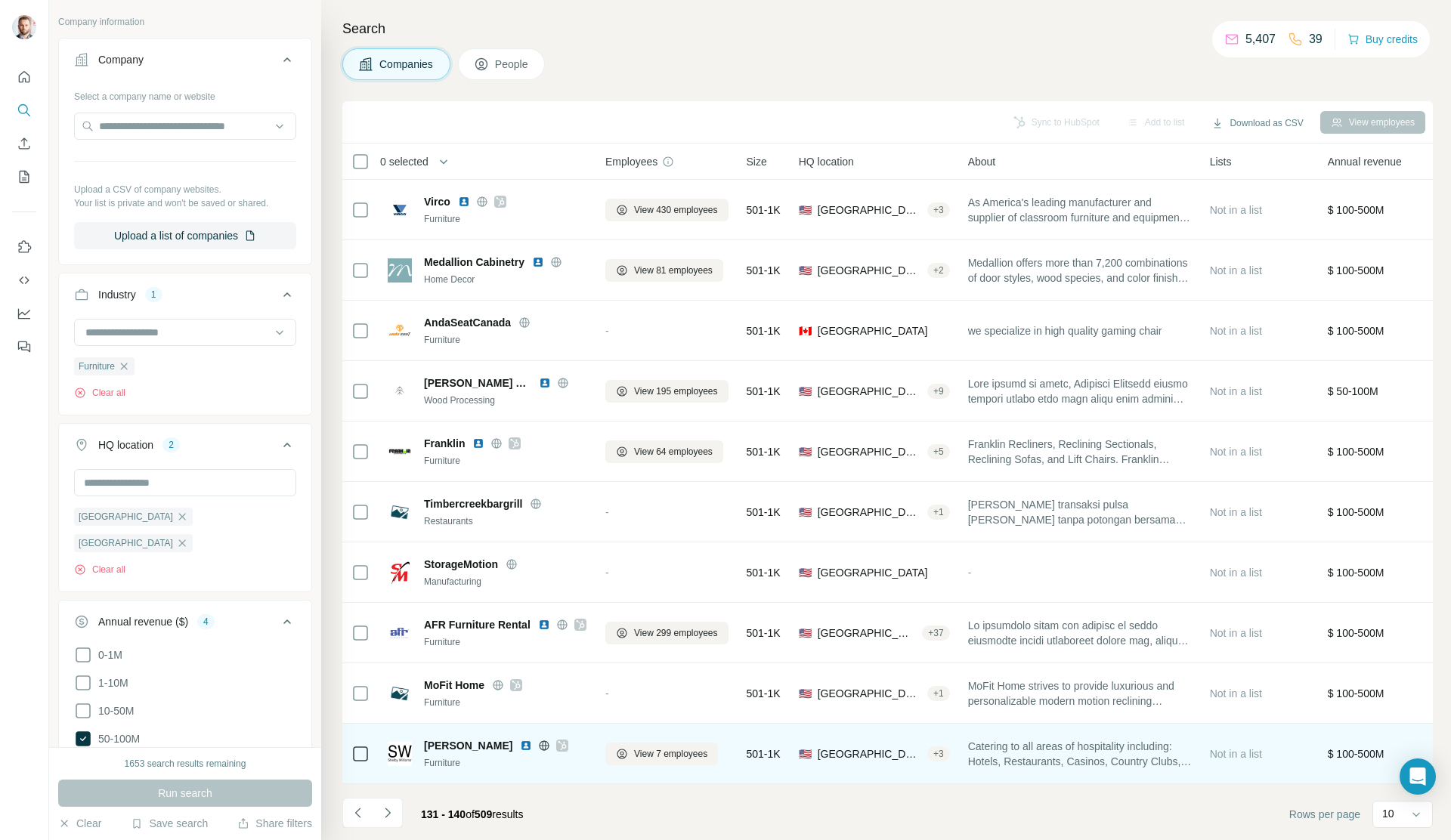
click at [520, 613] on img at bounding box center [526, 746] width 12 height 12
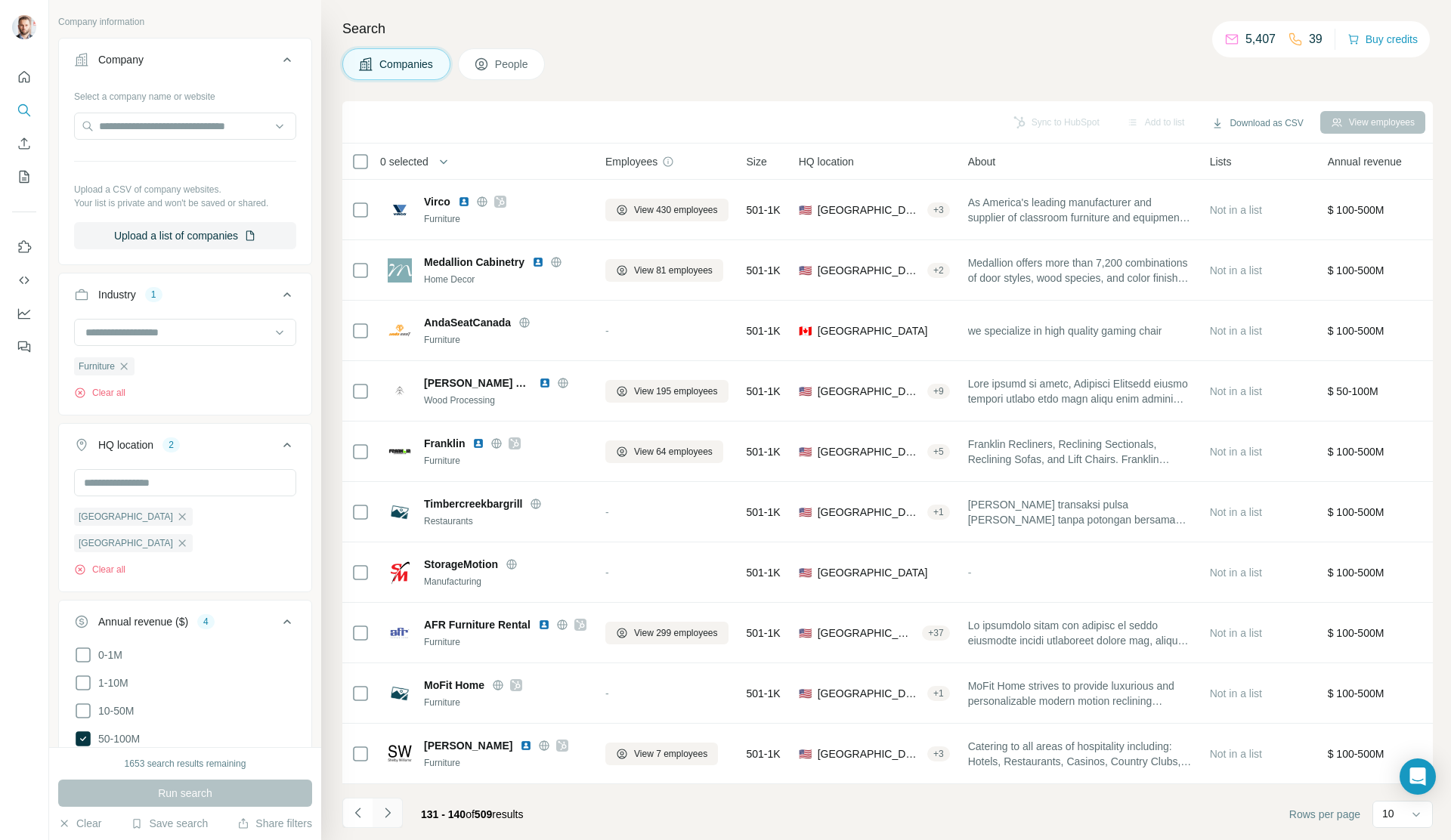
click at [382, 613] on icon "Navigate to next page" at bounding box center [388, 813] width 15 height 15
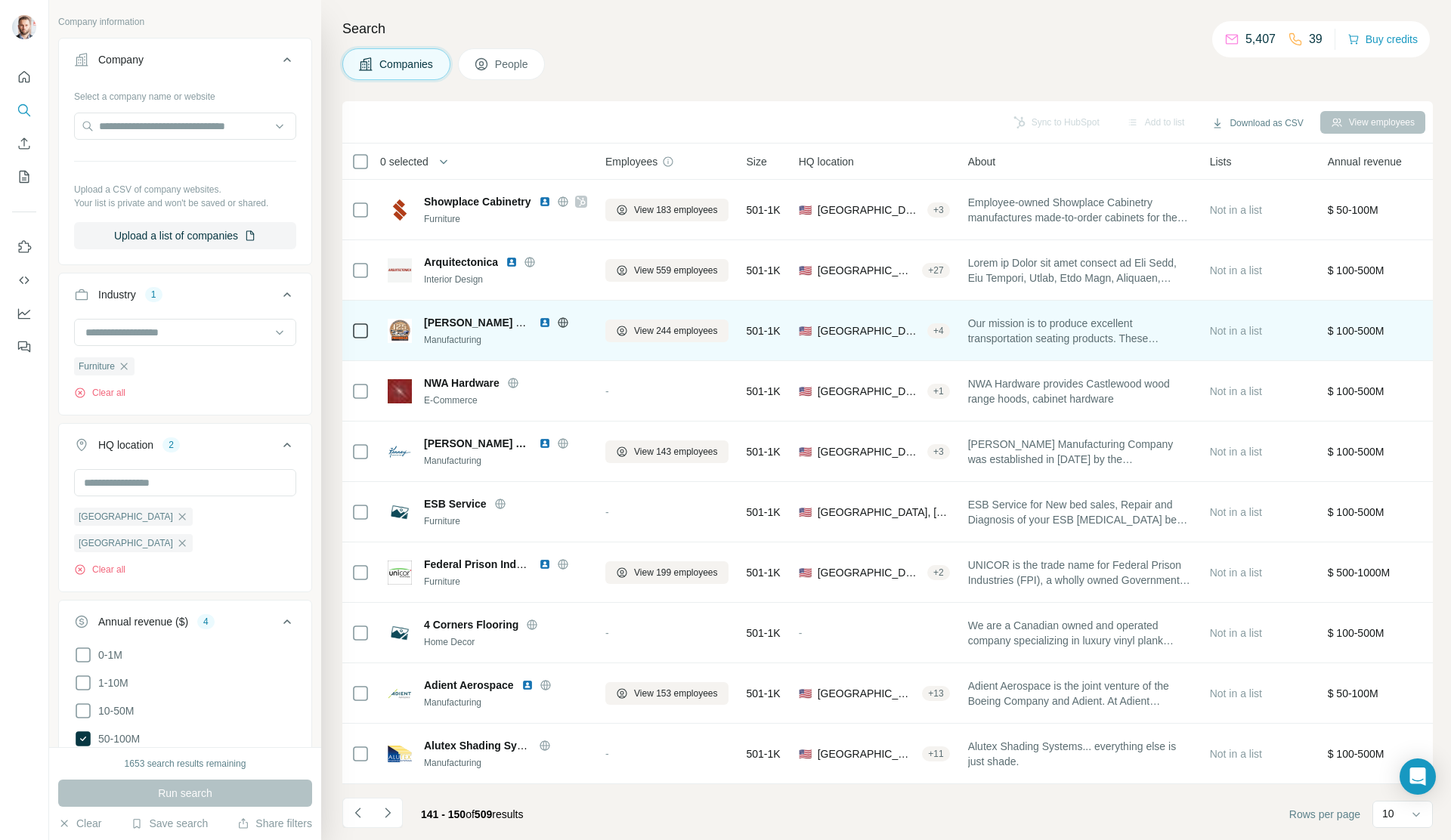
scroll to position [0, 0]
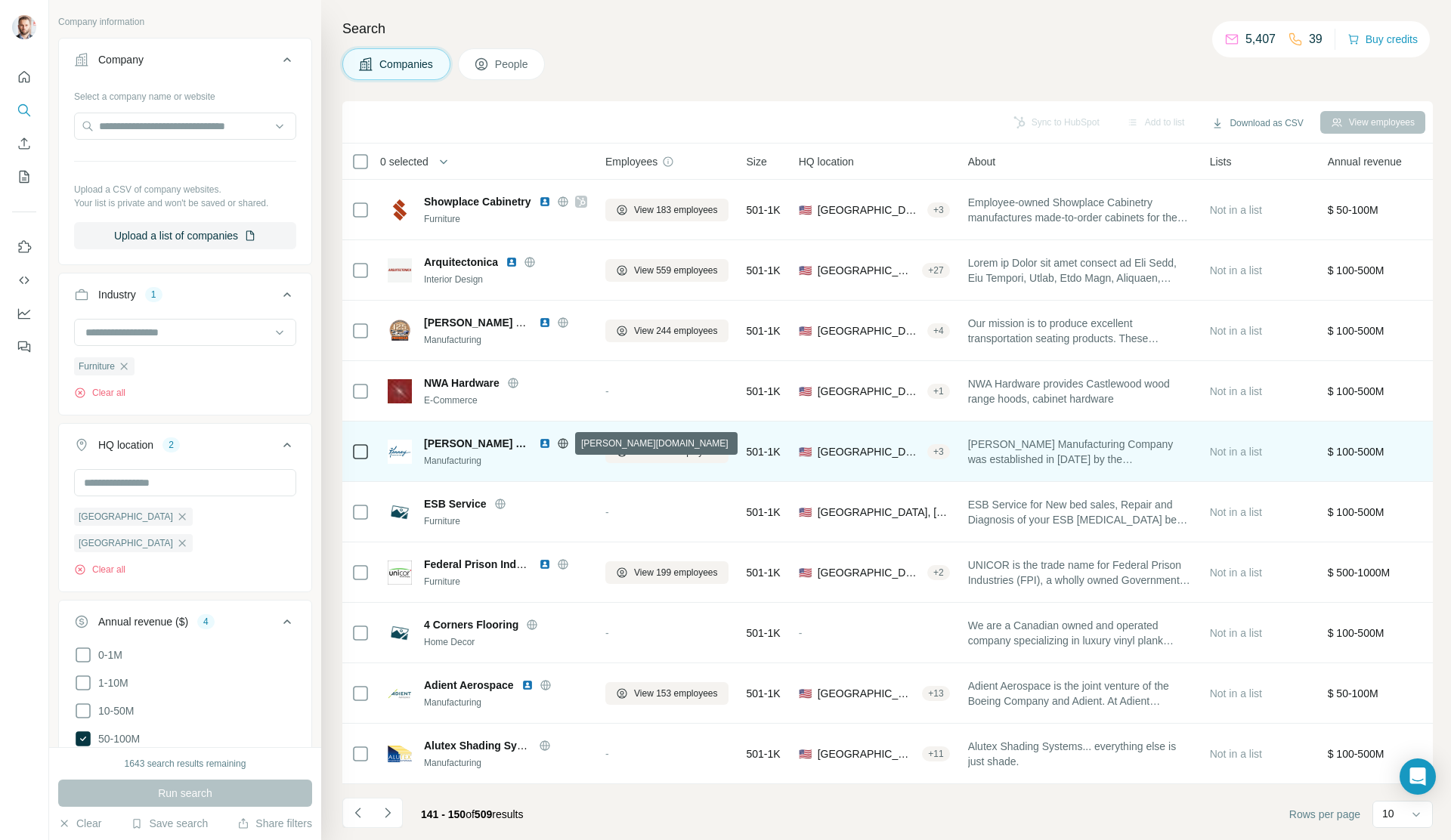
click at [564, 442] on icon at bounding box center [562, 443] width 4 height 10
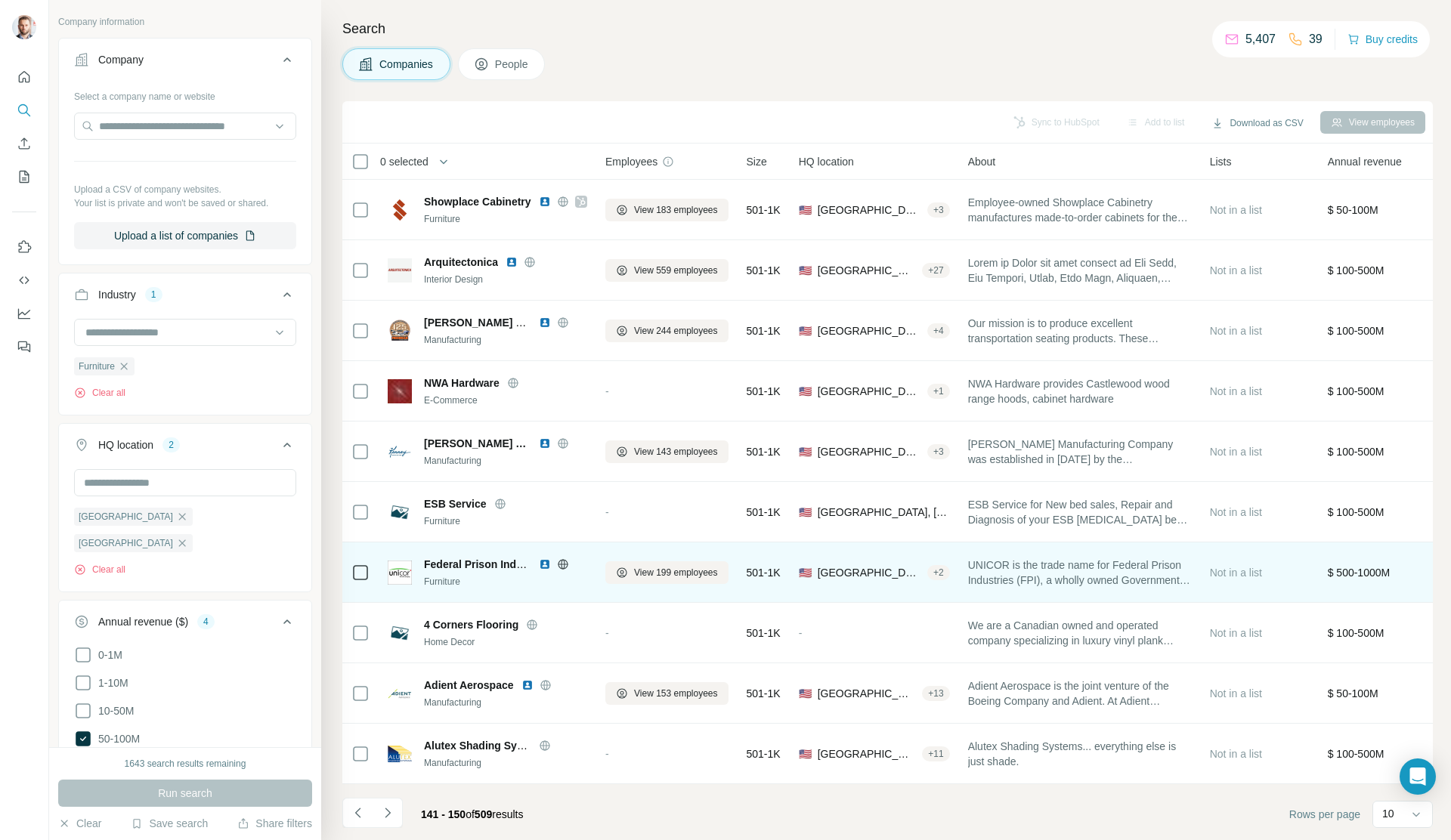
scroll to position [3, 0]
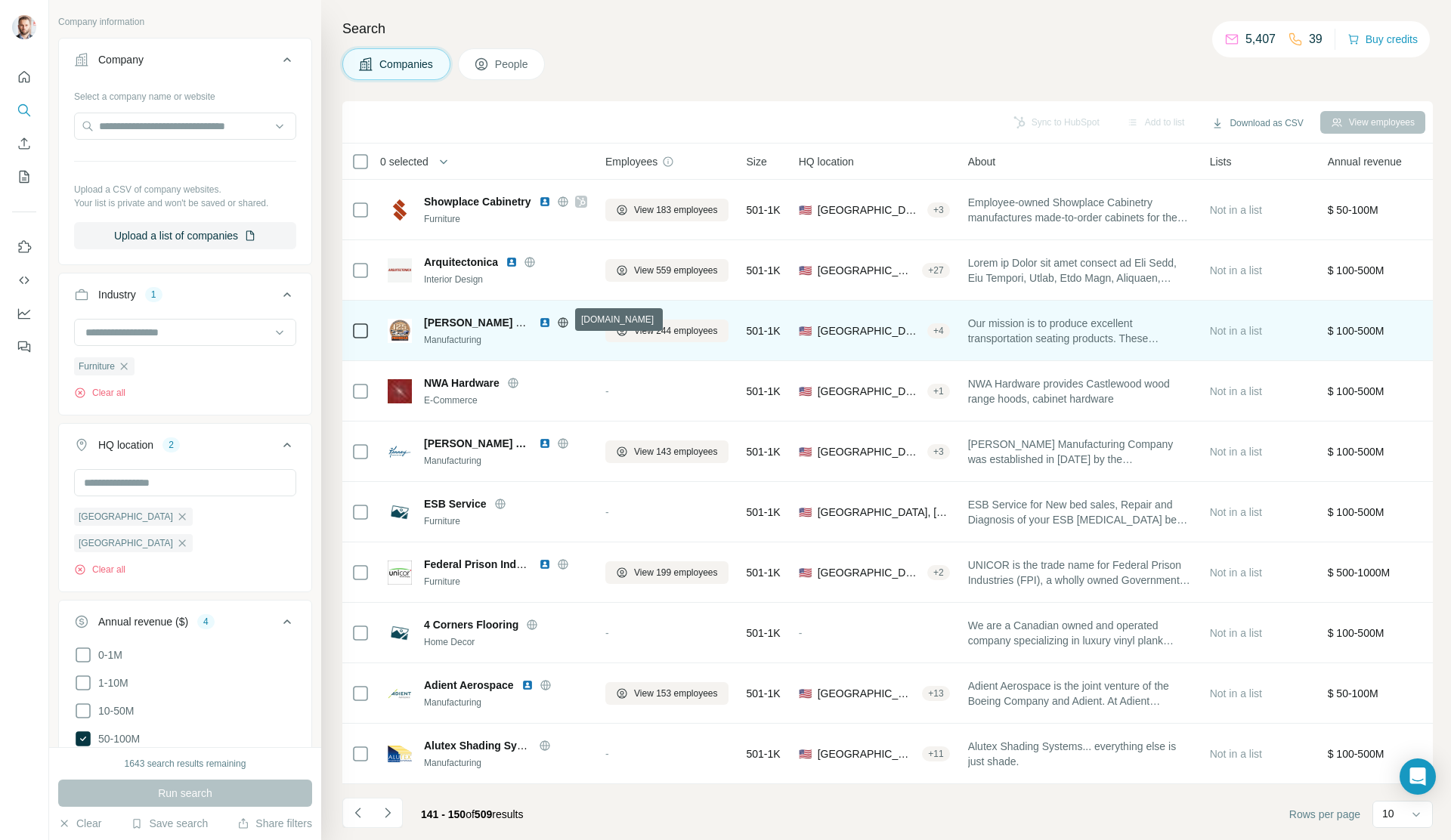
click at [565, 317] on icon at bounding box center [563, 323] width 12 height 12
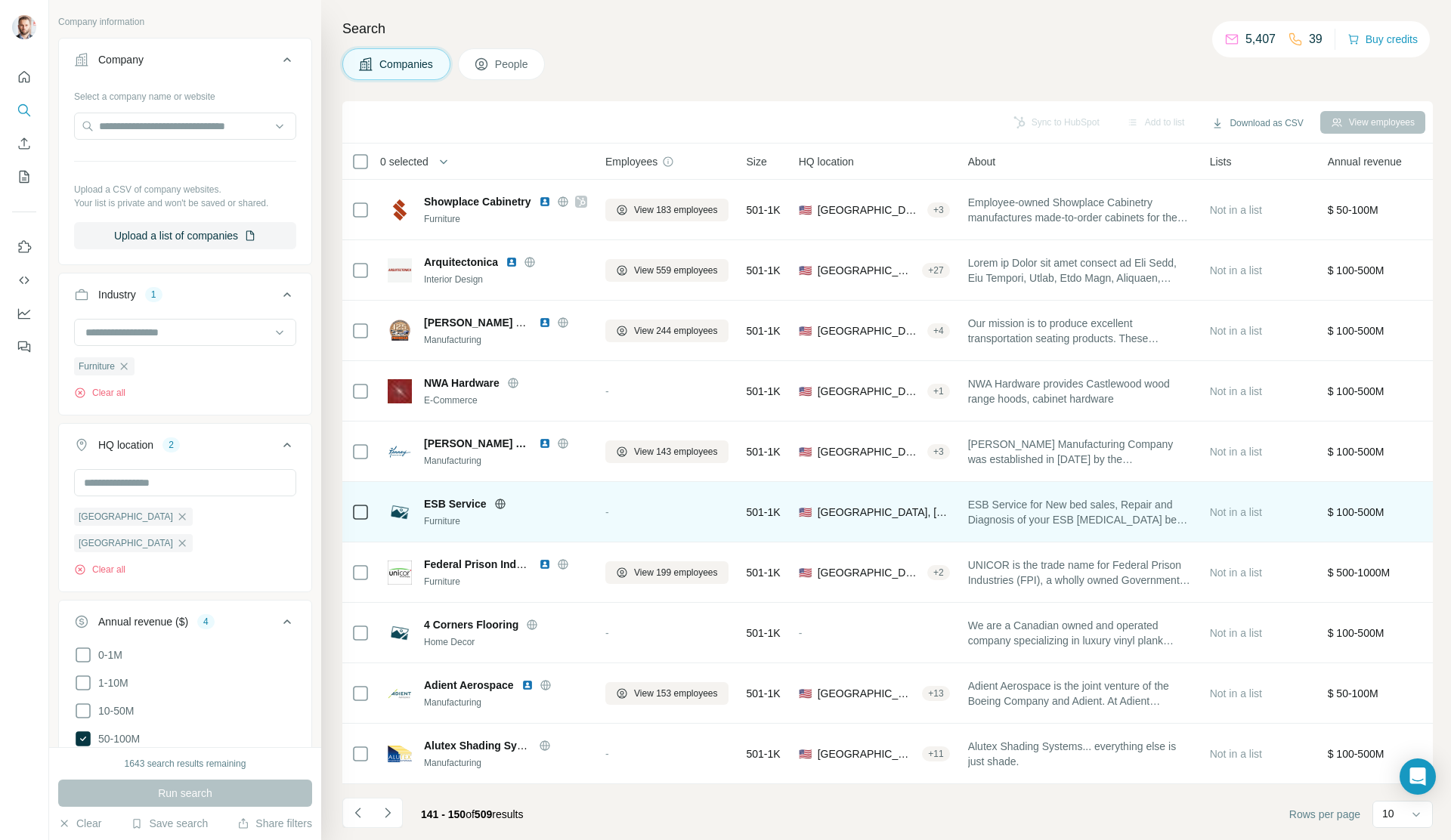
scroll to position [4, 0]
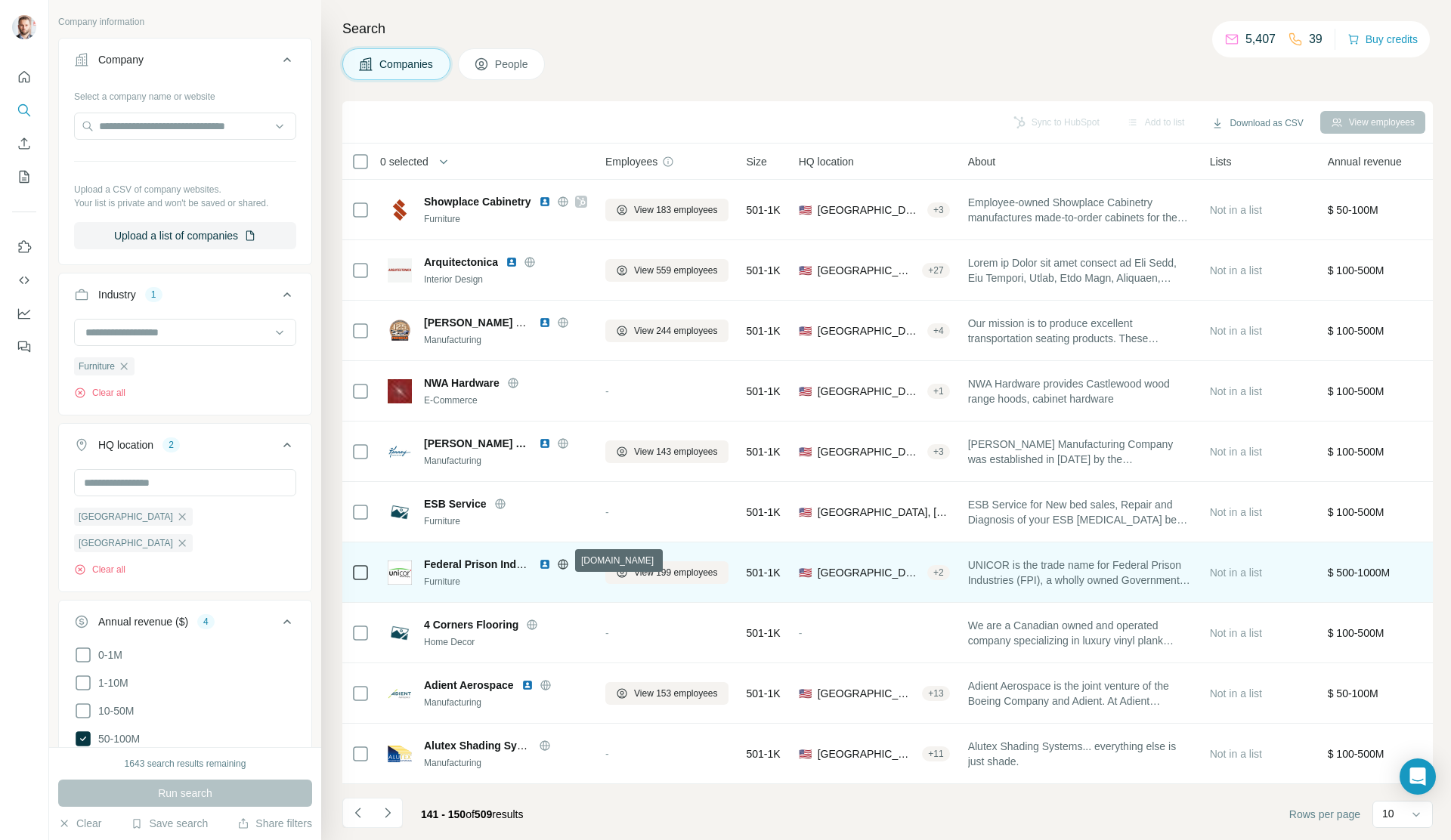
click at [566, 564] on icon at bounding box center [562, 564] width 10 height 1
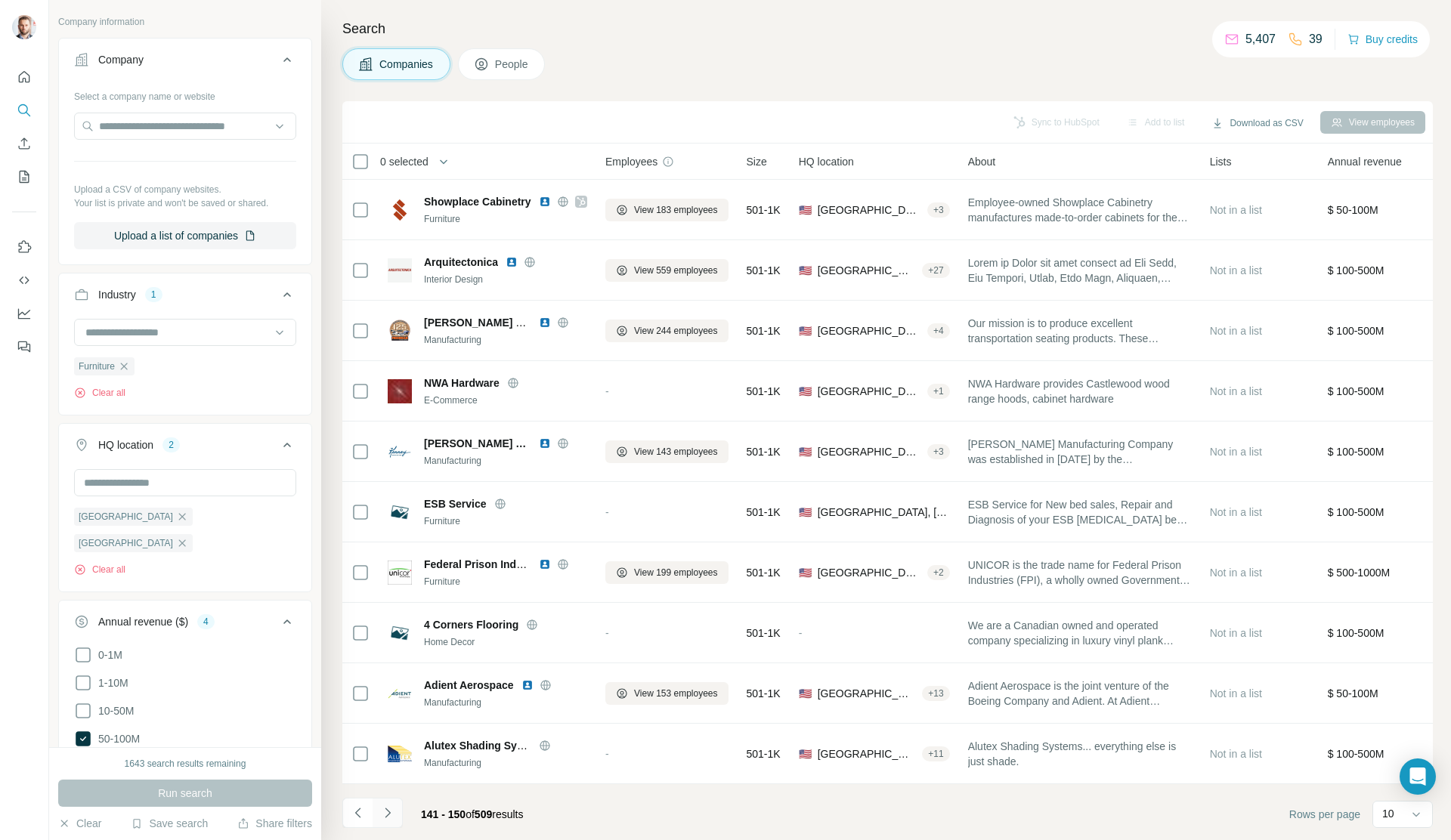
click at [392, 613] on icon "Navigate to next page" at bounding box center [388, 813] width 15 height 15
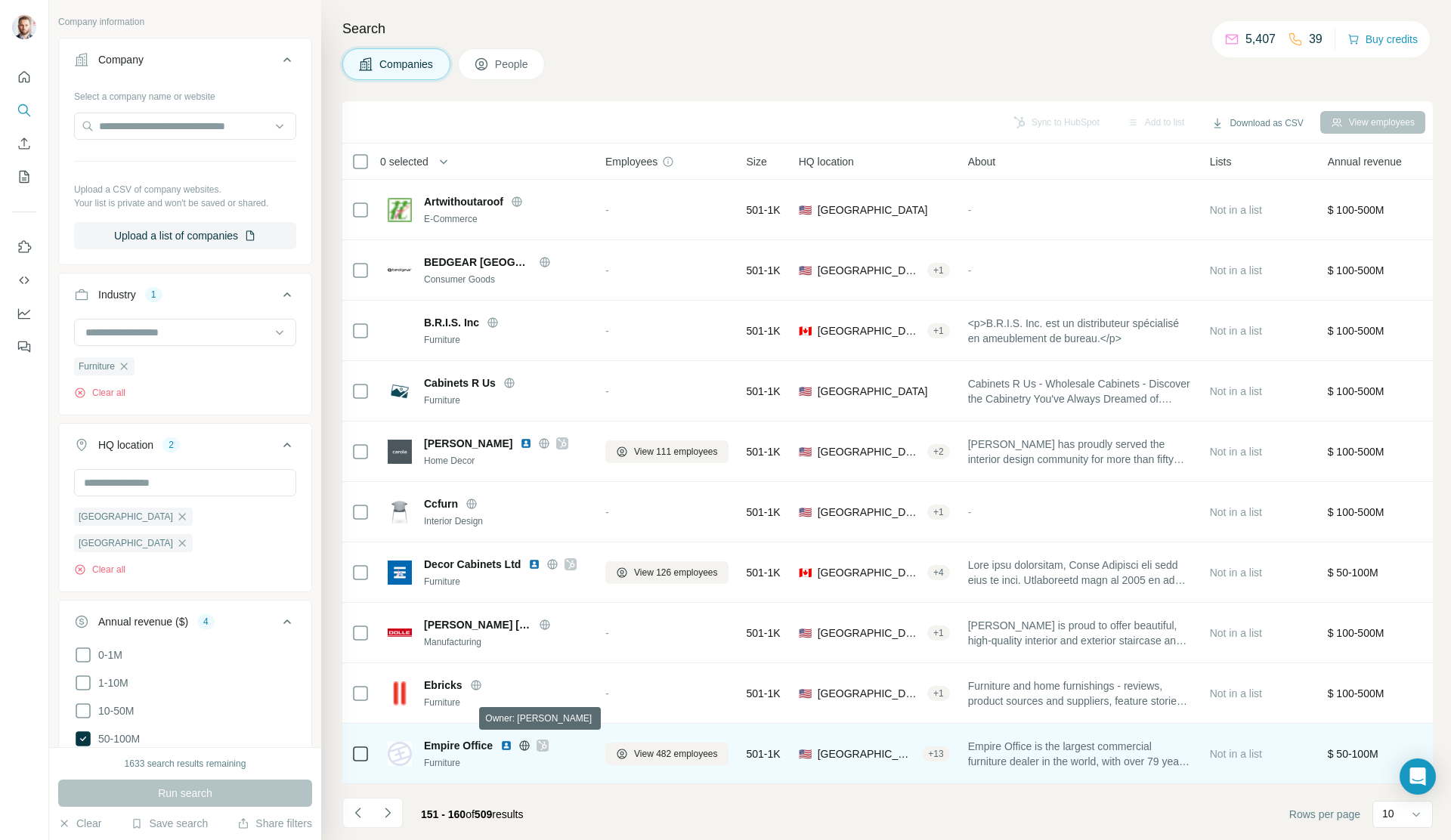
click at [542, 613] on icon at bounding box center [542, 746] width 8 height 9
click at [524, 613] on icon at bounding box center [525, 746] width 12 height 12
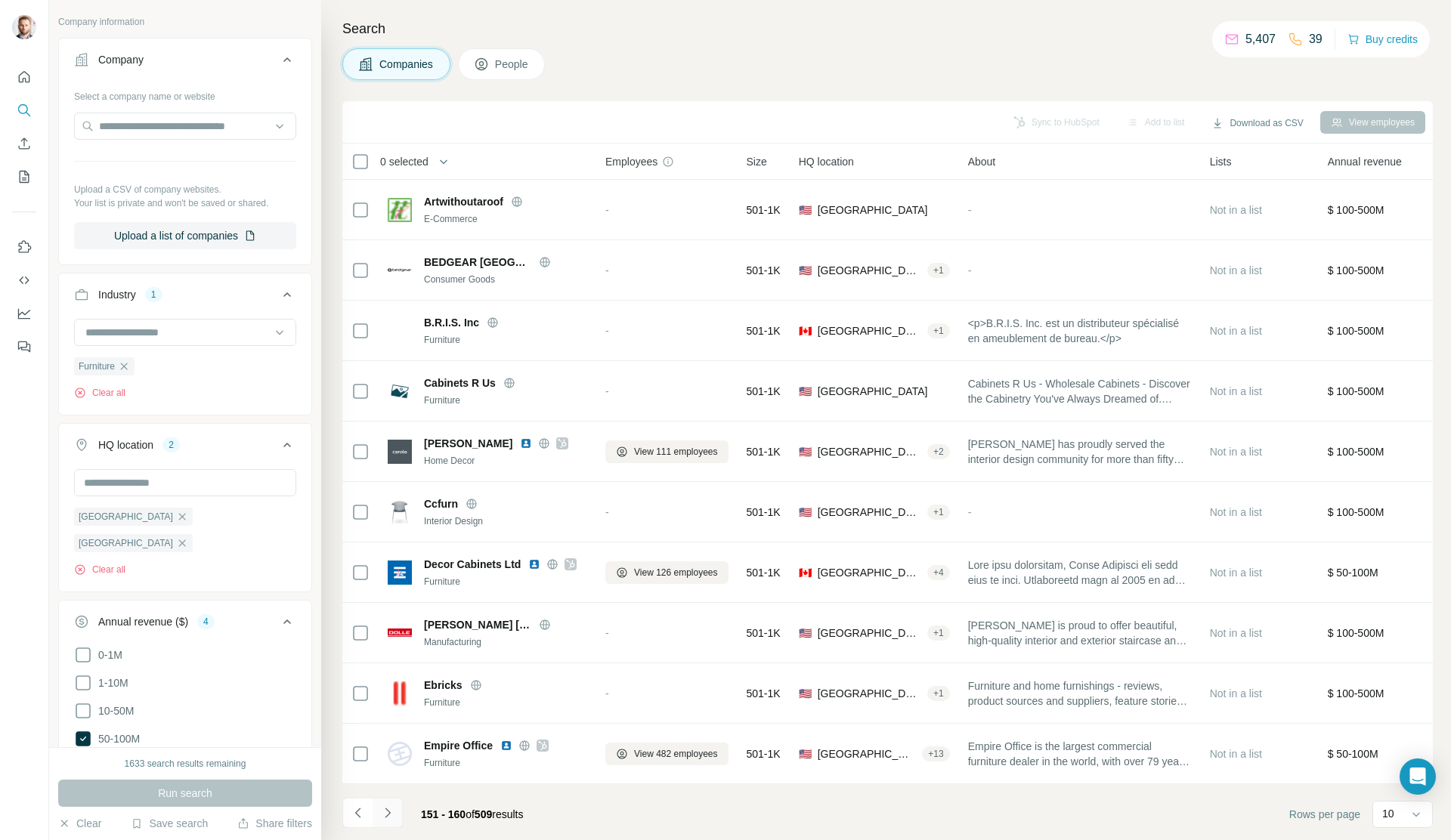
click at [387, 613] on icon "Navigate to next page" at bounding box center [388, 813] width 15 height 15
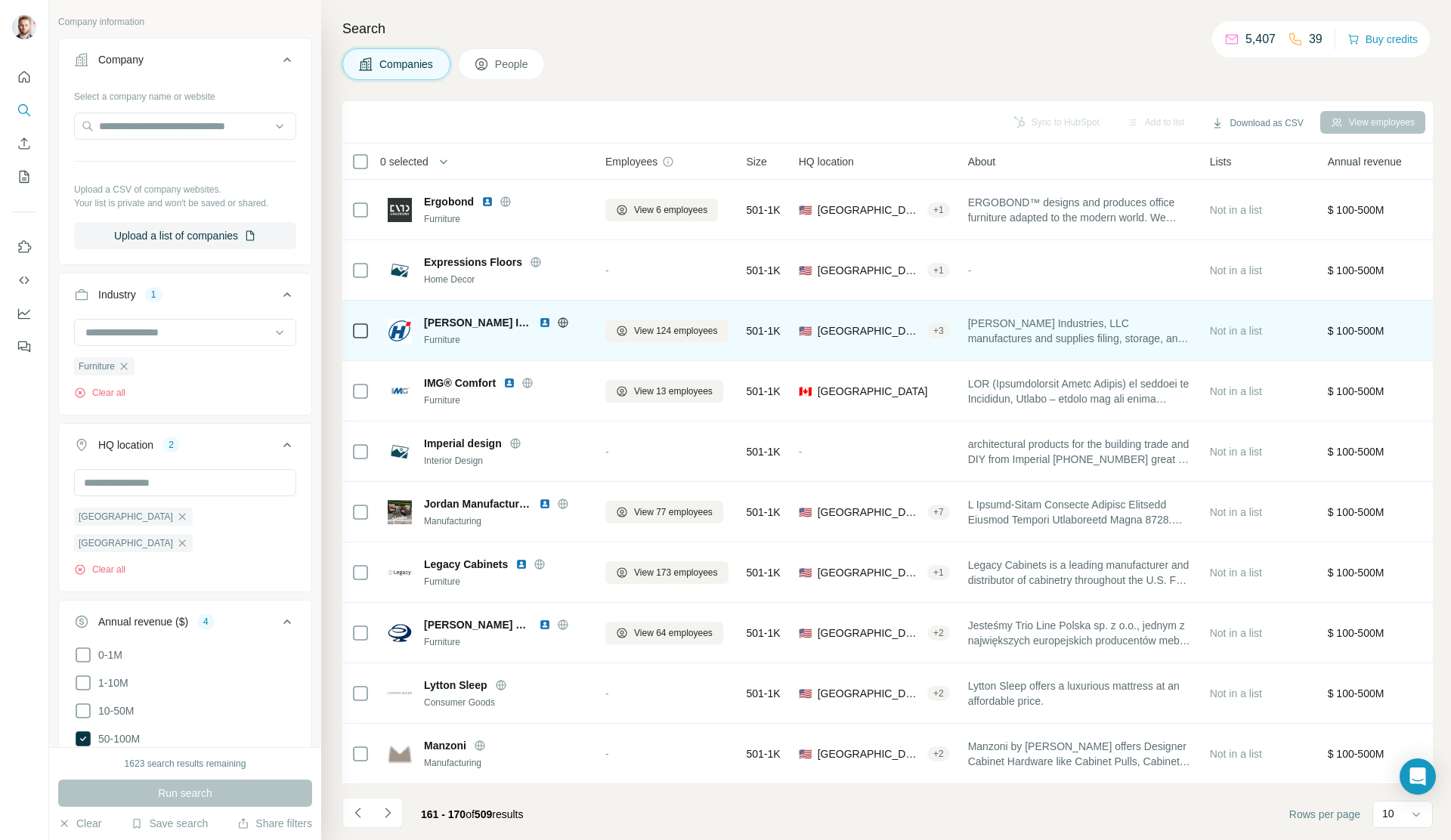
scroll to position [0, 0]
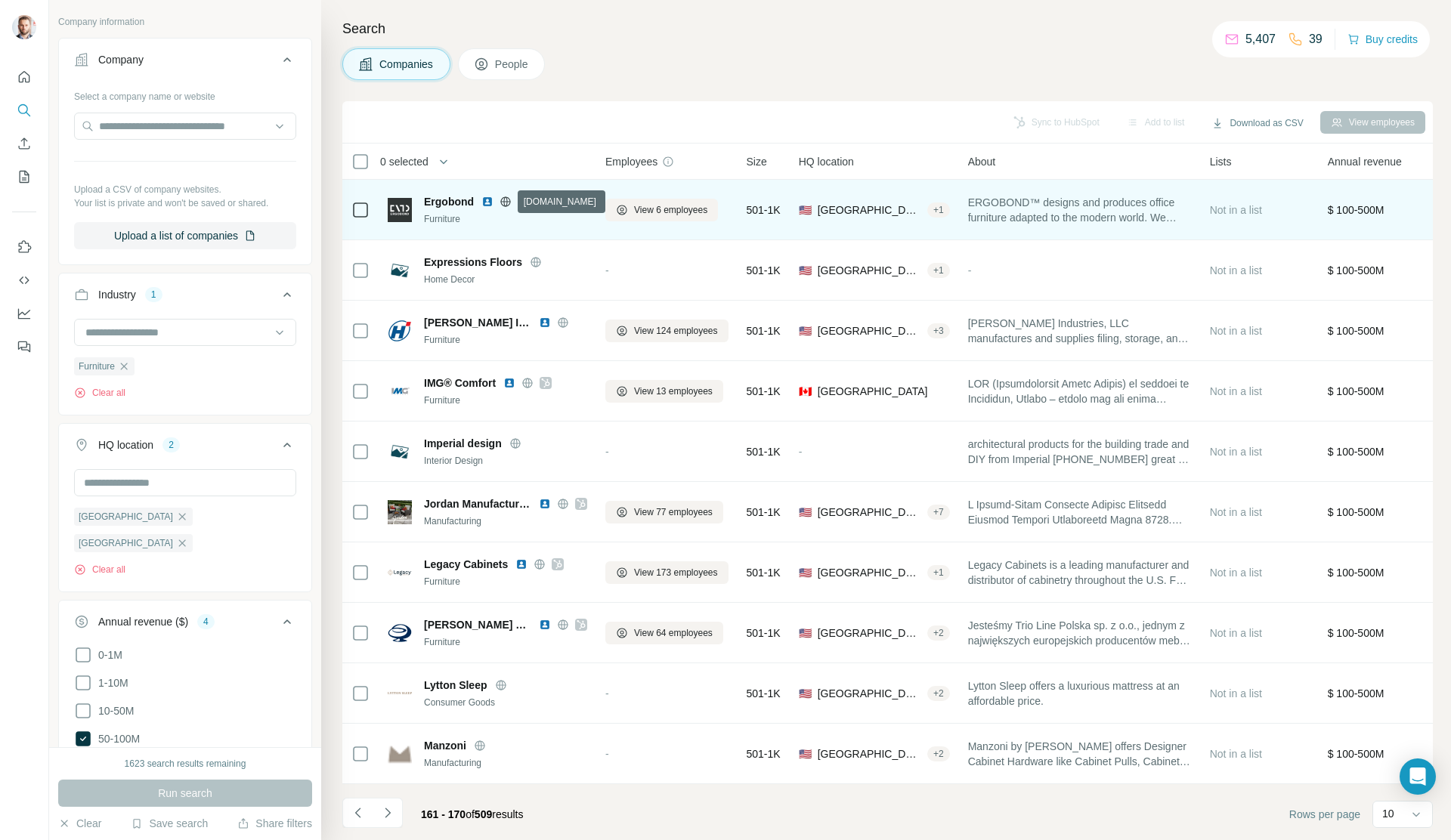
click at [504, 203] on icon at bounding box center [506, 201] width 4 height 10
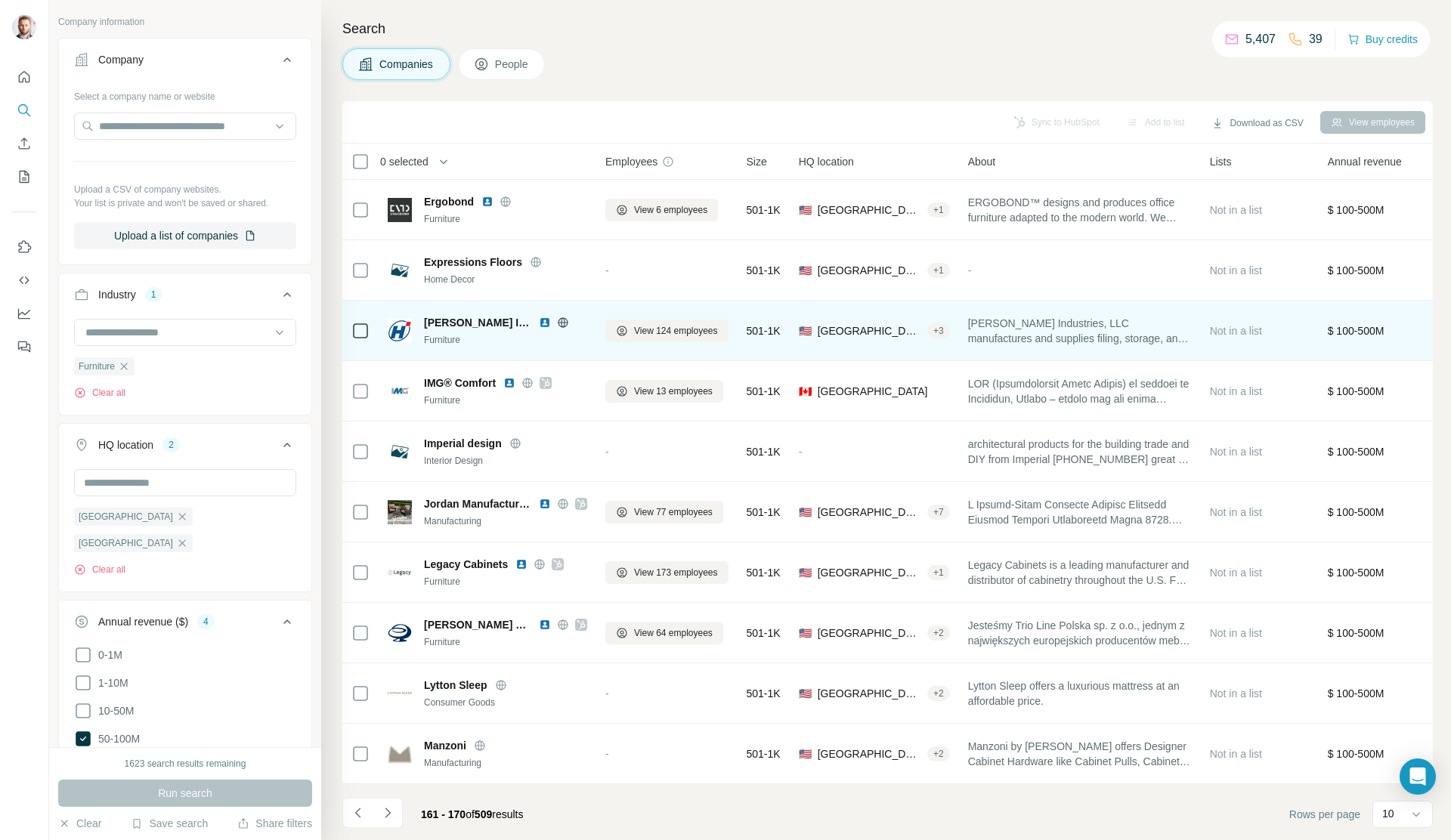
click at [557, 323] on icon at bounding box center [563, 323] width 12 height 12
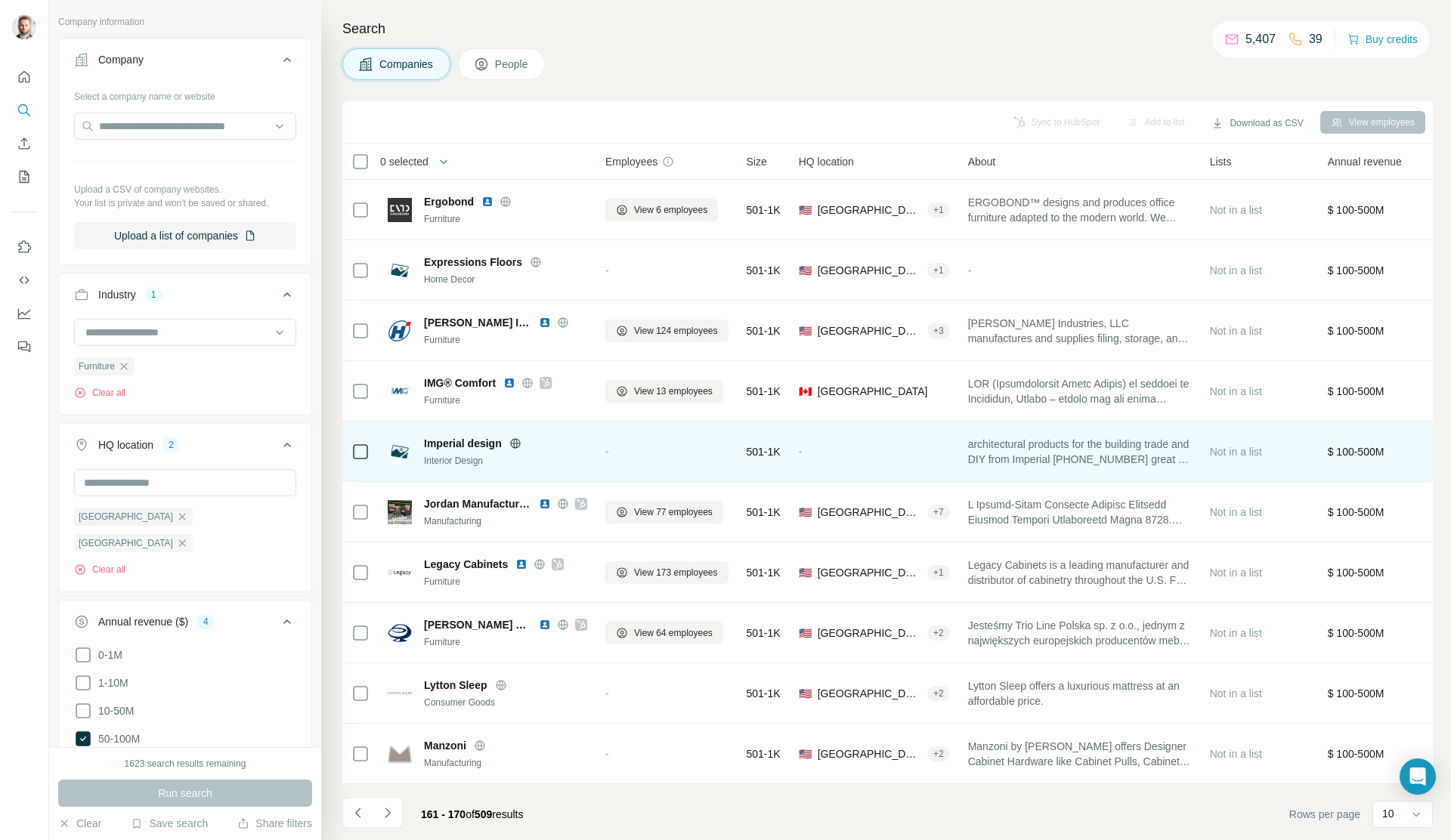
scroll to position [4, 0]
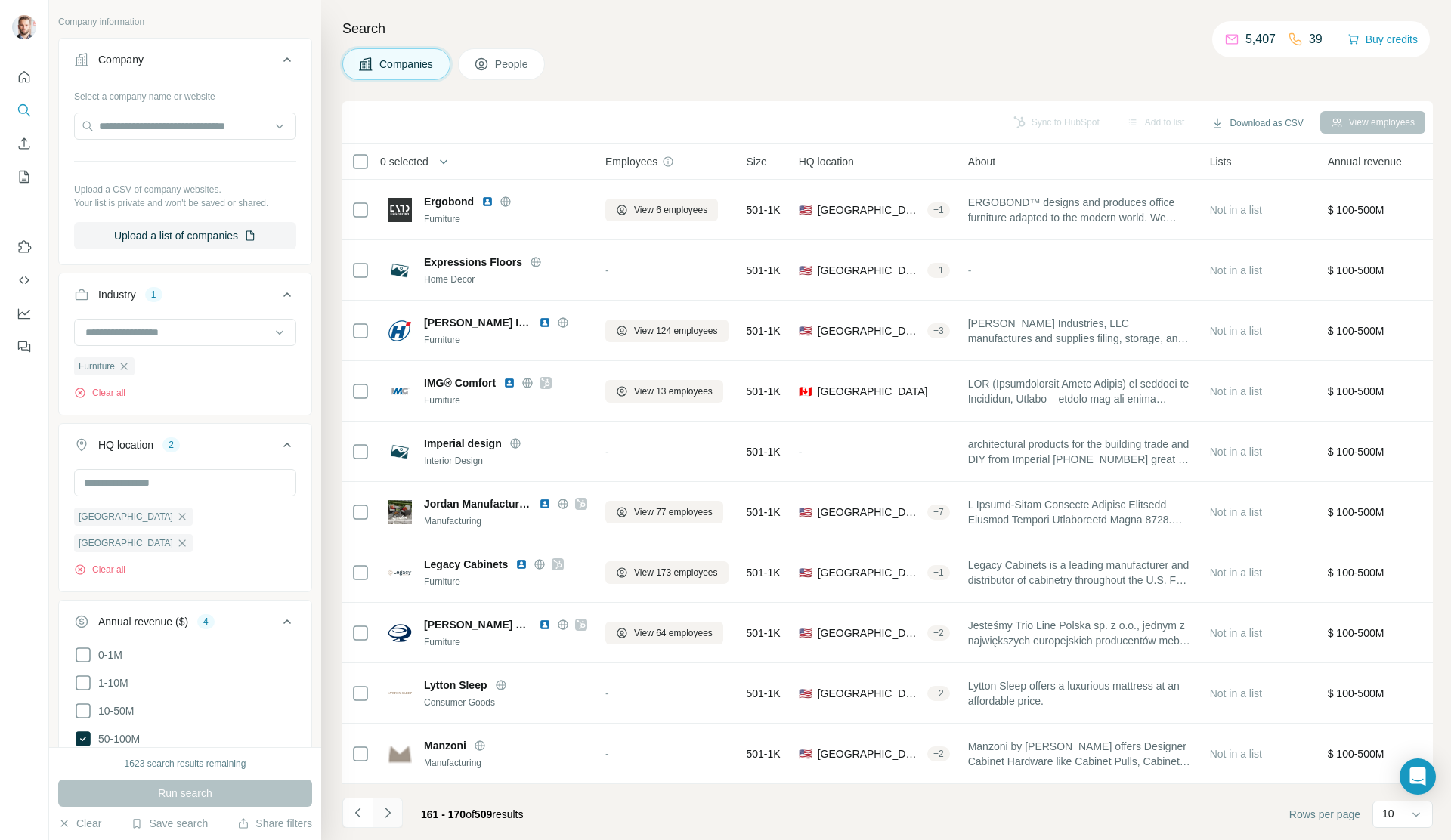
click at [383, 613] on icon "Navigate to next page" at bounding box center [388, 813] width 15 height 15
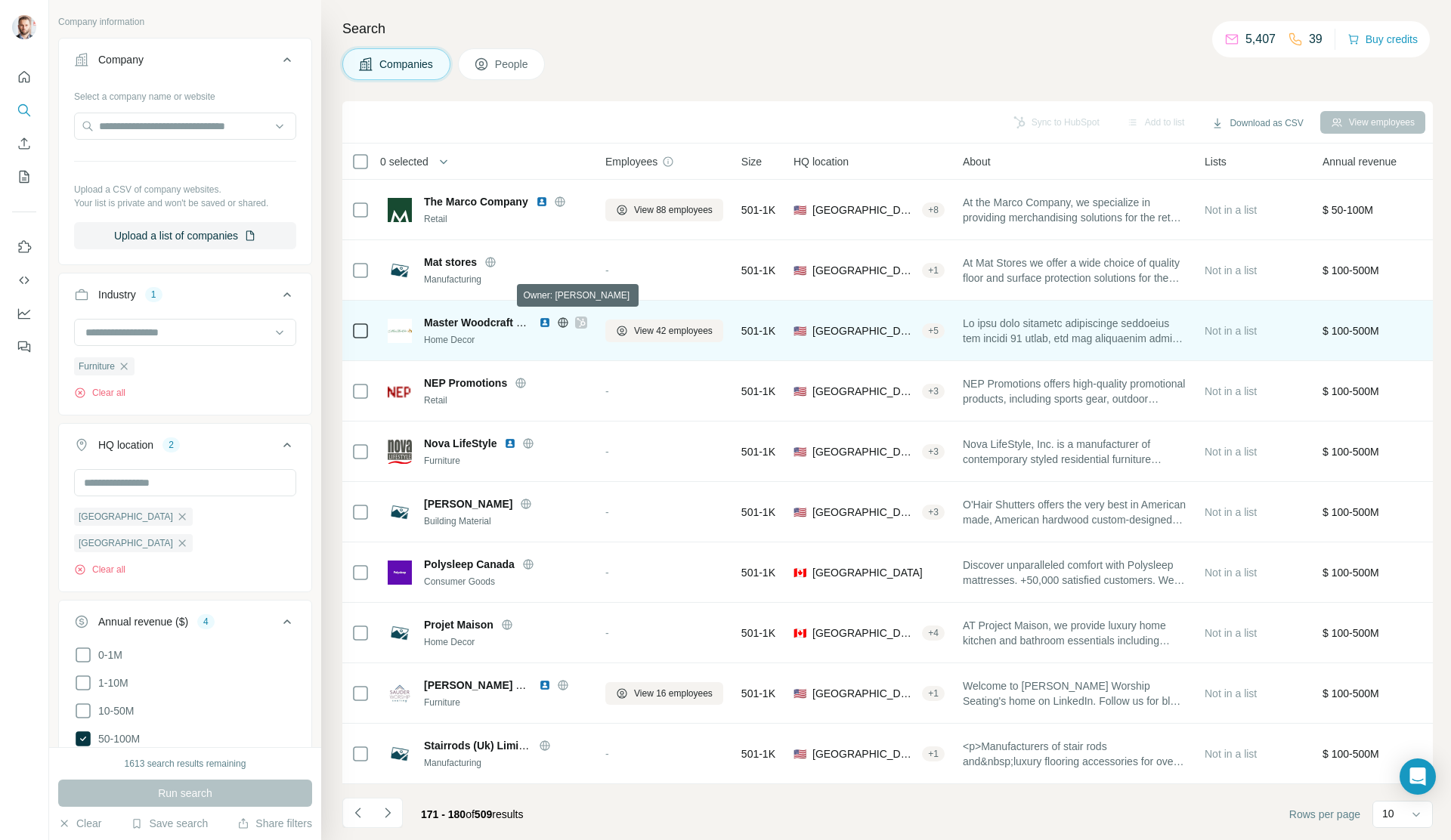
click at [579, 320] on icon at bounding box center [581, 323] width 9 height 12
click at [564, 319] on icon at bounding box center [563, 323] width 12 height 12
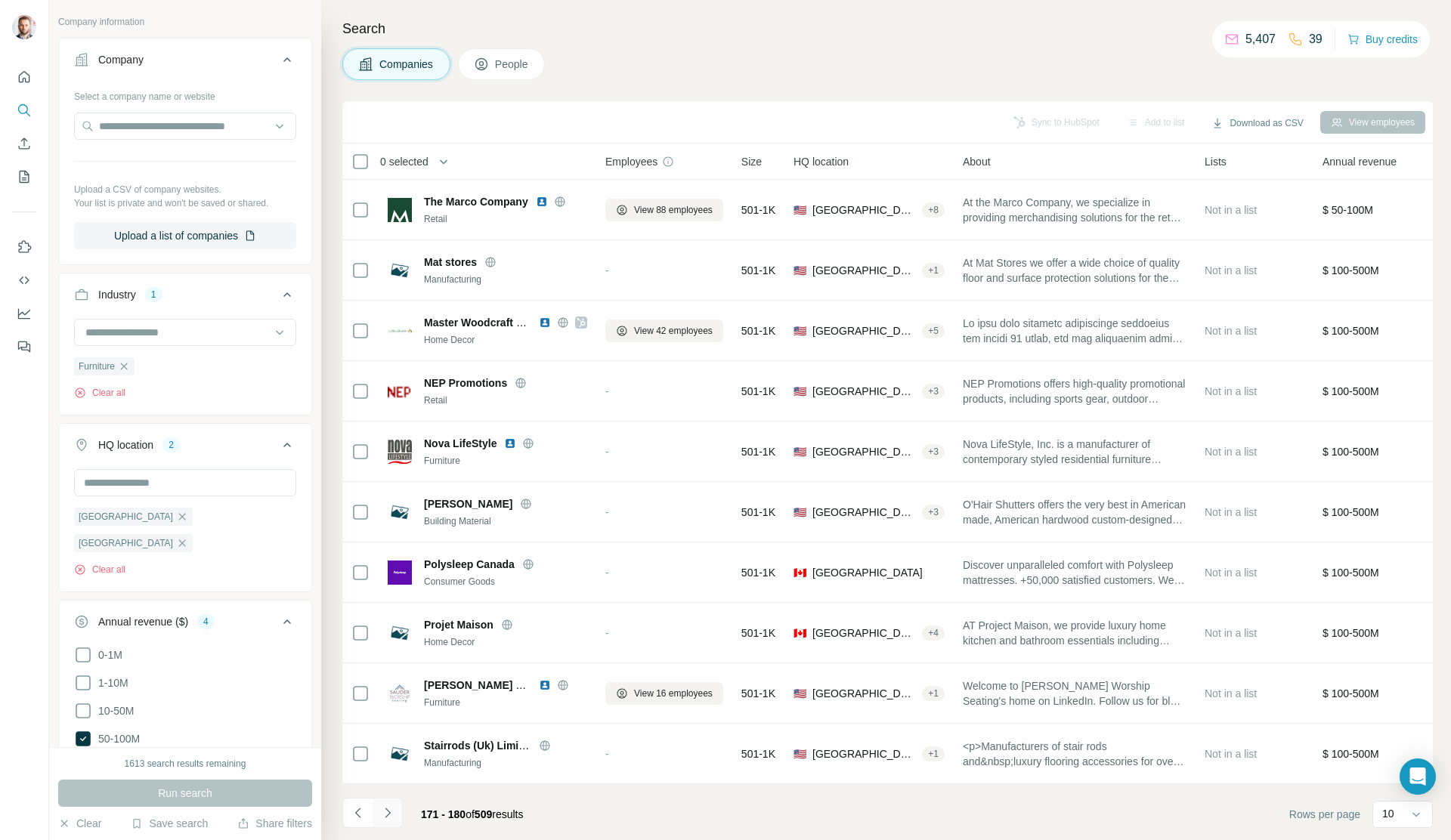
click at [391, 613] on icon "Navigate to next page" at bounding box center [388, 813] width 15 height 15
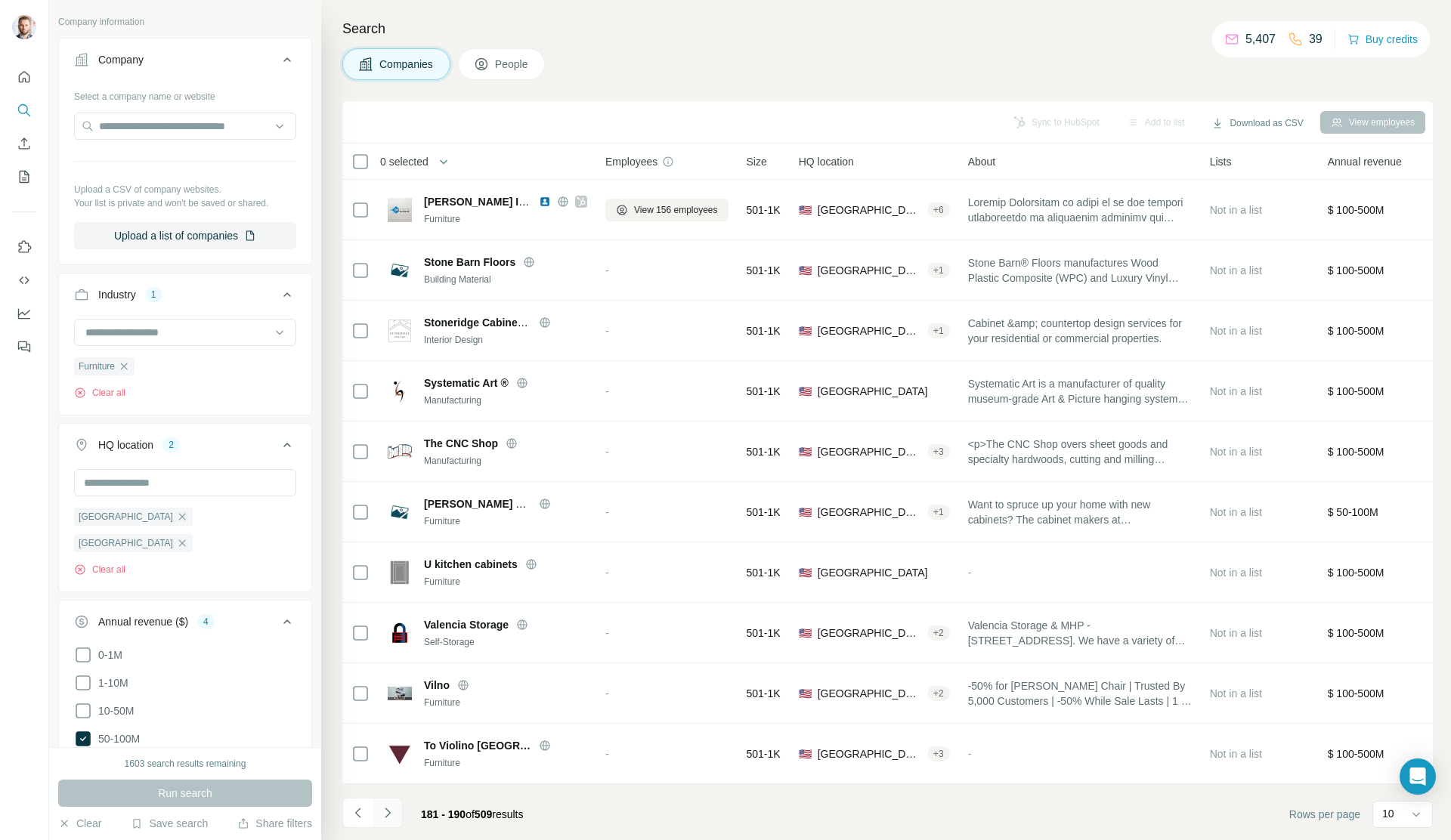
click at [387, 613] on icon "Navigate to next page" at bounding box center [388, 813] width 15 height 15
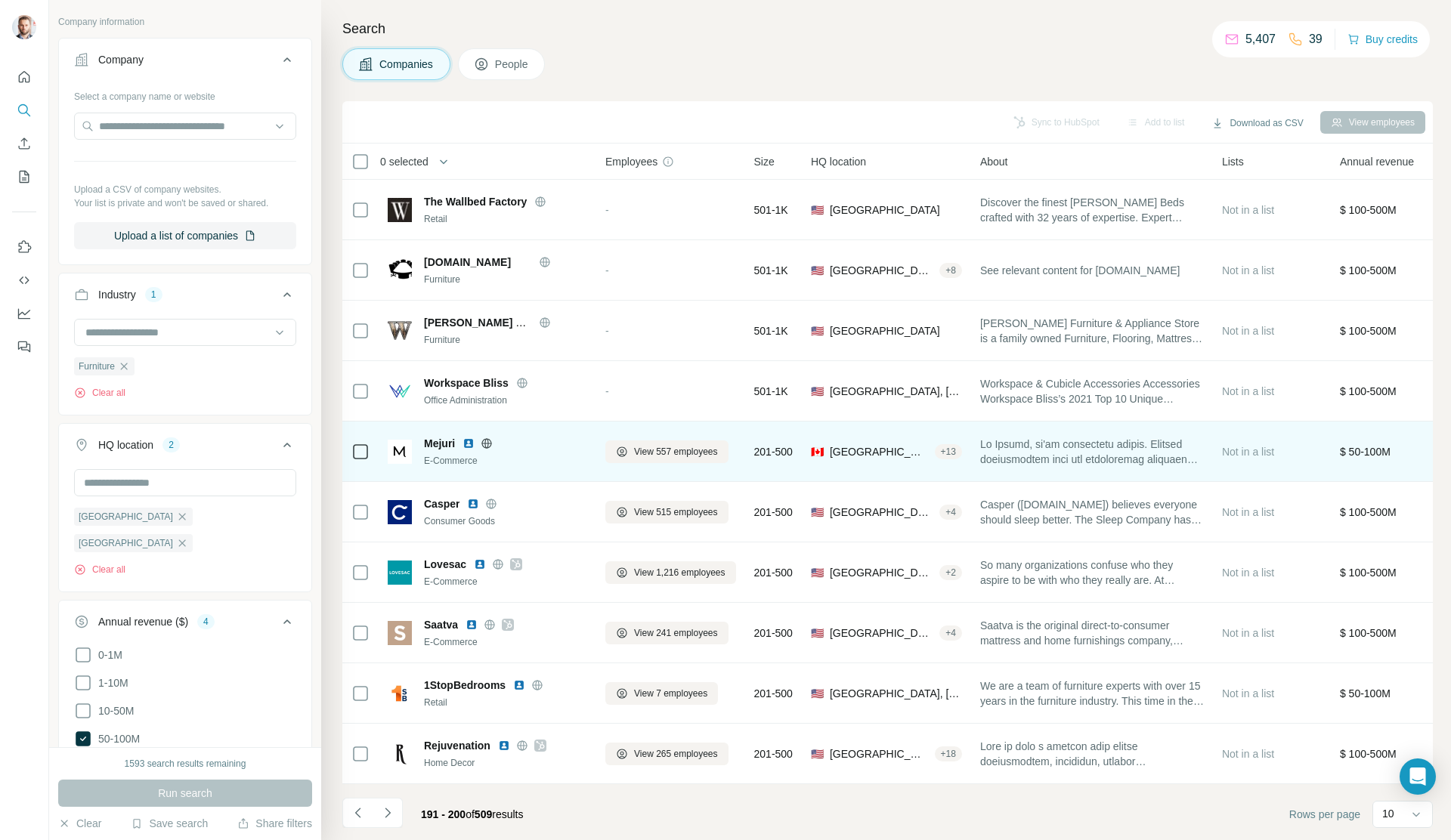
click at [487, 443] on icon at bounding box center [487, 443] width 10 height 1
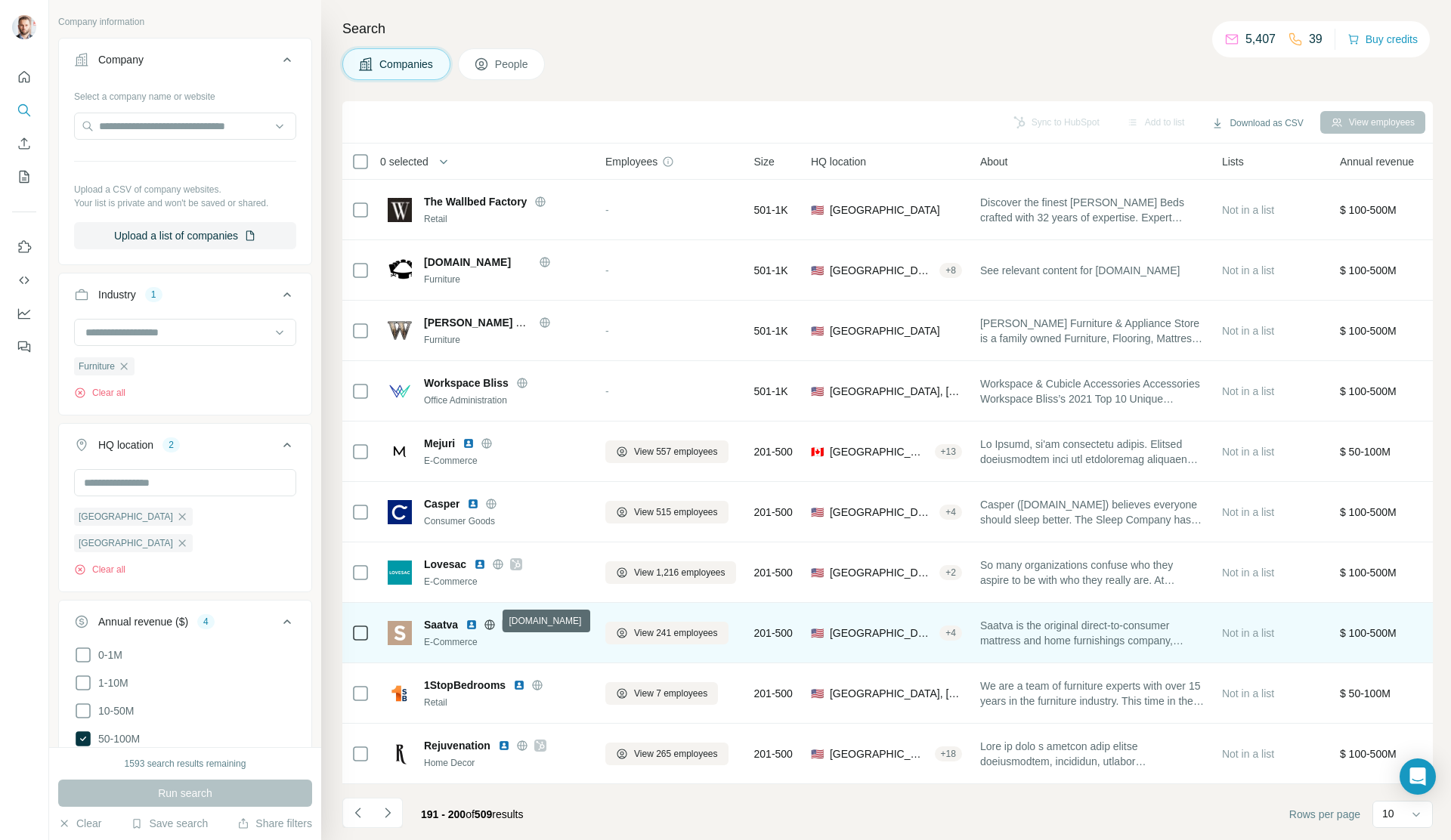
click at [492, 613] on icon at bounding box center [490, 624] width 4 height 10
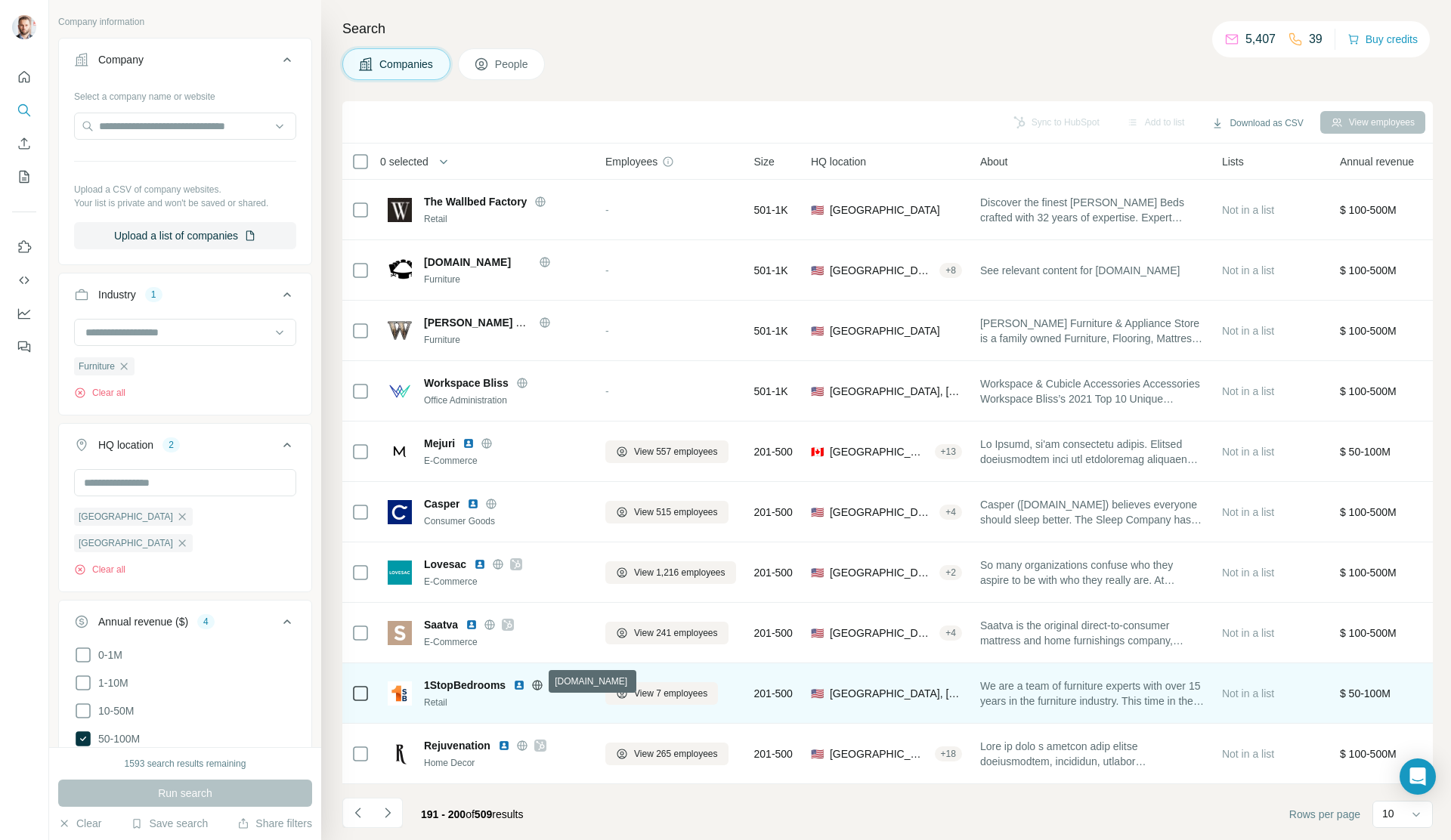
click at [539, 613] on icon at bounding box center [537, 686] width 12 height 12
click at [520, 613] on img at bounding box center [520, 686] width 12 height 12
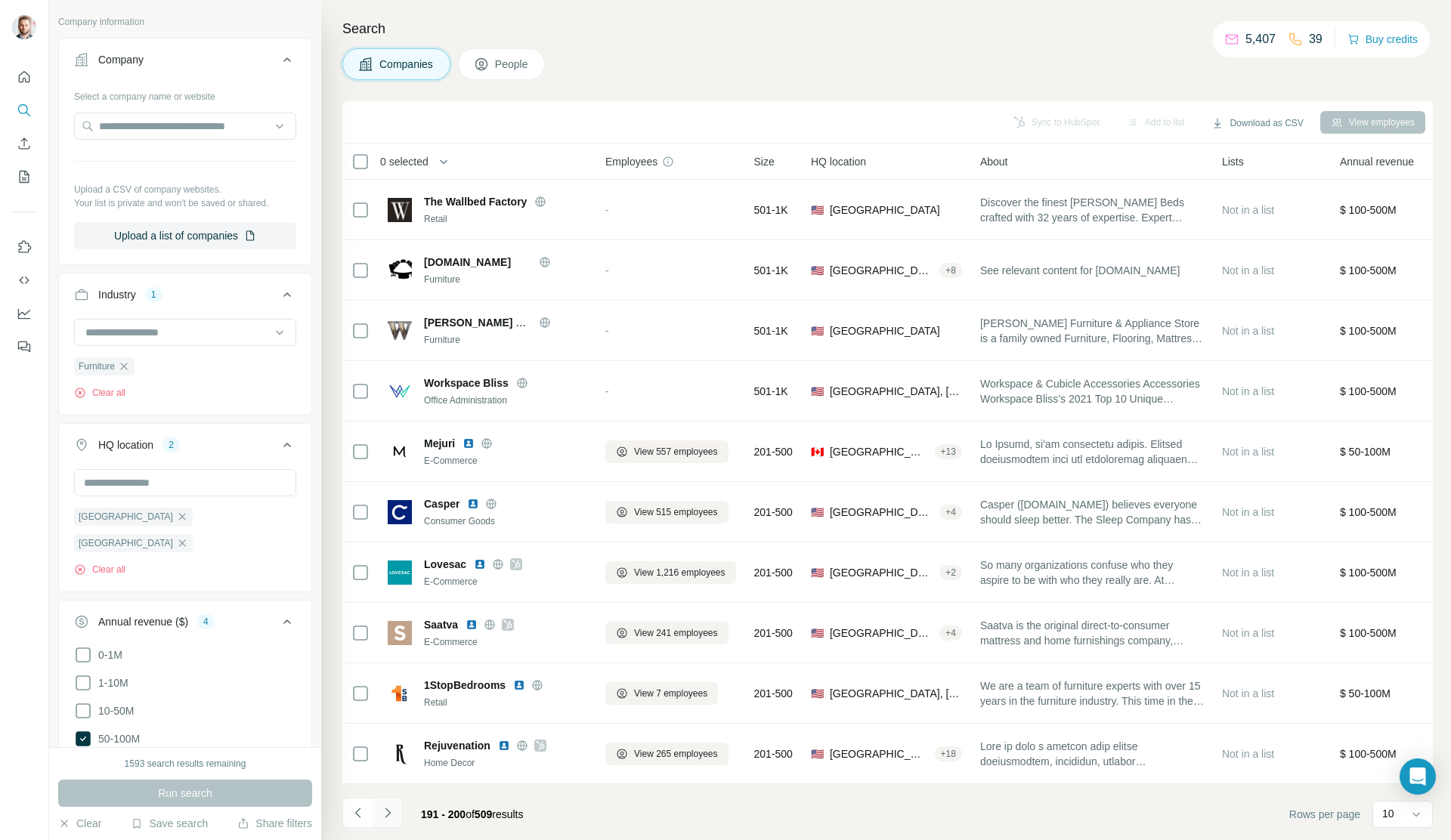
click at [384, 613] on icon "Navigate to next page" at bounding box center [388, 813] width 15 height 15
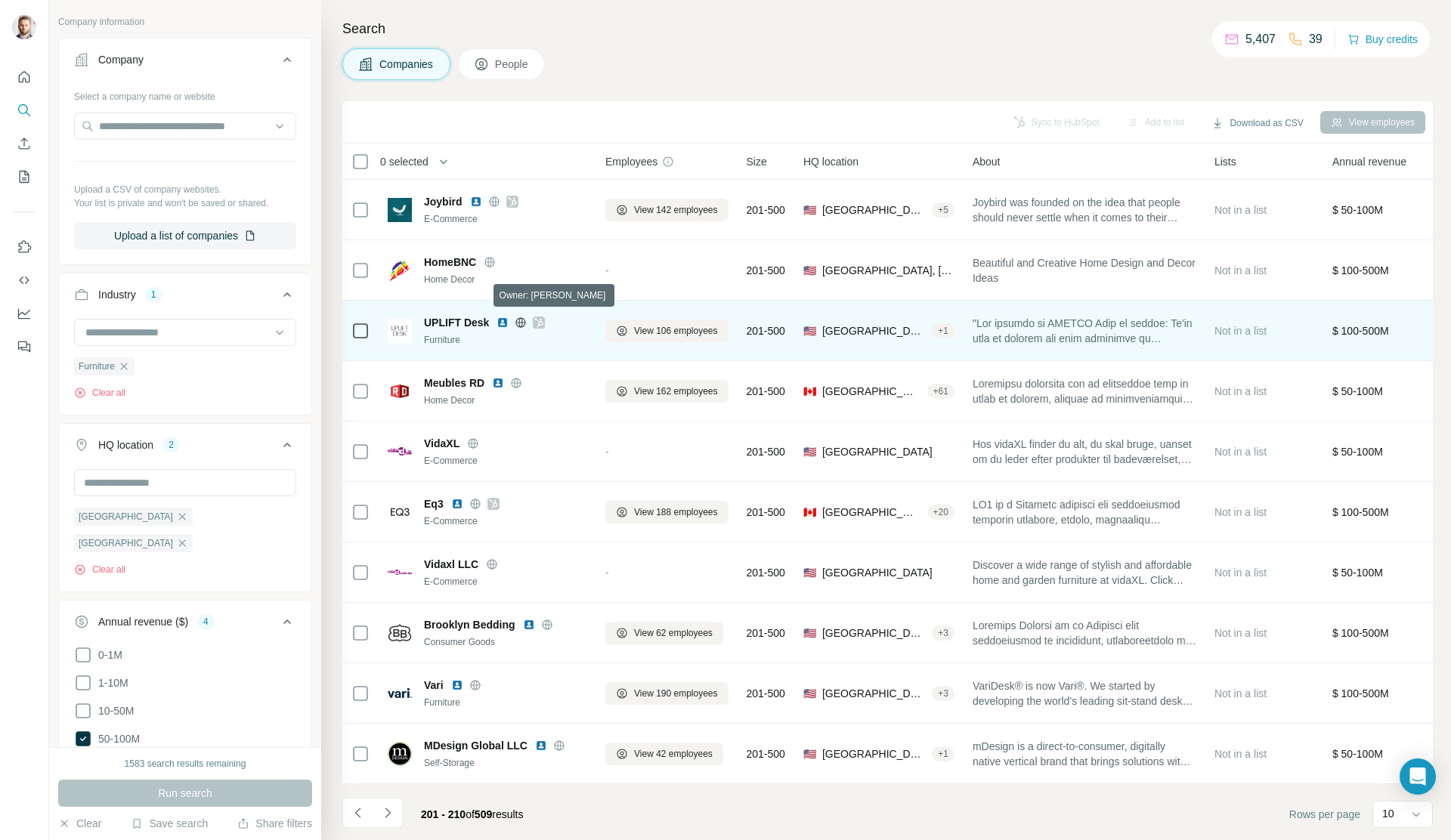
click at [541, 321] on icon at bounding box center [539, 323] width 9 height 12
click at [505, 319] on img at bounding box center [503, 323] width 12 height 12
drag, startPoint x: 420, startPoint y: 317, endPoint x: 491, endPoint y: 317, distance: 71.0
click at [491, 317] on div "UPLIFT Desk Furniture" at bounding box center [487, 331] width 200 height 32
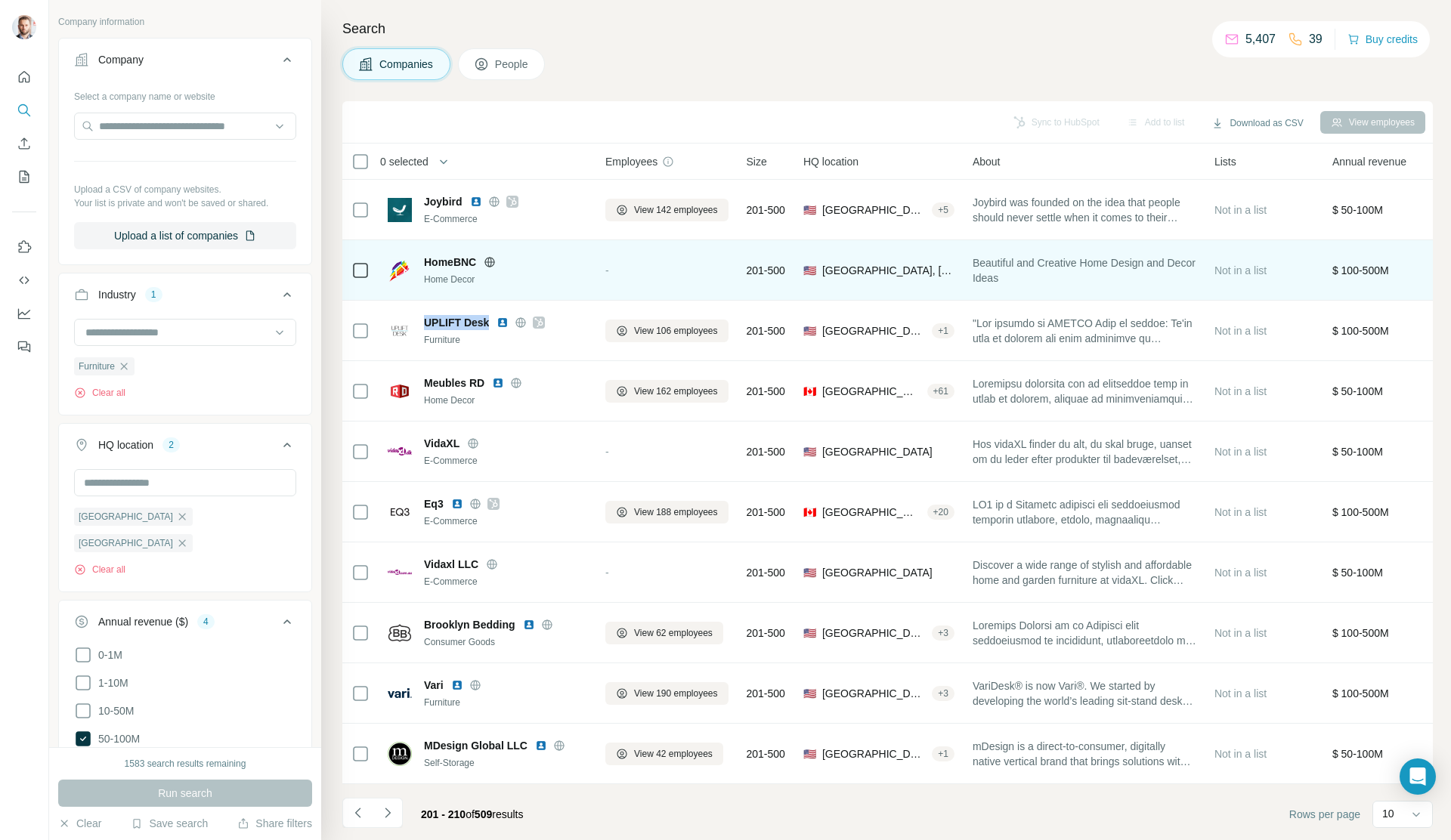
copy span "UPLIFT Desk"
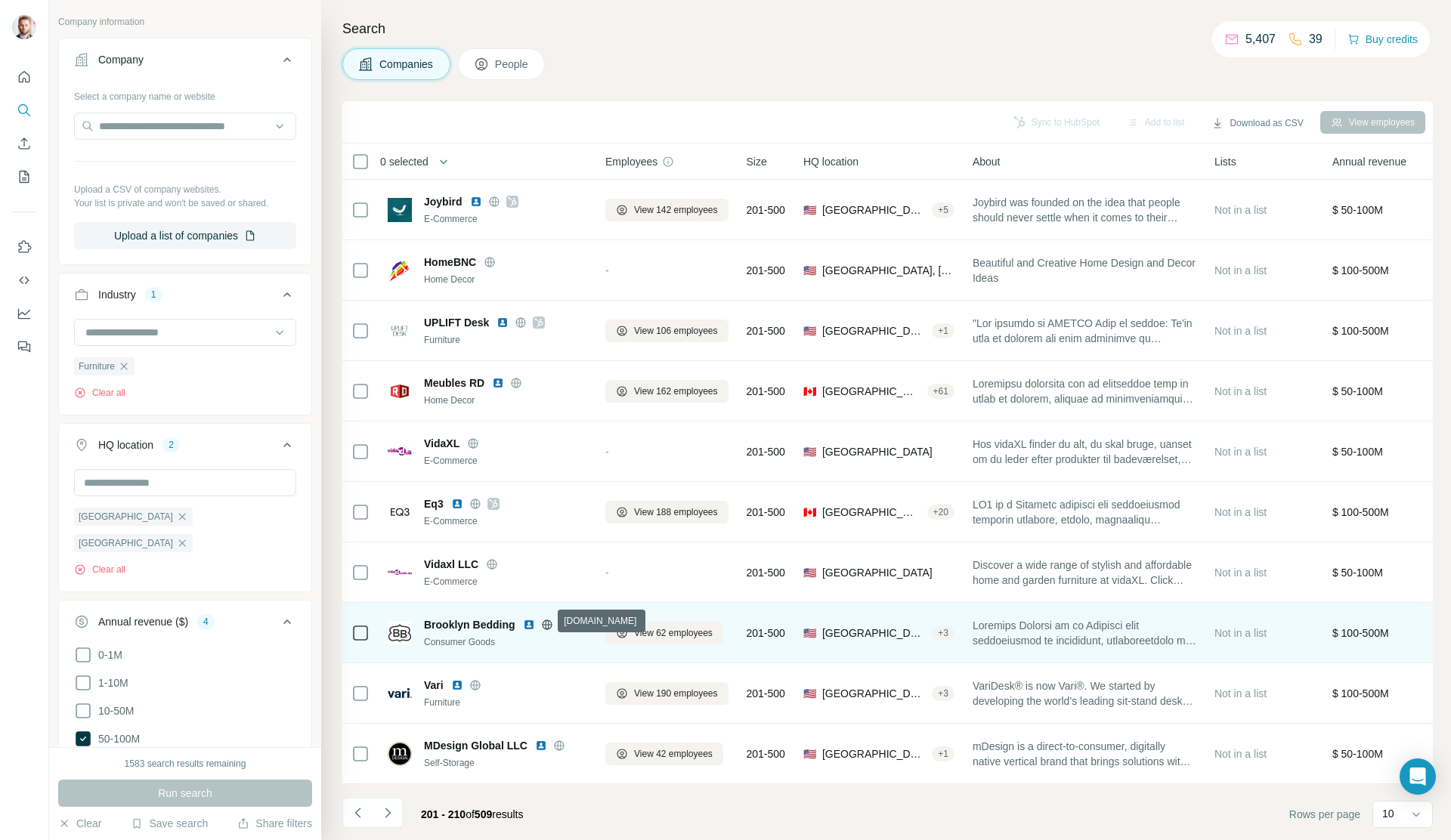
click at [549, 613] on icon at bounding box center [547, 625] width 12 height 12
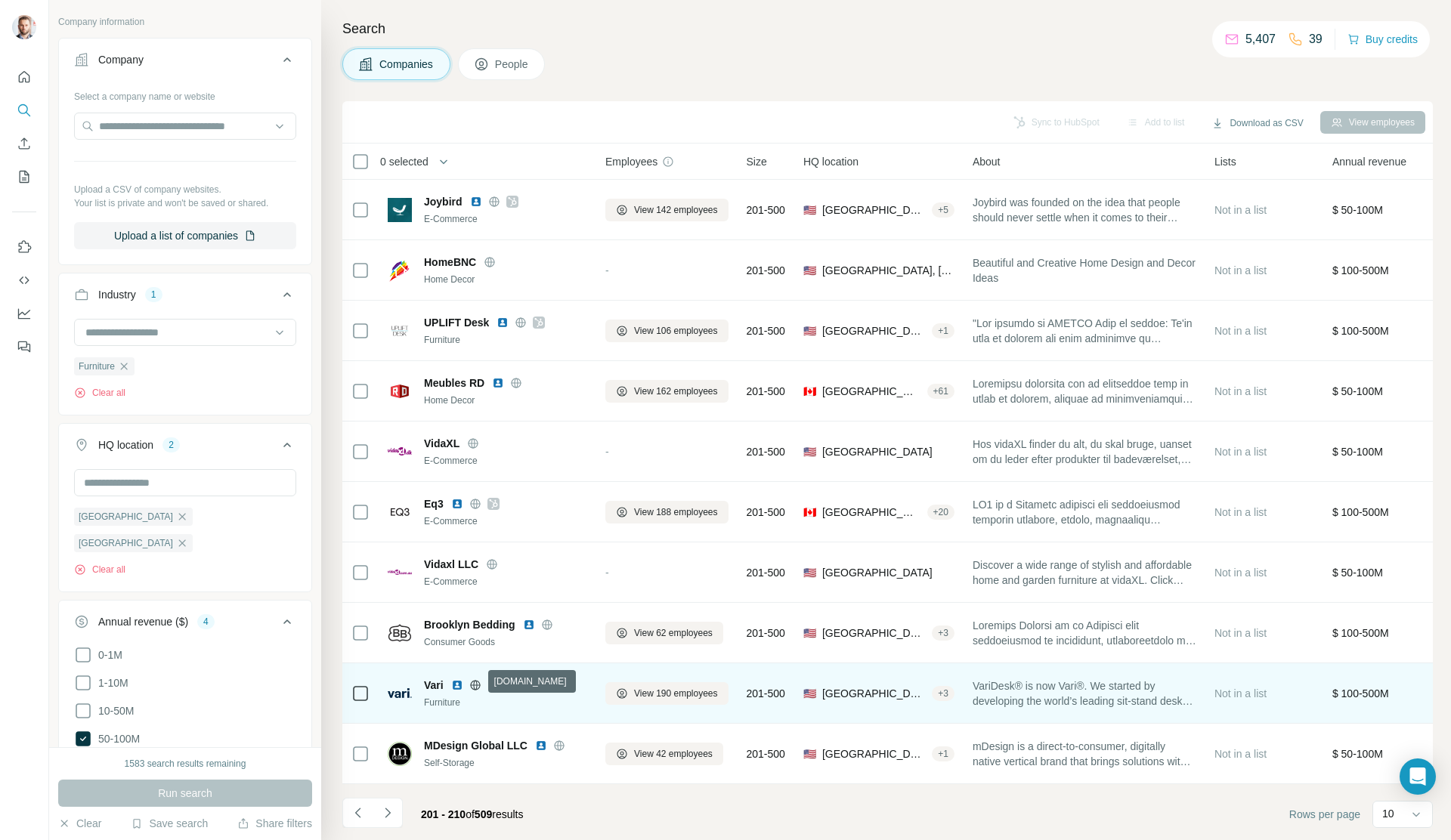
click at [478, 613] on icon at bounding box center [475, 686] width 12 height 12
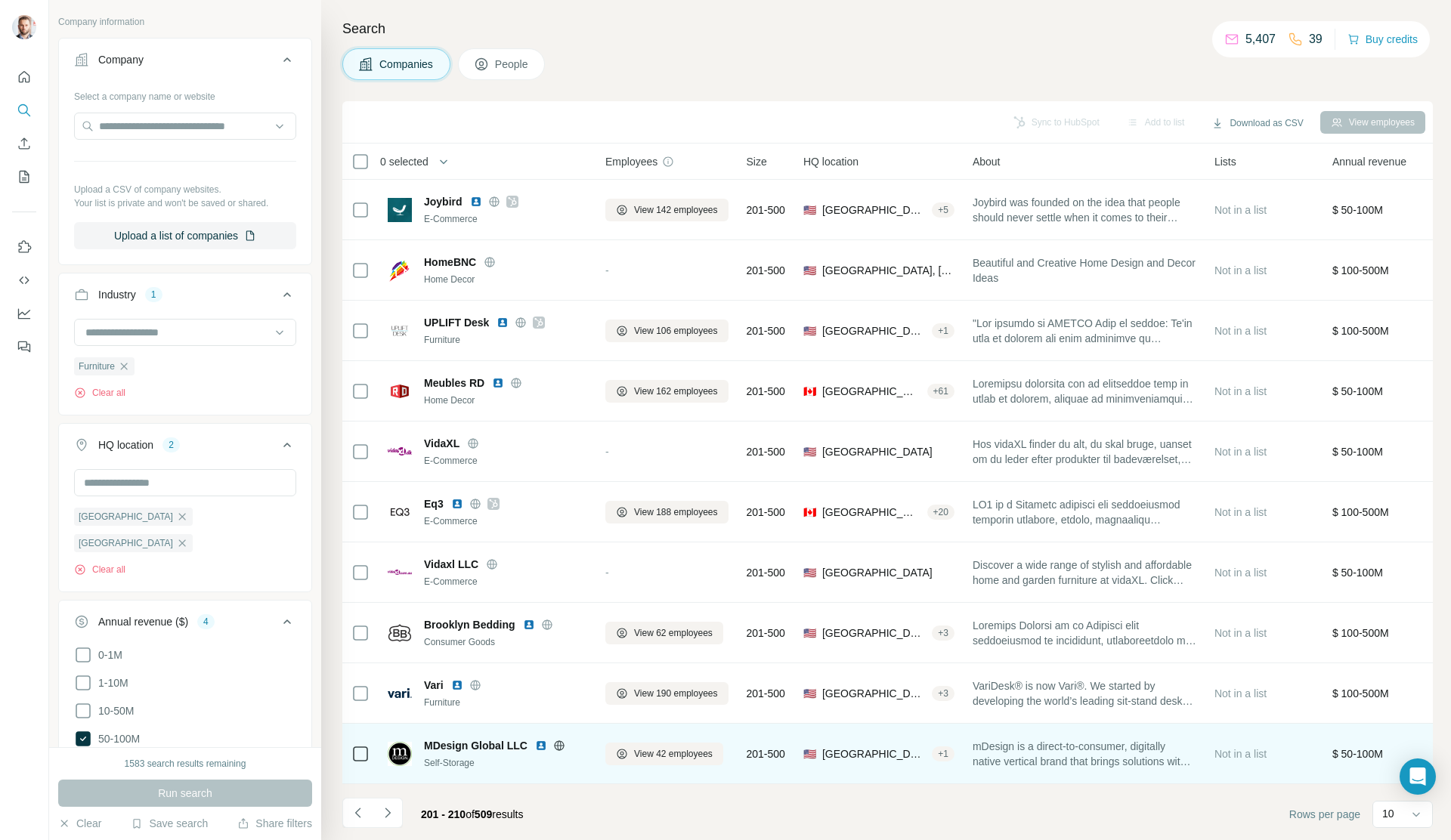
click at [558, 613] on icon at bounding box center [559, 746] width 12 height 12
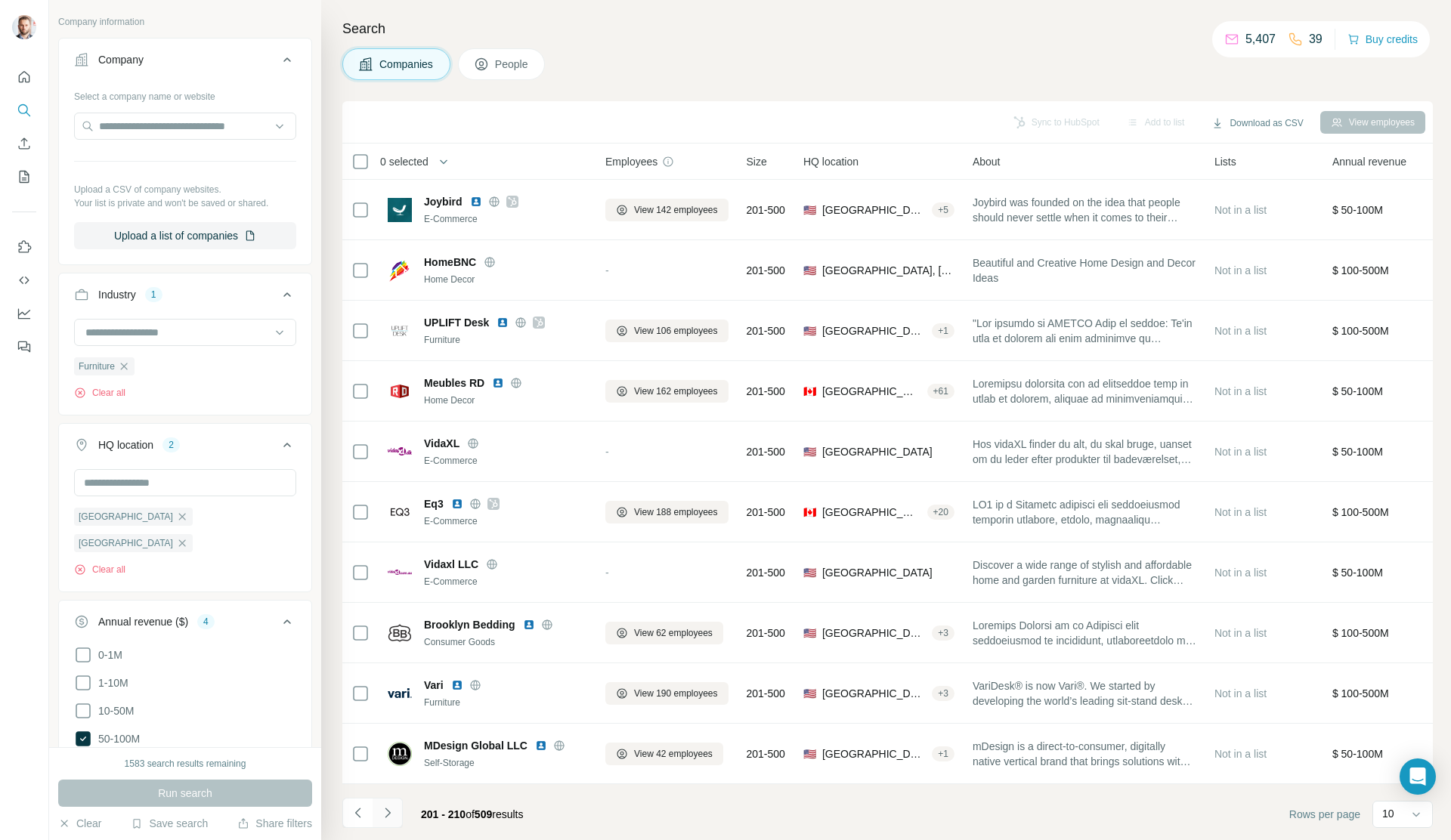
click at [392, 613] on icon "Navigate to next page" at bounding box center [388, 813] width 15 height 15
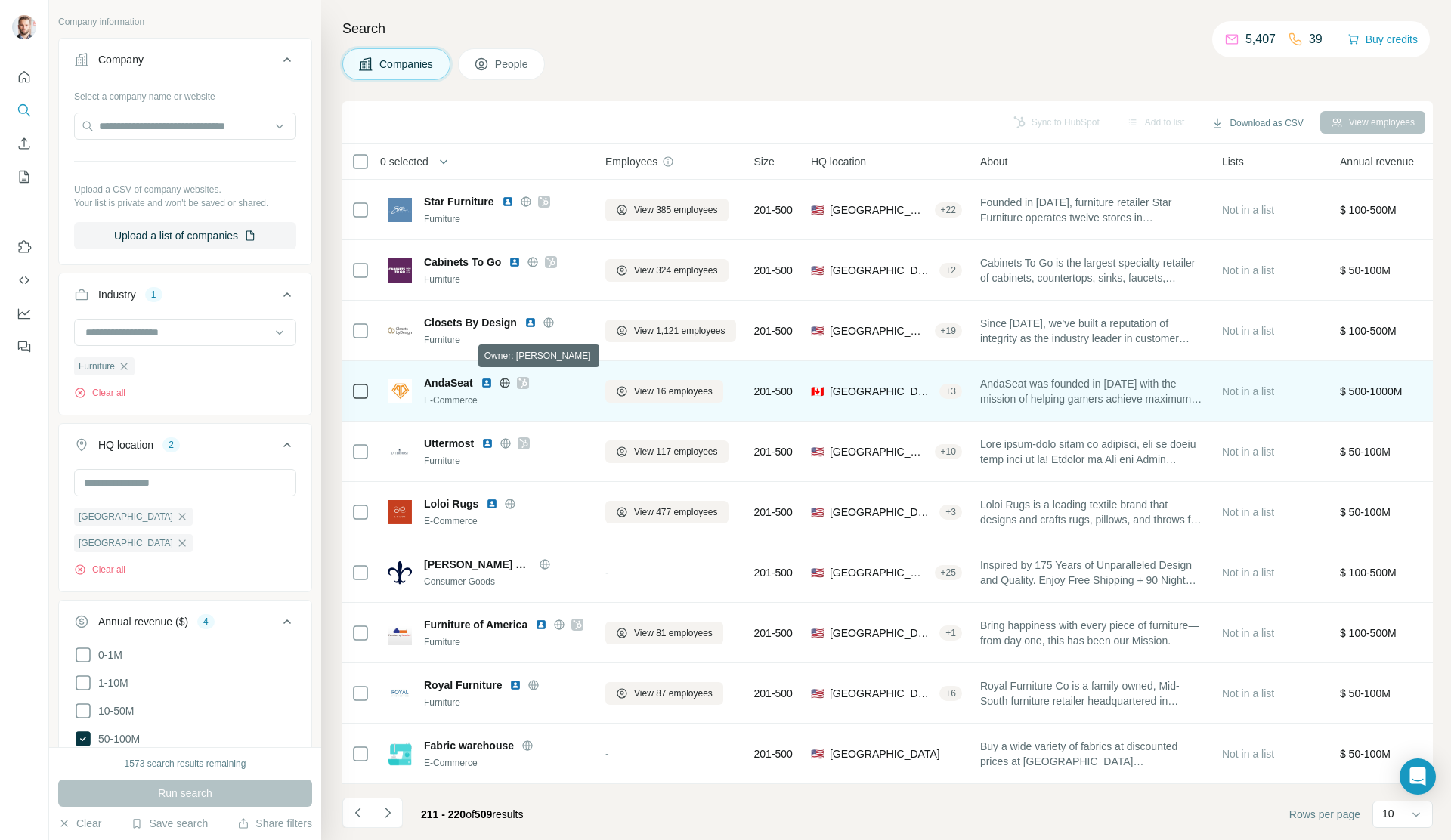
click at [526, 382] on icon at bounding box center [523, 383] width 9 height 12
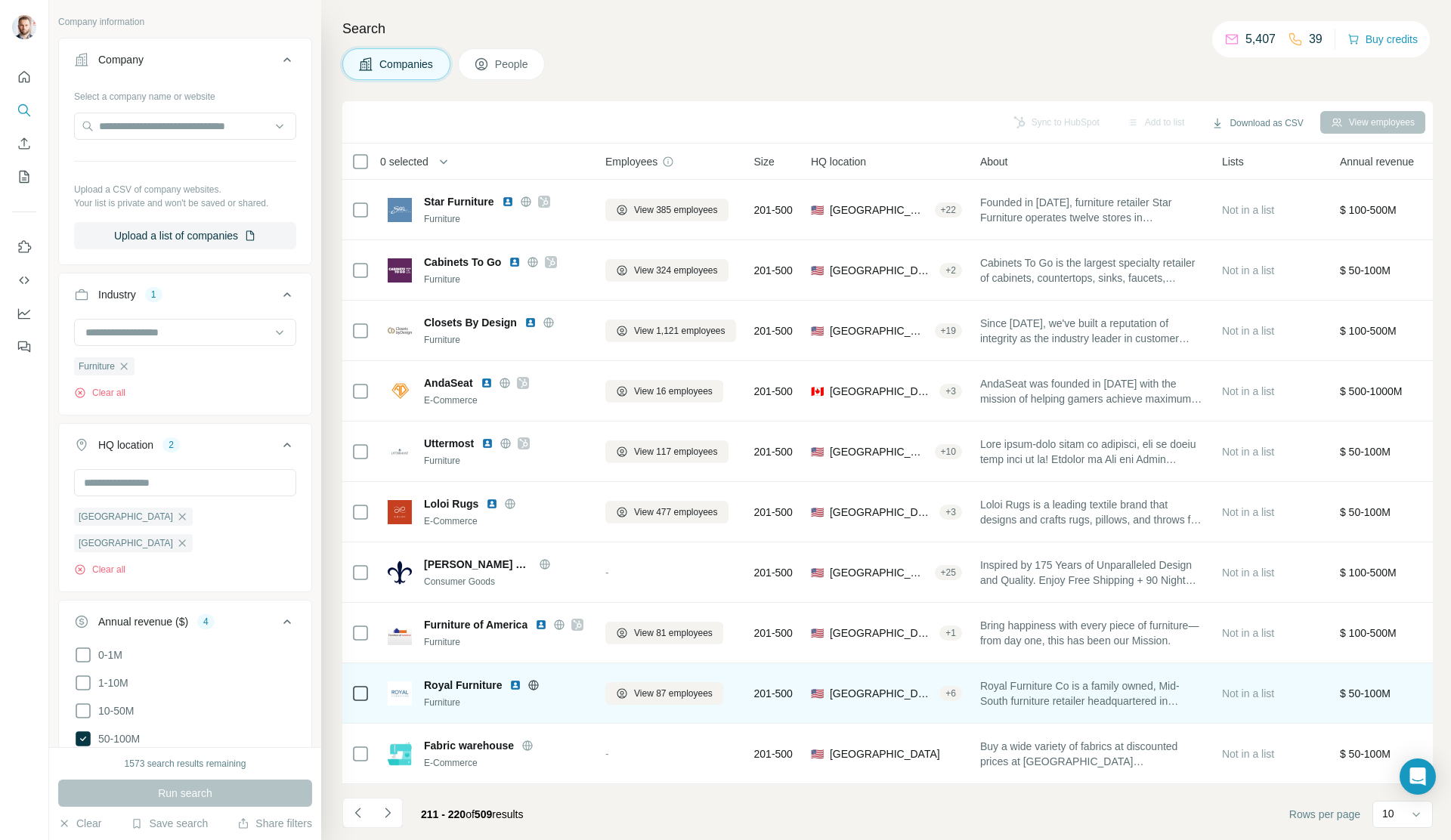
click at [534, 613] on icon at bounding box center [533, 686] width 12 height 12
click at [513, 613] on img at bounding box center [516, 686] width 12 height 12
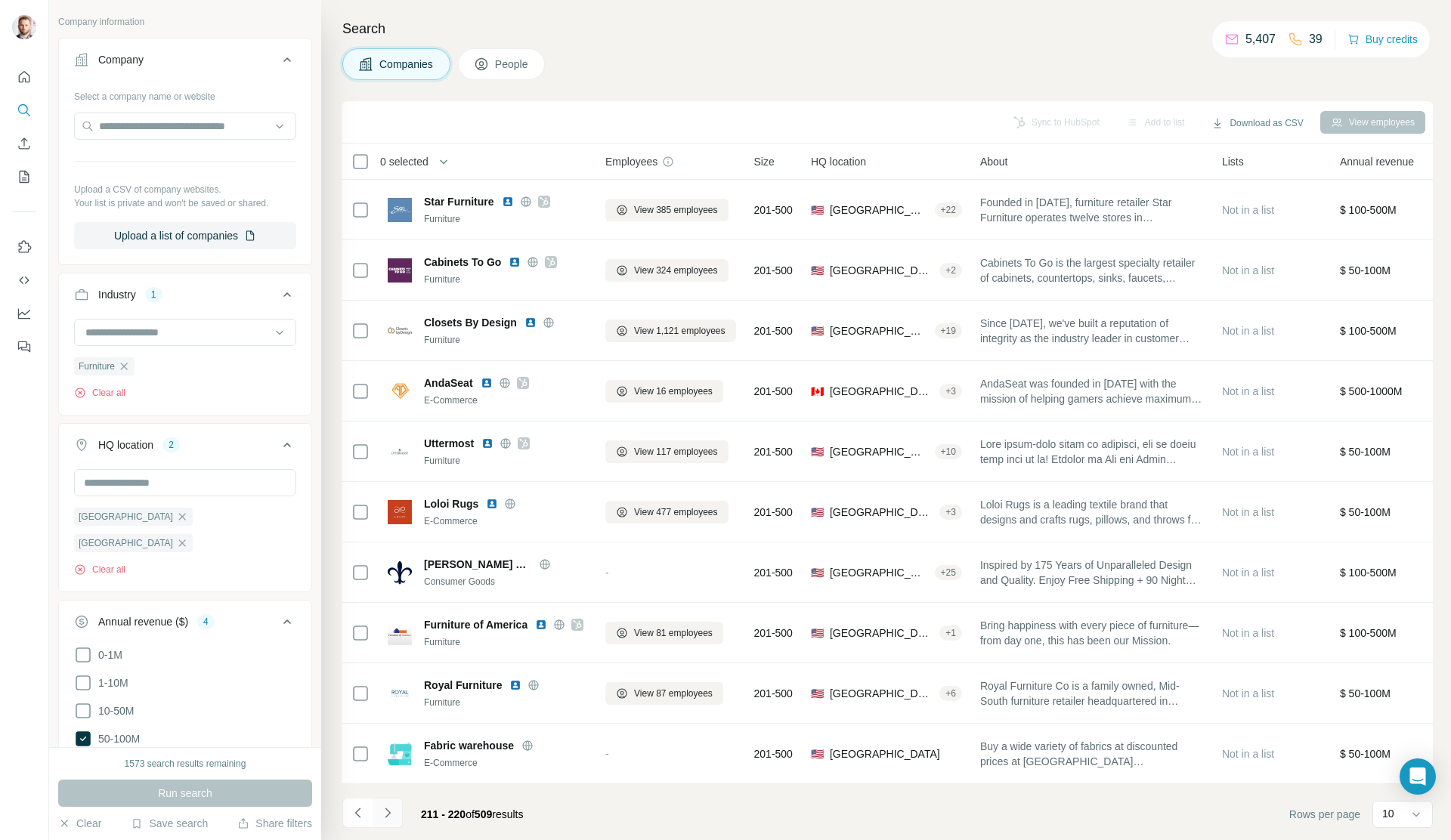
click at [393, 613] on icon "Navigate to next page" at bounding box center [388, 813] width 15 height 15
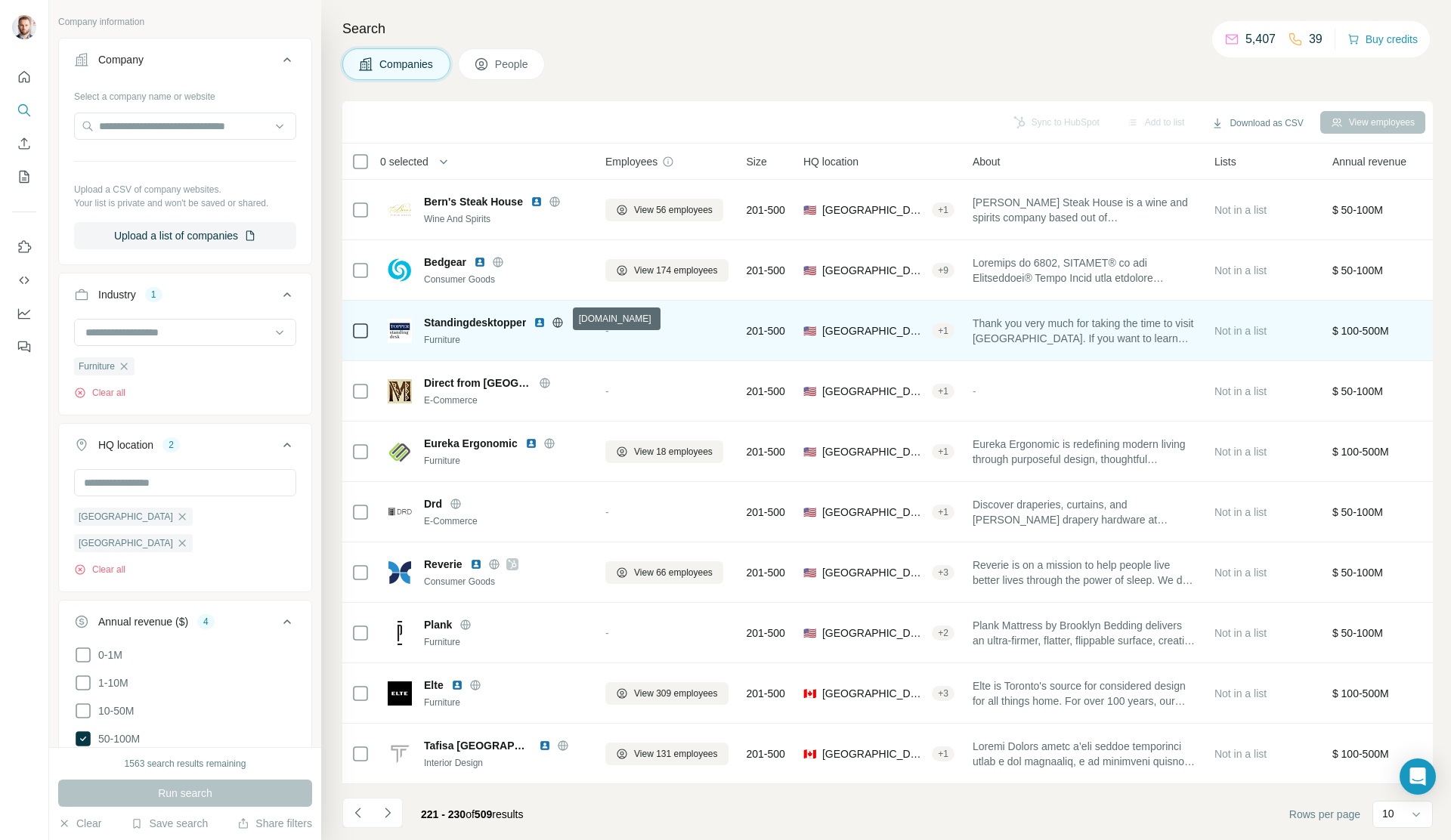
click at [563, 320] on icon at bounding box center [558, 323] width 12 height 12
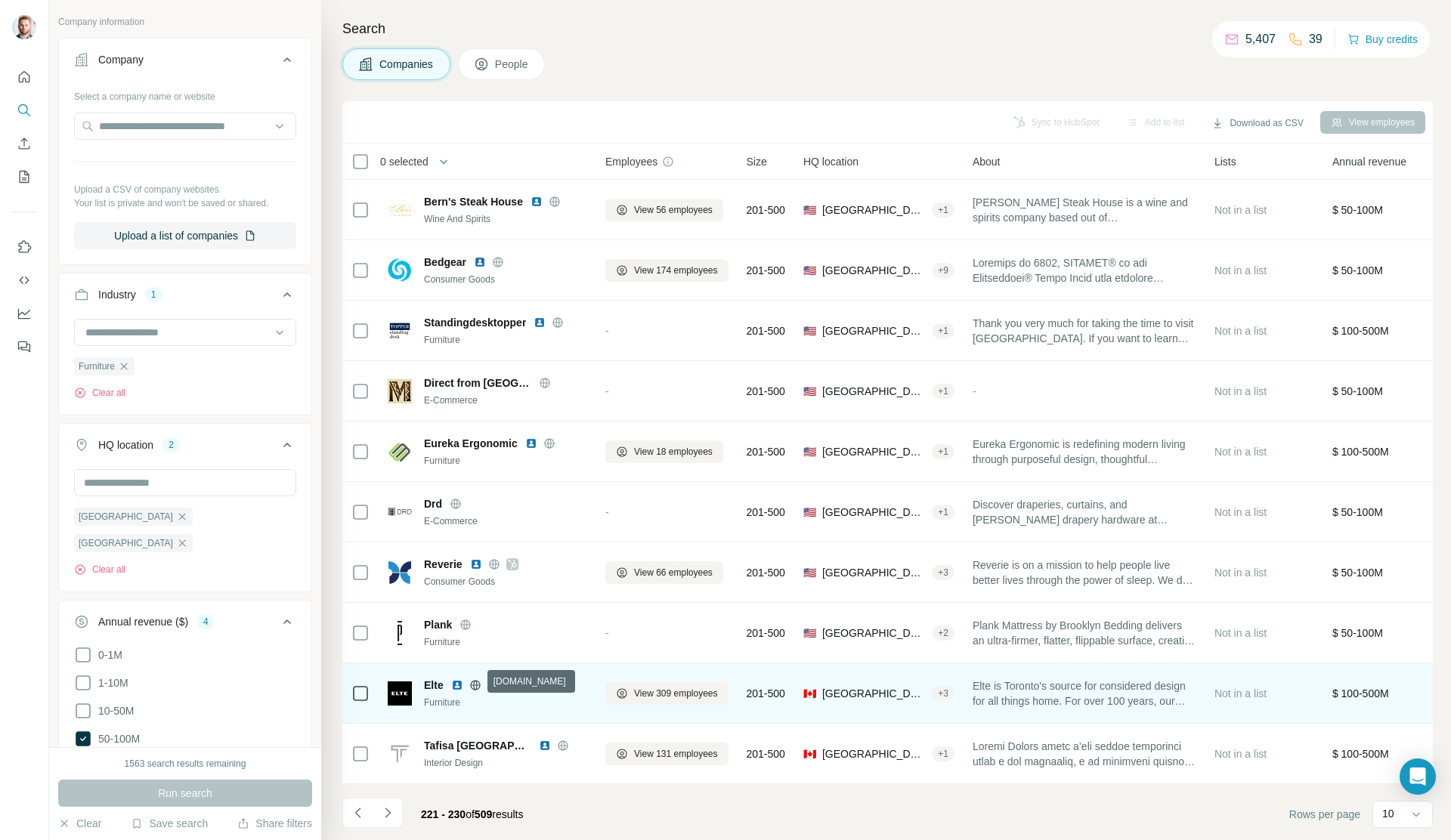
click at [475, 613] on icon at bounding box center [475, 686] width 12 height 12
click at [453, 613] on img at bounding box center [457, 686] width 12 height 12
